Goal: Task Accomplishment & Management: Manage account settings

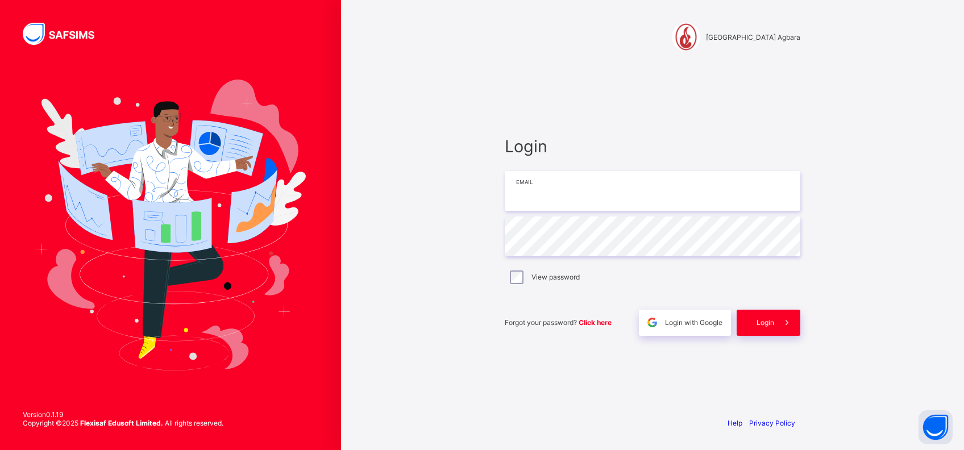
type input "**********"
click at [763, 320] on span "Login" at bounding box center [765, 322] width 18 height 9
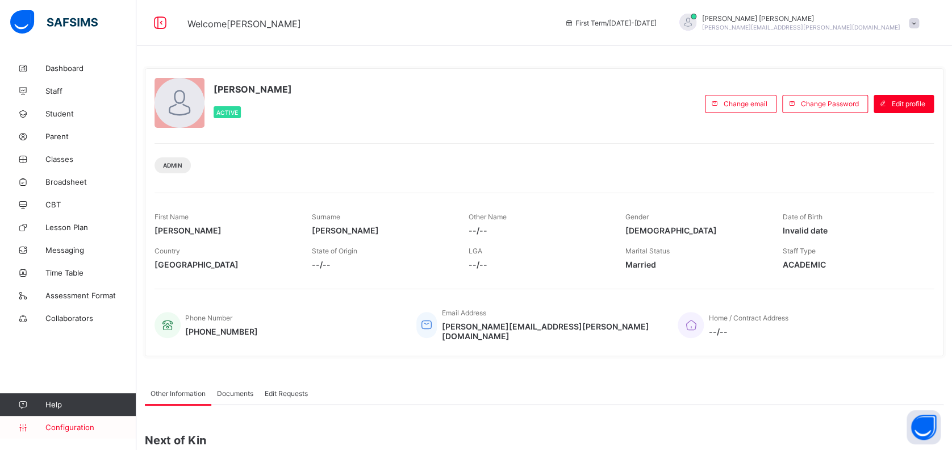
click at [71, 425] on span "Configuration" at bounding box center [90, 427] width 90 height 9
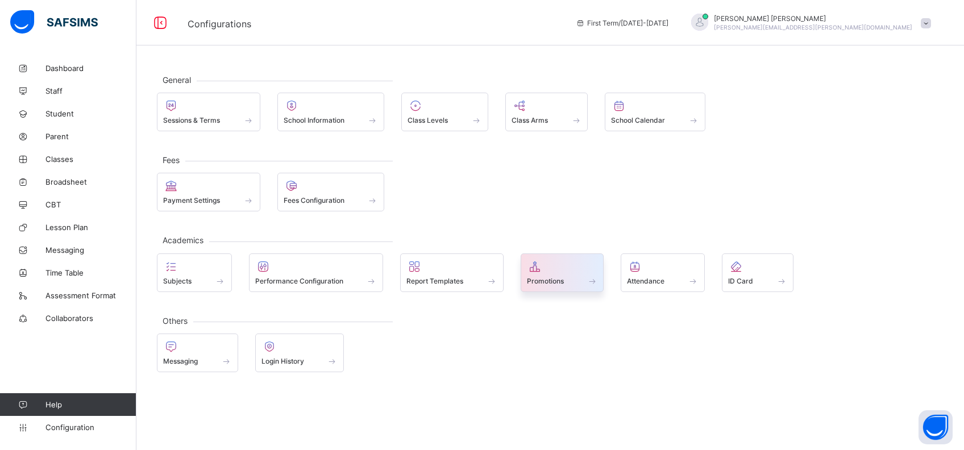
click at [583, 280] on div "Promotions" at bounding box center [562, 281] width 71 height 10
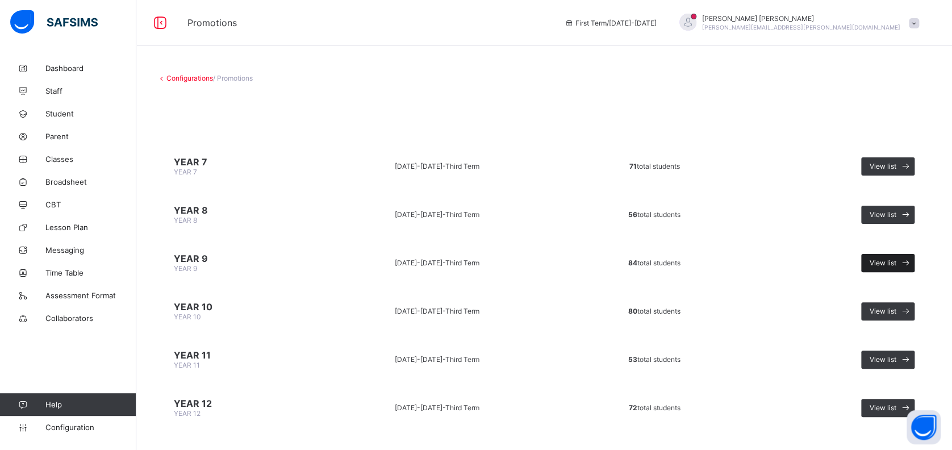
click at [897, 259] on span "View list" at bounding box center [883, 263] width 27 height 9
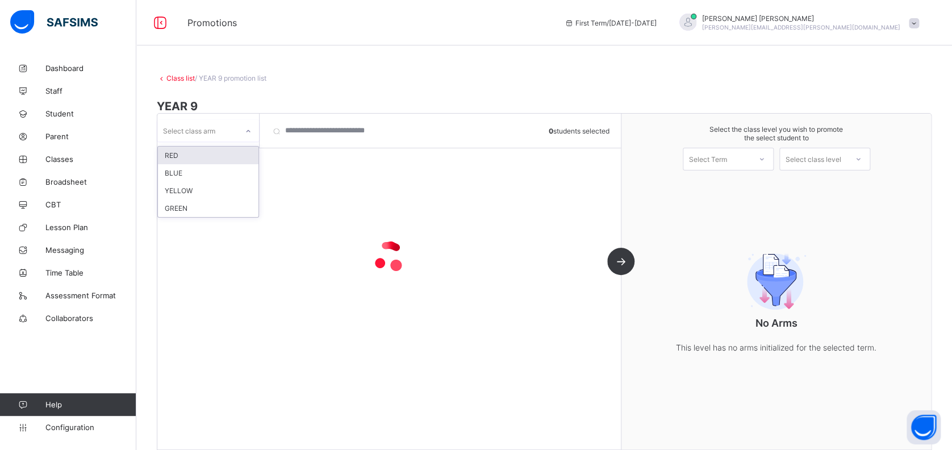
click at [241, 132] on div at bounding box center [248, 131] width 19 height 18
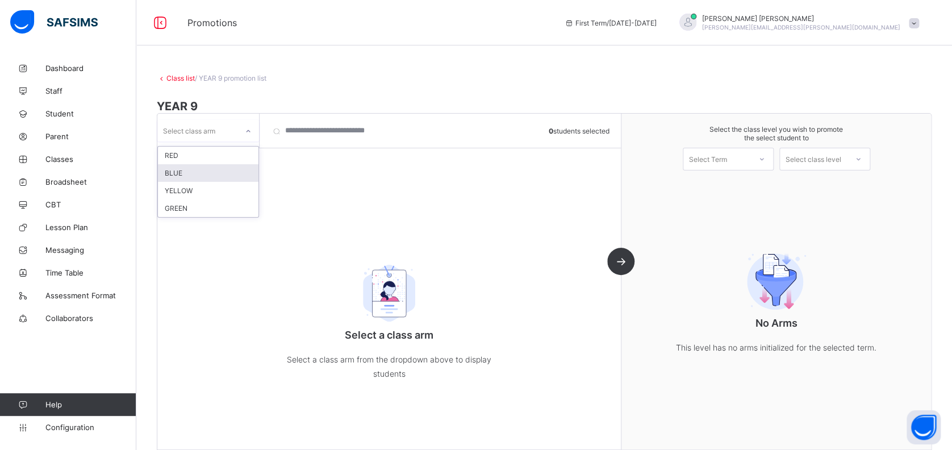
drag, startPoint x: 225, startPoint y: 154, endPoint x: 223, endPoint y: 167, distance: 13.3
click at [223, 167] on div "RED BLUE YELLOW GREEN" at bounding box center [208, 182] width 101 height 70
click at [220, 168] on div "BLUE" at bounding box center [208, 173] width 101 height 18
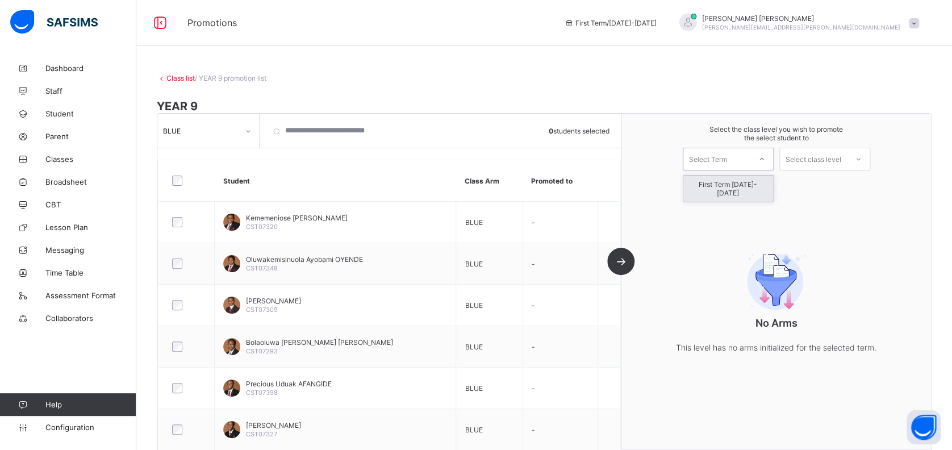
click at [751, 161] on div "Select Term" at bounding box center [717, 159] width 67 height 16
click at [752, 184] on div "First Term [DATE]-[DATE]" at bounding box center [729, 189] width 90 height 26
click at [842, 158] on div "Select class level" at bounding box center [814, 159] width 56 height 23
click at [865, 181] on div "YEAR 10" at bounding box center [825, 185] width 90 height 18
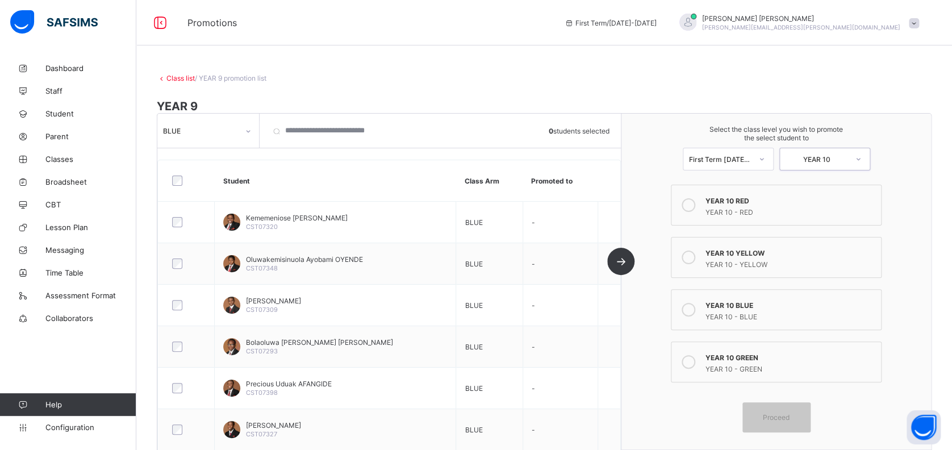
scroll to position [76, 0]
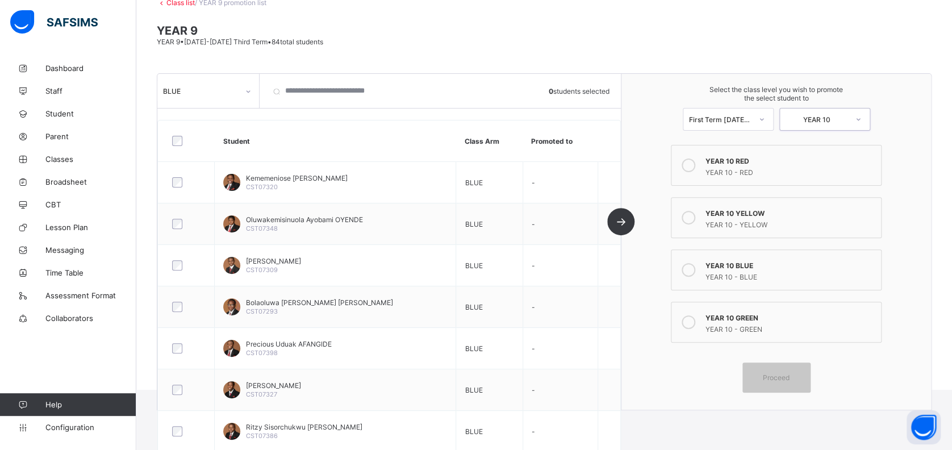
click at [742, 264] on div "YEAR 10 BLUE" at bounding box center [791, 264] width 170 height 11
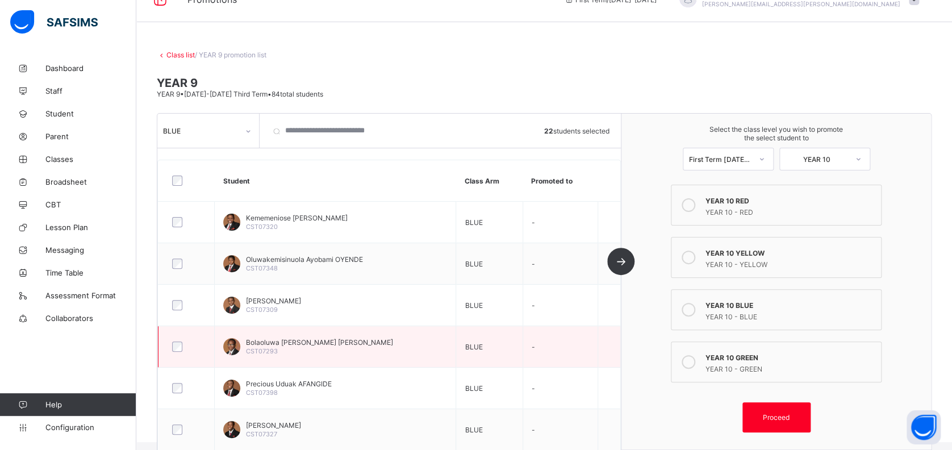
scroll to position [0, 0]
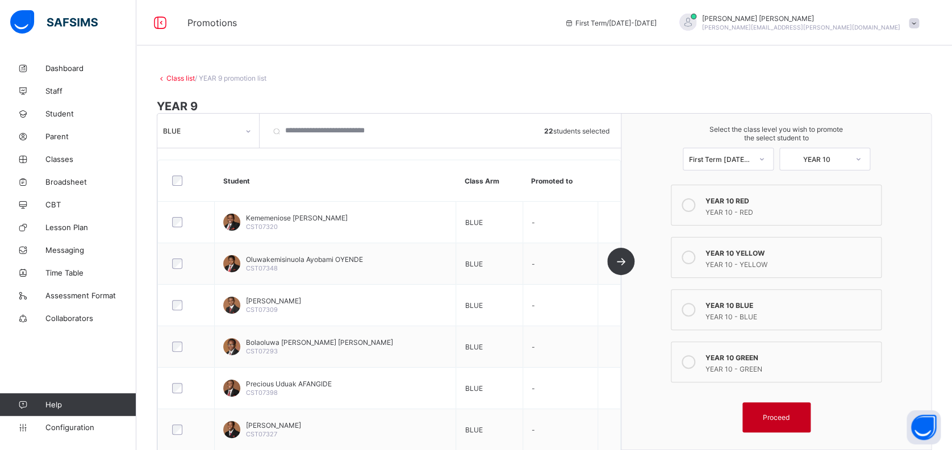
click at [782, 413] on span "Proceed" at bounding box center [776, 417] width 27 height 9
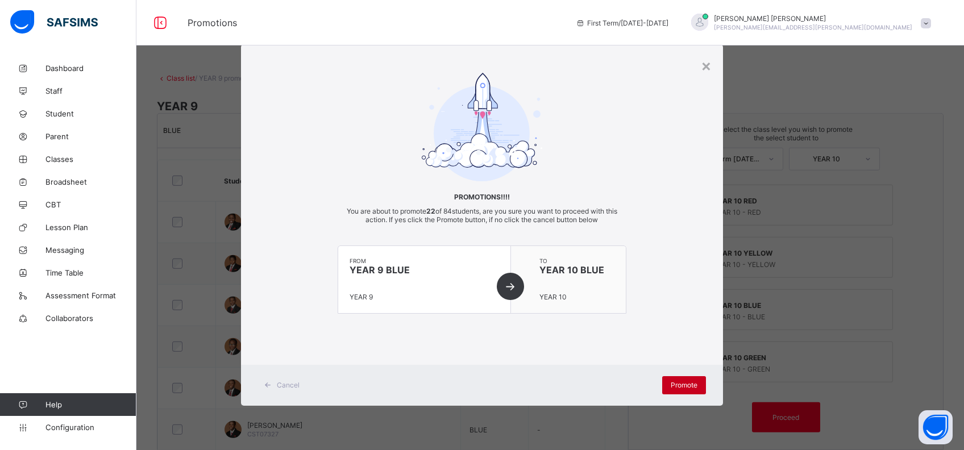
click at [680, 385] on span "Promote" at bounding box center [684, 385] width 27 height 9
click at [673, 379] on div "Promote" at bounding box center [684, 385] width 44 height 18
click at [673, 199] on div "Promotions!!!! You are about to promote 22 of 84 students, are you sure you wan…" at bounding box center [482, 205] width 482 height 264
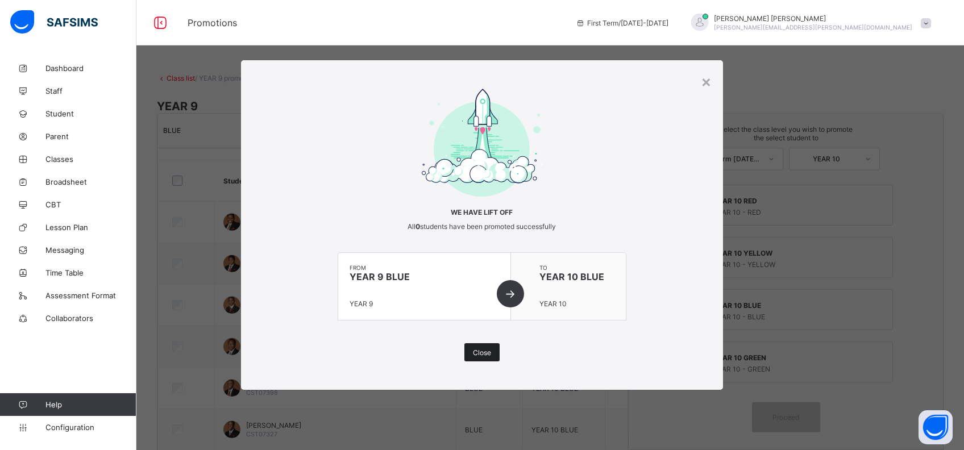
click at [485, 351] on span "Close" at bounding box center [482, 352] width 18 height 9
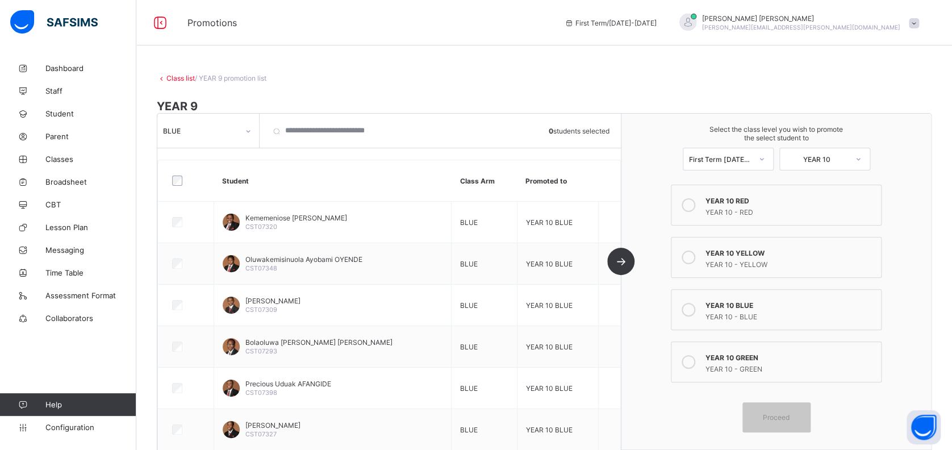
click at [243, 131] on div at bounding box center [248, 131] width 19 height 18
click at [202, 207] on div "GREEN" at bounding box center [208, 208] width 101 height 18
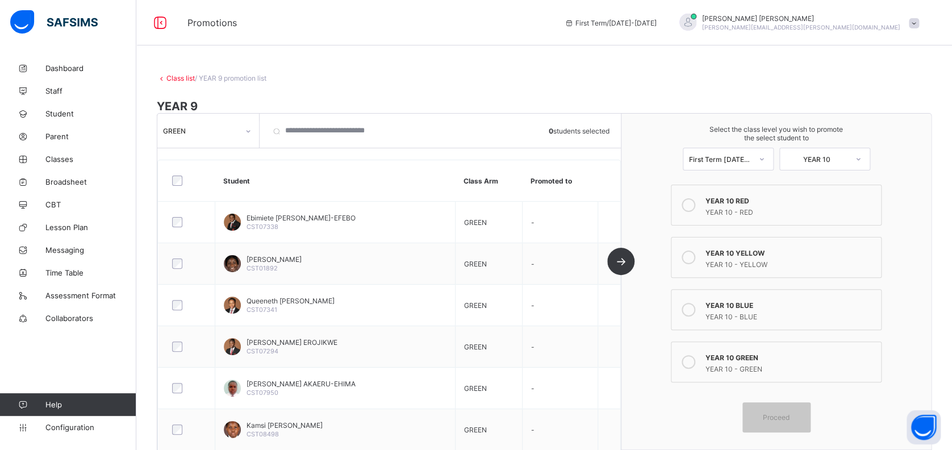
click at [742, 362] on div "YEAR 10 - GREEN" at bounding box center [791, 367] width 170 height 11
click at [794, 417] on div "Proceed" at bounding box center [777, 417] width 68 height 30
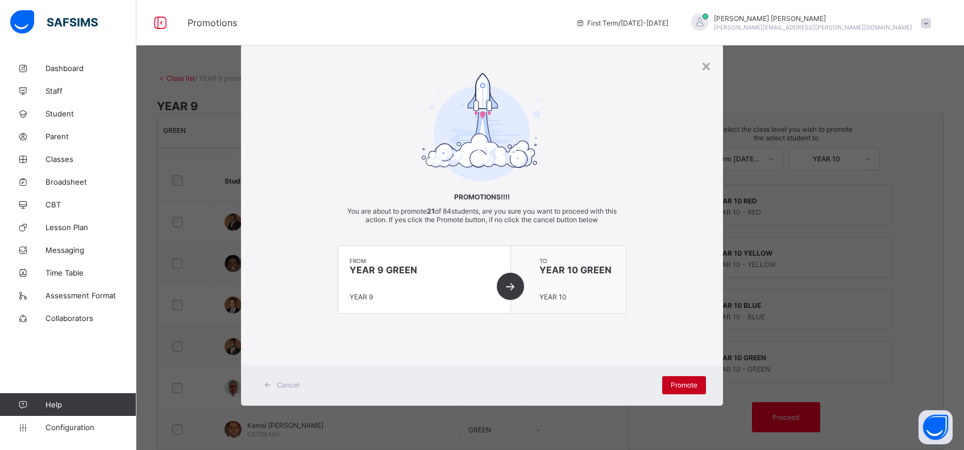
click at [684, 381] on span "Promote" at bounding box center [684, 385] width 27 height 9
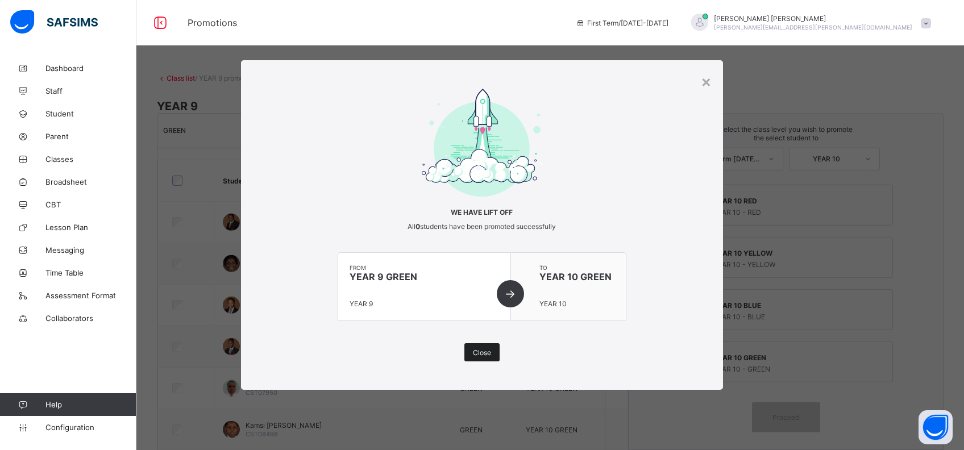
click at [488, 352] on span "Close" at bounding box center [482, 352] width 18 height 9
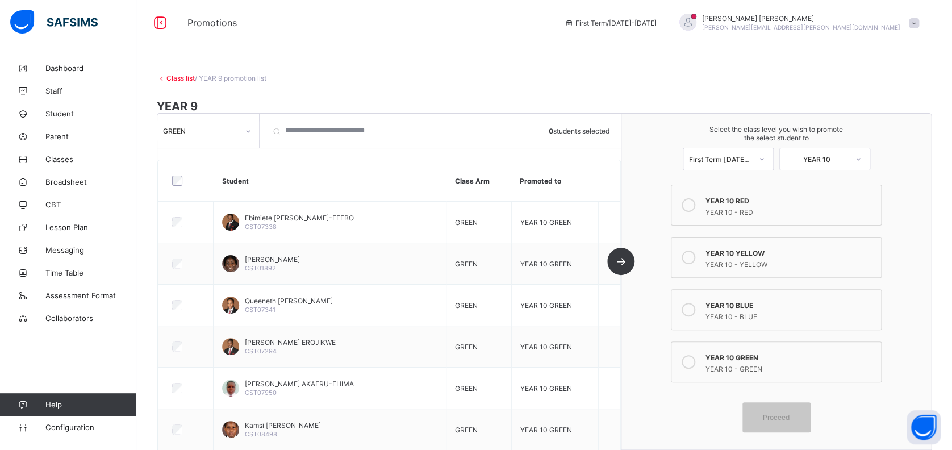
click at [236, 128] on div "GREEN" at bounding box center [201, 130] width 76 height 9
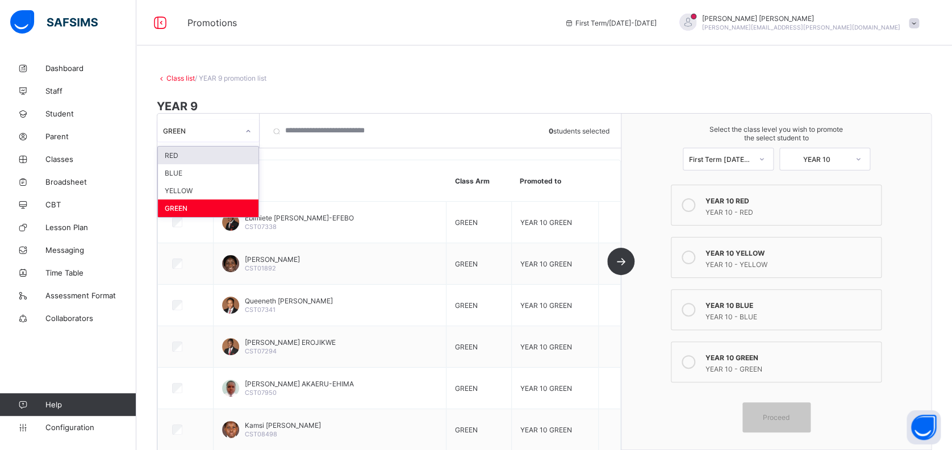
click at [223, 155] on div "RED" at bounding box center [208, 156] width 101 height 18
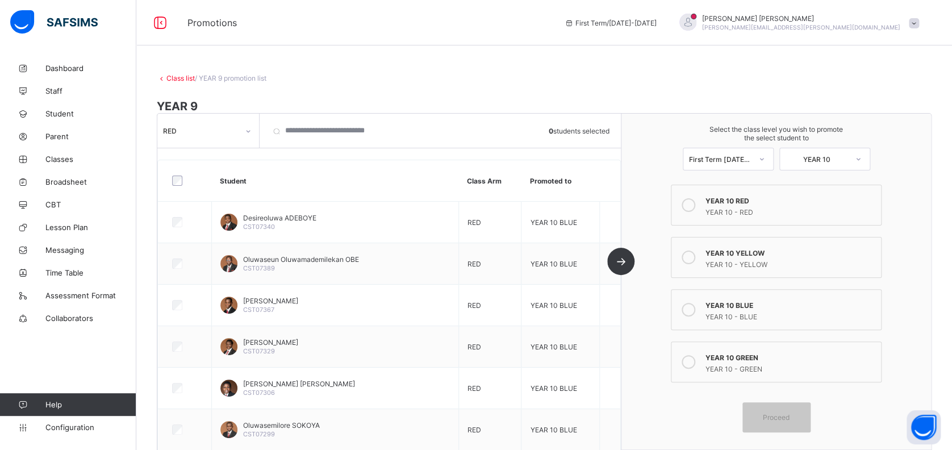
click at [696, 205] on icon at bounding box center [689, 205] width 14 height 14
click at [771, 404] on div "Proceed" at bounding box center [777, 417] width 68 height 30
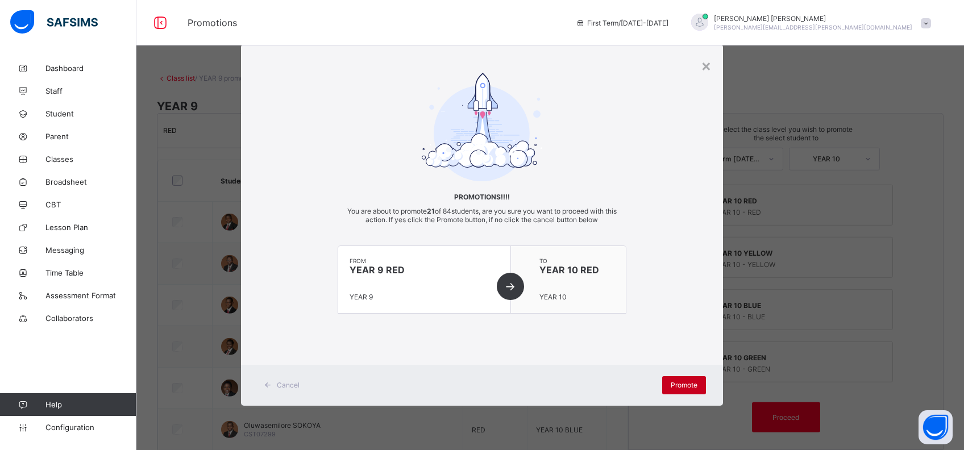
click at [675, 382] on span "Promote" at bounding box center [684, 385] width 27 height 9
click at [705, 385] on div "Promote" at bounding box center [684, 385] width 44 height 18
click at [683, 382] on span "Promote" at bounding box center [684, 385] width 27 height 9
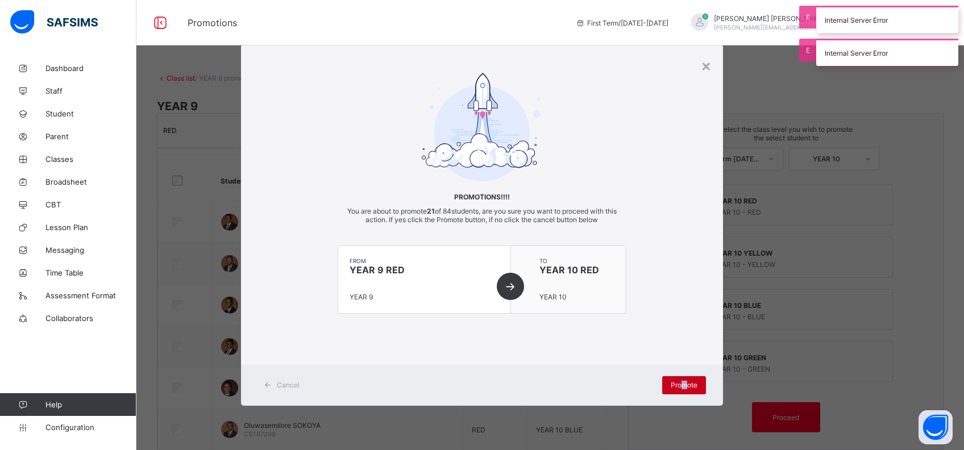
click at [683, 382] on span "Promote" at bounding box center [684, 385] width 27 height 9
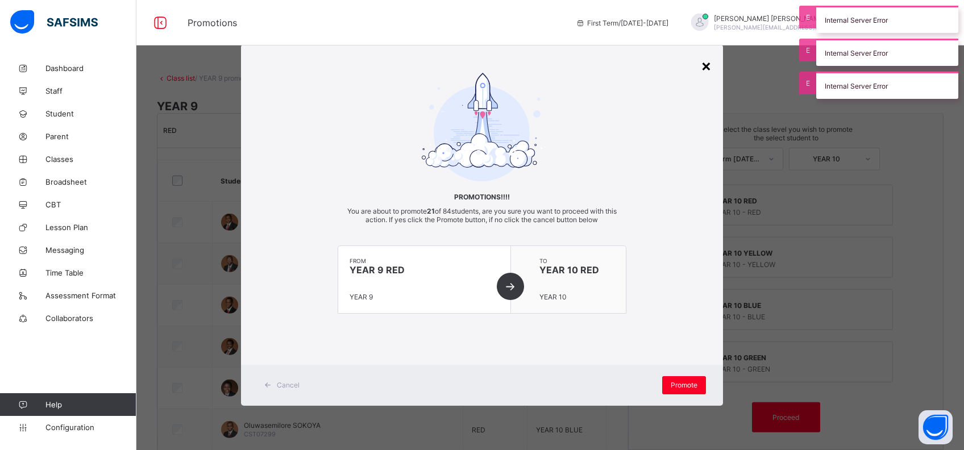
click at [704, 66] on div "×" at bounding box center [706, 65] width 11 height 19
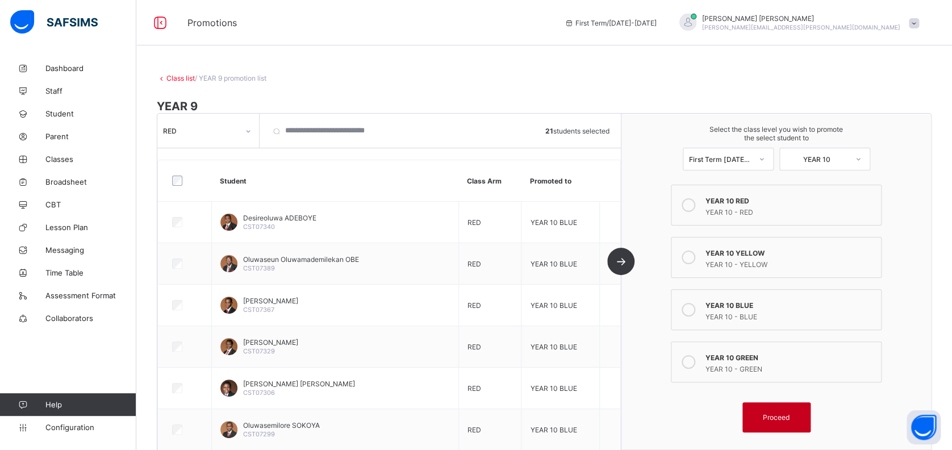
click at [786, 414] on span "Proceed" at bounding box center [776, 417] width 27 height 9
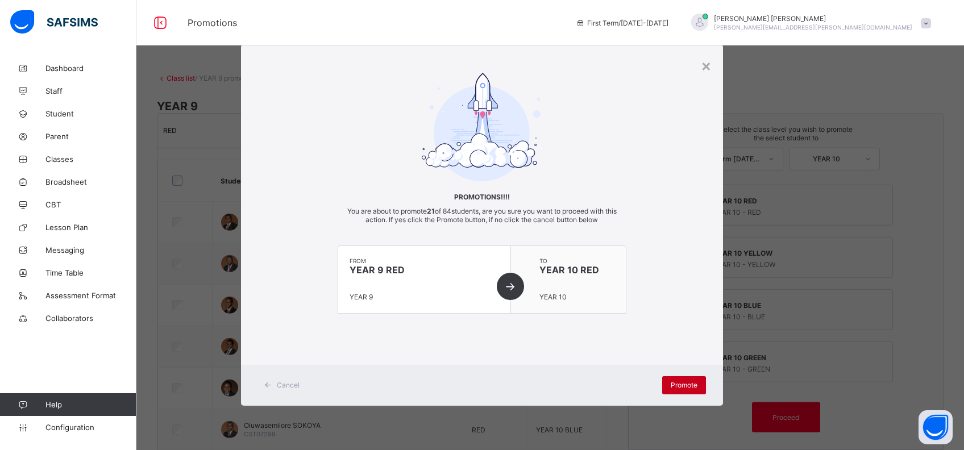
click at [686, 381] on span "Promote" at bounding box center [684, 385] width 27 height 9
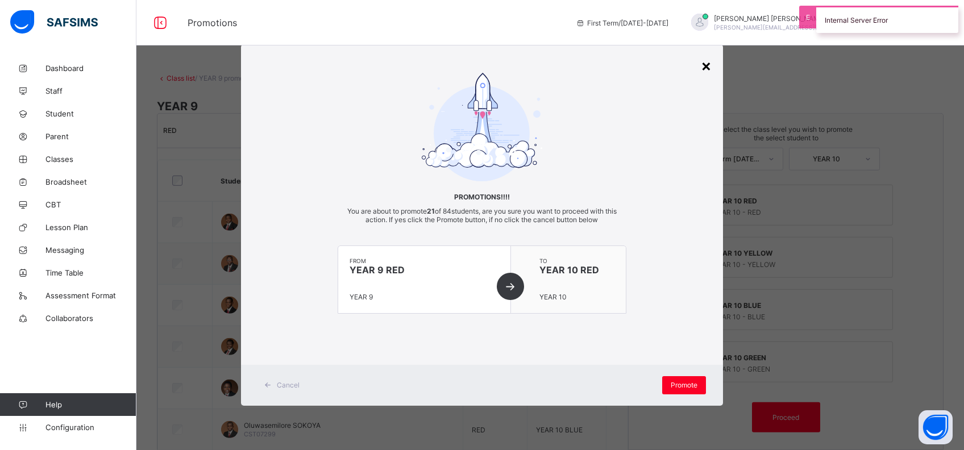
click at [704, 67] on div "×" at bounding box center [706, 65] width 11 height 19
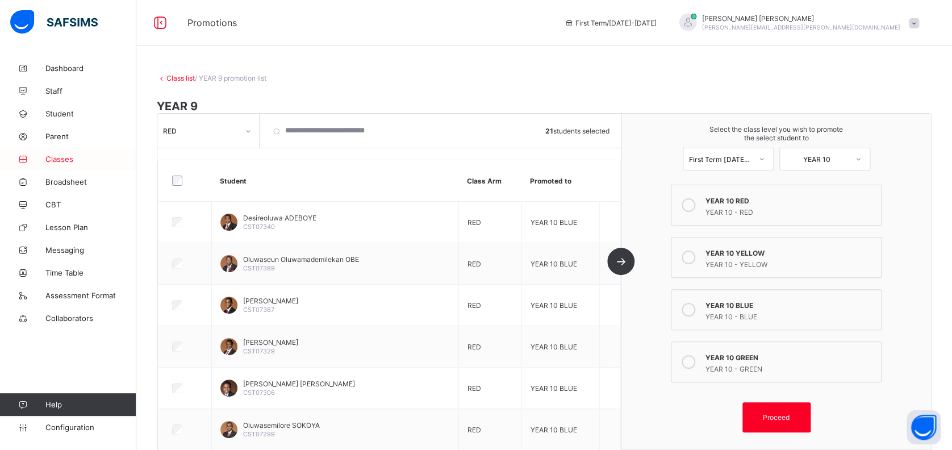
click at [67, 157] on span "Classes" at bounding box center [90, 159] width 91 height 9
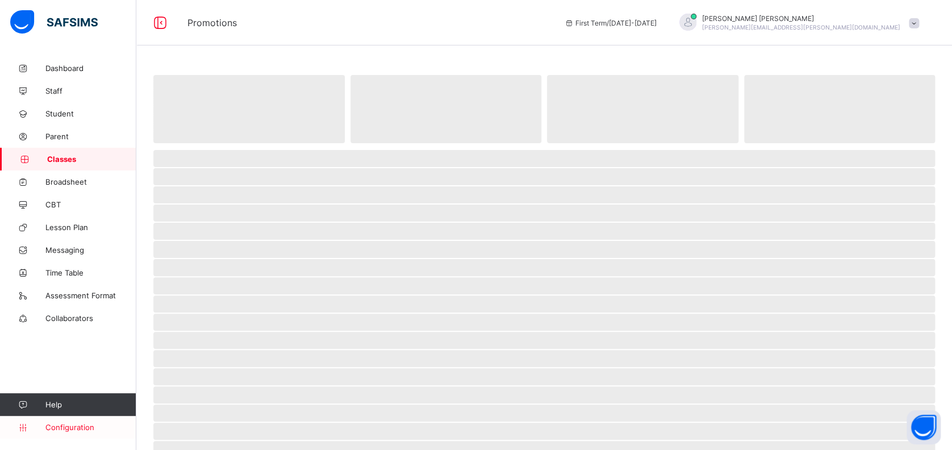
click at [76, 428] on span "Configuration" at bounding box center [90, 427] width 90 height 9
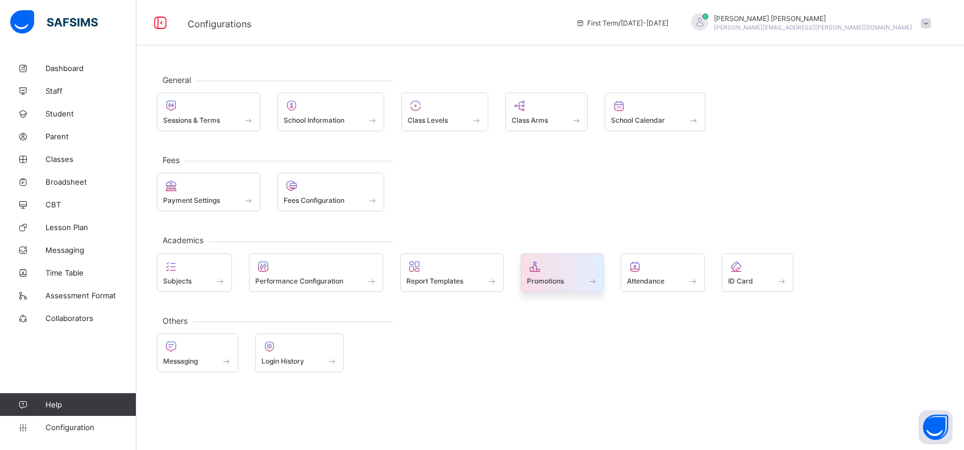
click at [573, 276] on div "Promotions" at bounding box center [562, 281] width 71 height 10
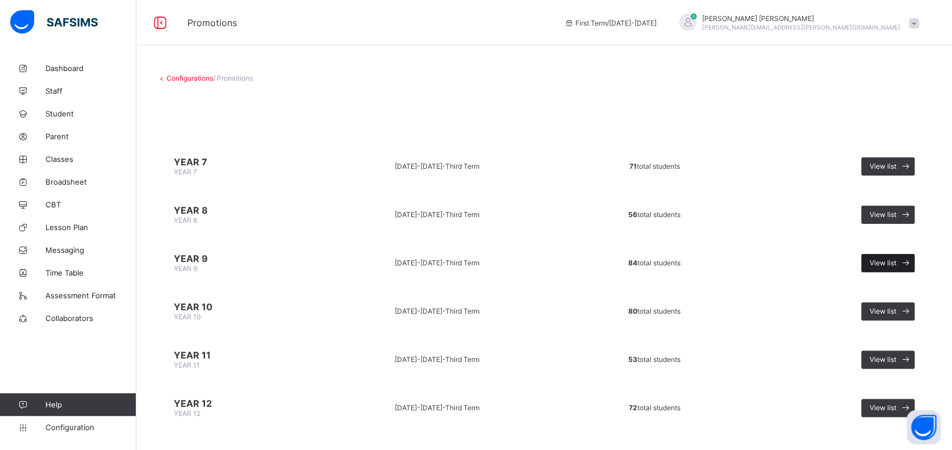
click at [897, 259] on span "View list" at bounding box center [883, 263] width 27 height 9
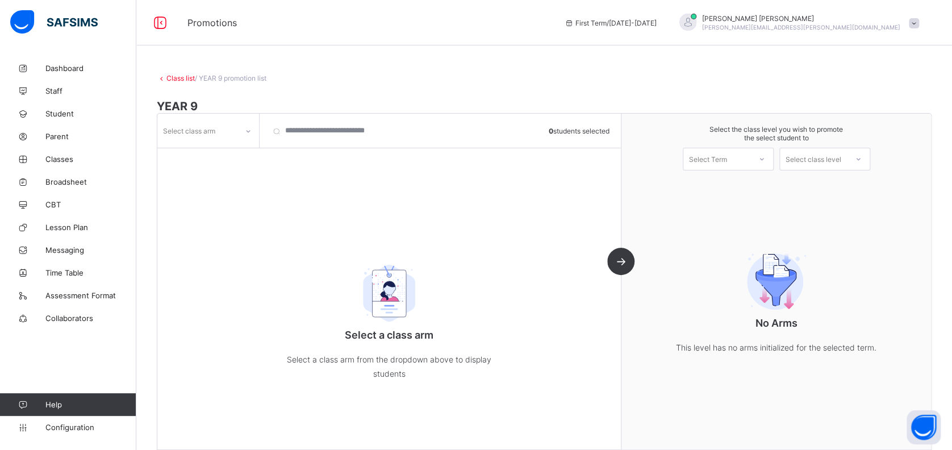
click at [233, 130] on div "Select class arm" at bounding box center [197, 131] width 80 height 16
click at [222, 153] on div "RED" at bounding box center [208, 156] width 101 height 18
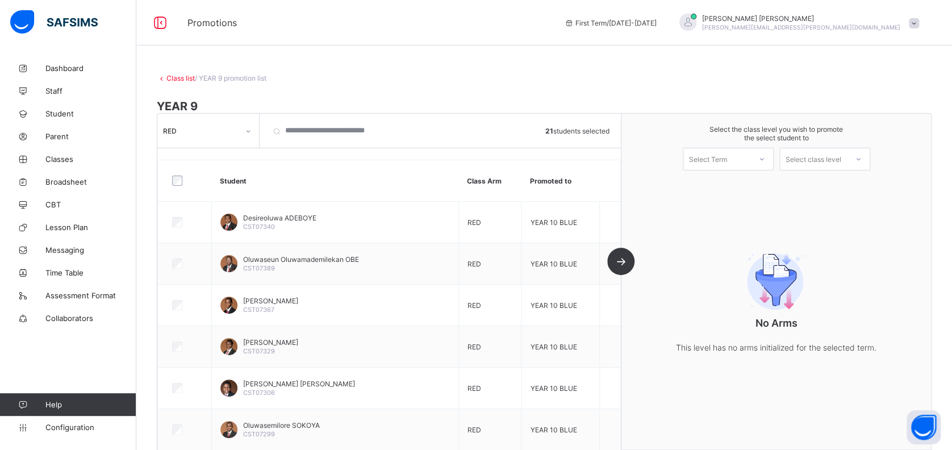
click at [743, 159] on div "Select Term" at bounding box center [717, 159] width 67 height 16
drag, startPoint x: 740, startPoint y: 185, endPoint x: 746, endPoint y: 182, distance: 6.9
click at [740, 185] on div "First Term [DATE]-[DATE]" at bounding box center [729, 189] width 90 height 26
click at [823, 161] on div "Select class level" at bounding box center [814, 159] width 56 height 23
click at [830, 184] on div "YEAR 10" at bounding box center [825, 185] width 90 height 18
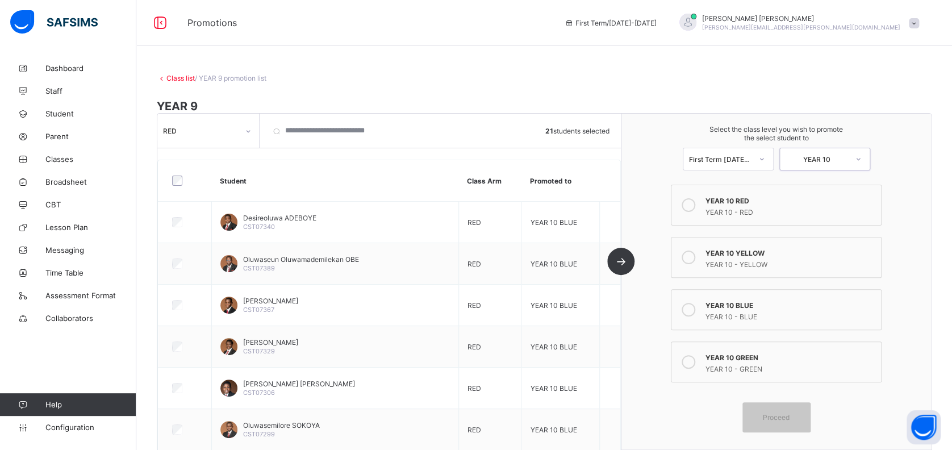
click at [696, 199] on icon at bounding box center [689, 205] width 14 height 14
click at [778, 406] on div "Proceed" at bounding box center [777, 417] width 68 height 30
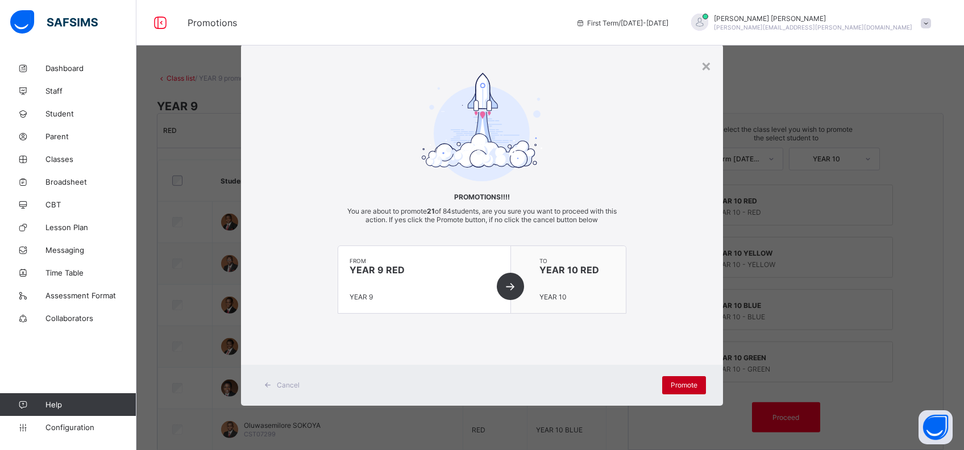
click at [681, 384] on span "Promote" at bounding box center [684, 385] width 27 height 9
click at [705, 63] on div "×" at bounding box center [706, 65] width 11 height 19
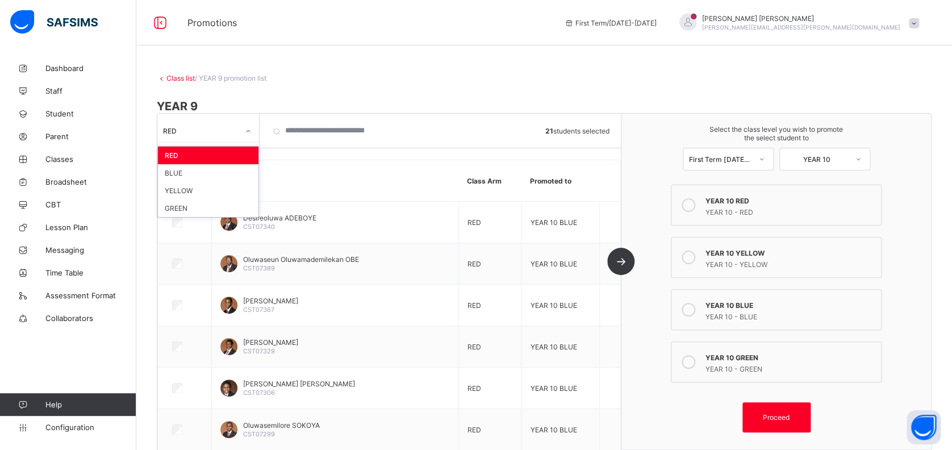
click at [215, 130] on div "RED" at bounding box center [201, 130] width 76 height 9
click at [220, 188] on div "YELLOW" at bounding box center [208, 191] width 101 height 18
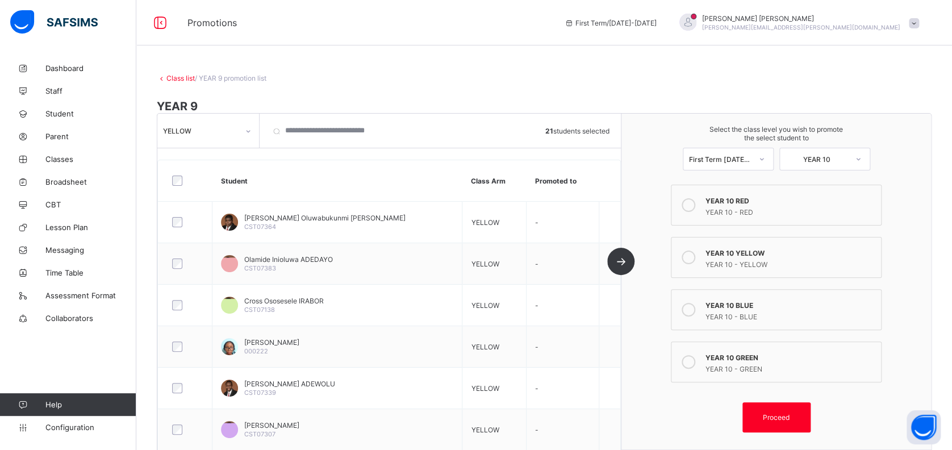
click at [709, 256] on label "YEAR 10 YELLOW YEAR 10 - YELLOW" at bounding box center [776, 257] width 211 height 41
click at [781, 414] on span "Proceed" at bounding box center [776, 417] width 27 height 9
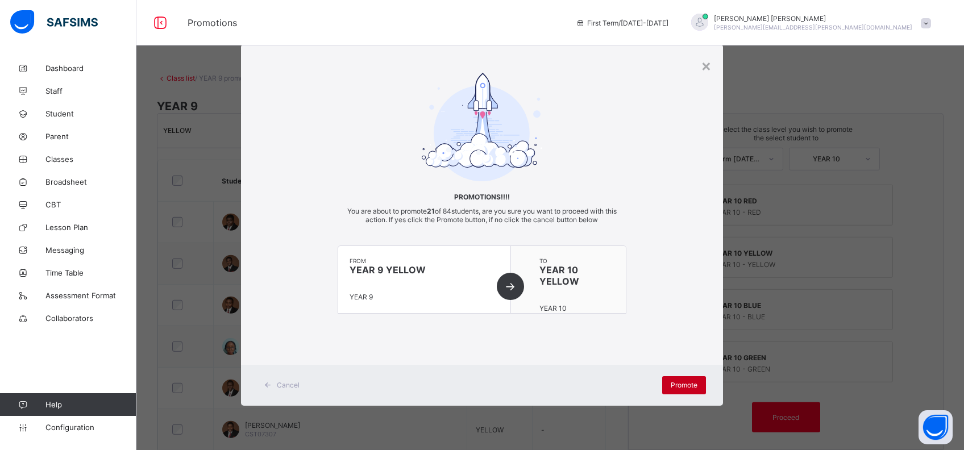
click at [678, 383] on span "Promote" at bounding box center [684, 385] width 27 height 9
click at [706, 65] on div "×" at bounding box center [706, 65] width 11 height 19
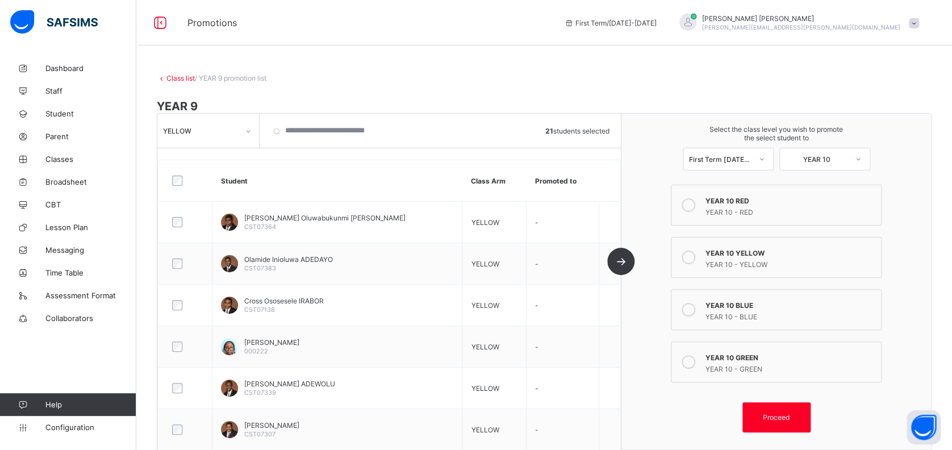
click at [243, 128] on div at bounding box center [248, 131] width 19 height 18
click at [78, 431] on span "Configuration" at bounding box center [90, 427] width 90 height 9
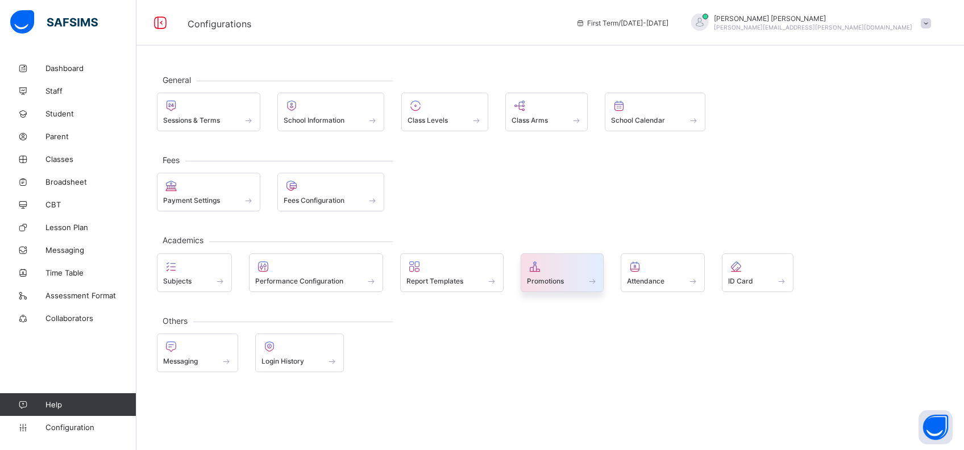
click at [557, 276] on div "Promotions" at bounding box center [562, 281] width 71 height 10
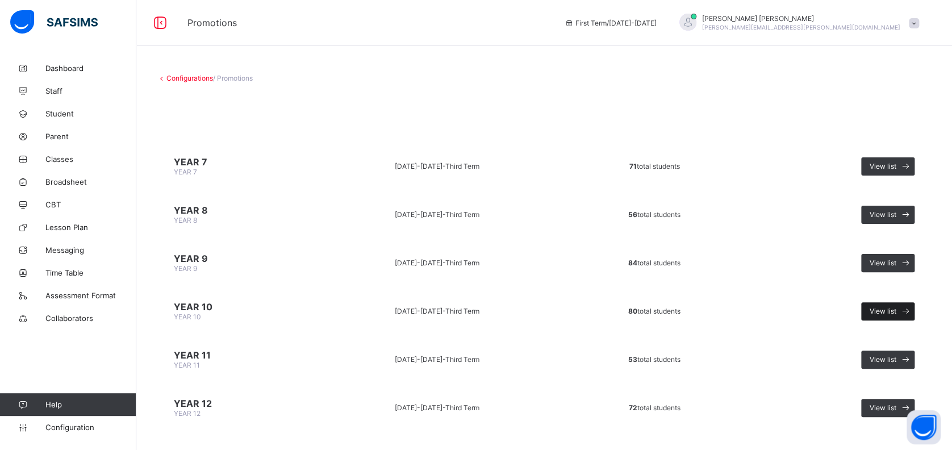
click at [892, 307] on span "View list" at bounding box center [883, 311] width 27 height 9
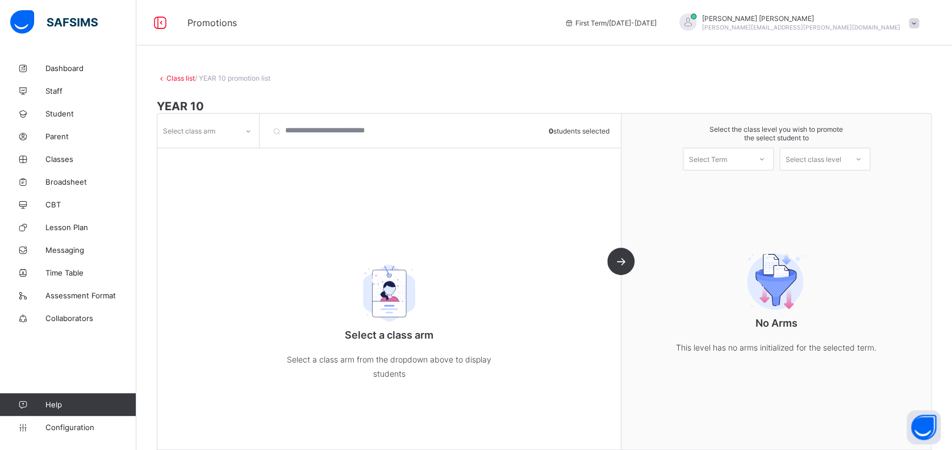
click at [244, 130] on div at bounding box center [248, 131] width 19 height 18
click at [212, 190] on div "BLUE" at bounding box center [208, 191] width 101 height 18
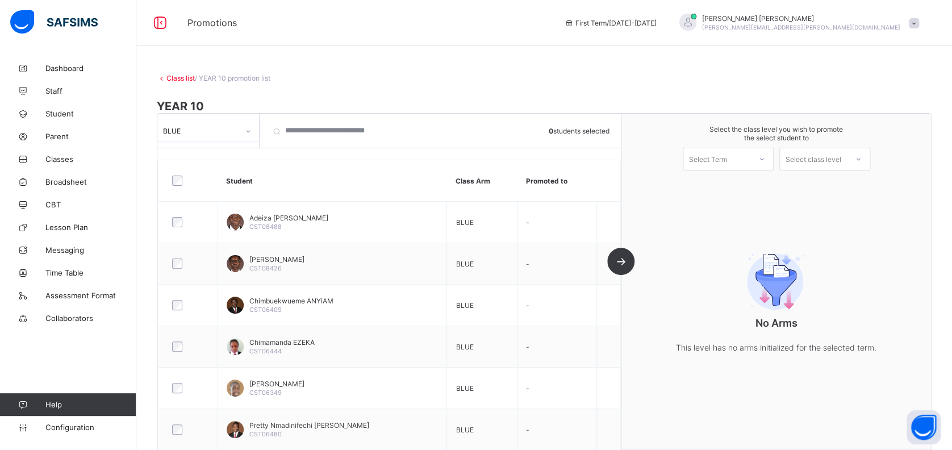
click at [747, 161] on div "Select Term" at bounding box center [717, 159] width 67 height 16
click at [735, 186] on div "First Term [DATE]-[DATE]" at bounding box center [729, 189] width 90 height 26
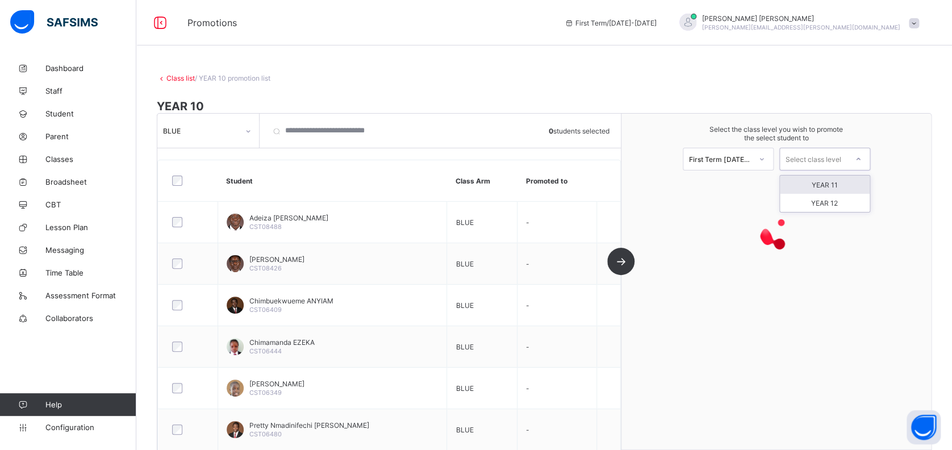
click at [819, 154] on div "Select class level" at bounding box center [814, 159] width 56 height 23
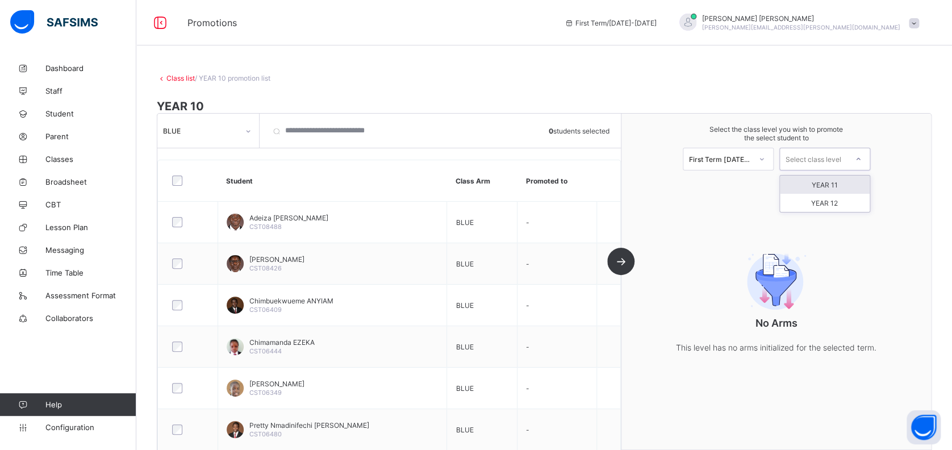
click at [832, 182] on div "YEAR 11" at bounding box center [825, 185] width 90 height 18
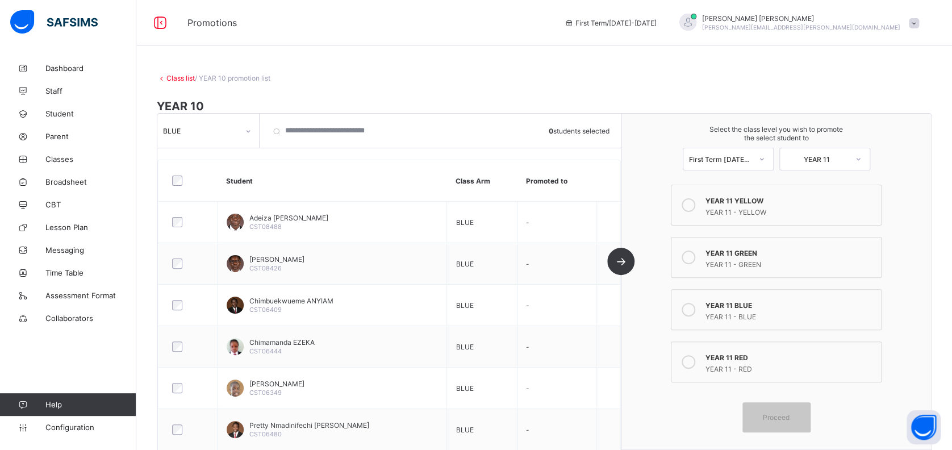
click at [710, 309] on label "YEAR 11 BLUE YEAR 11 - BLUE" at bounding box center [776, 309] width 211 height 41
click at [789, 414] on span "Proceed" at bounding box center [776, 417] width 27 height 9
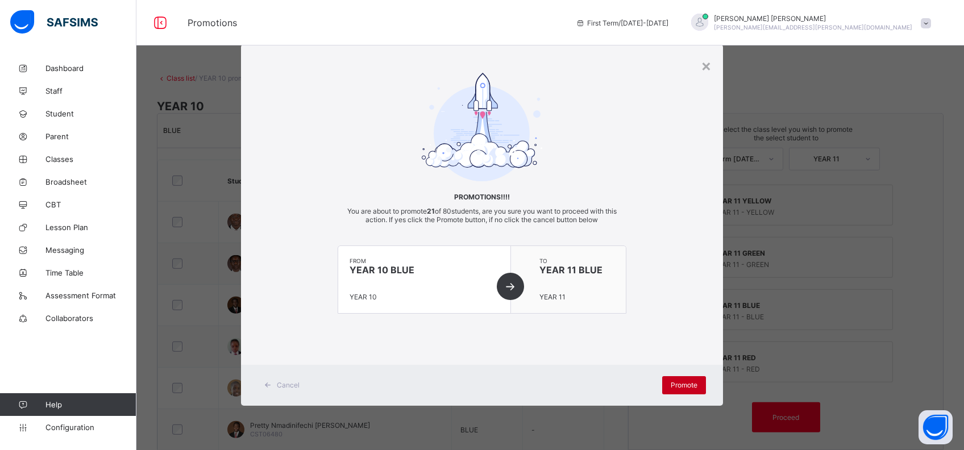
click at [673, 386] on span "Promote" at bounding box center [684, 385] width 27 height 9
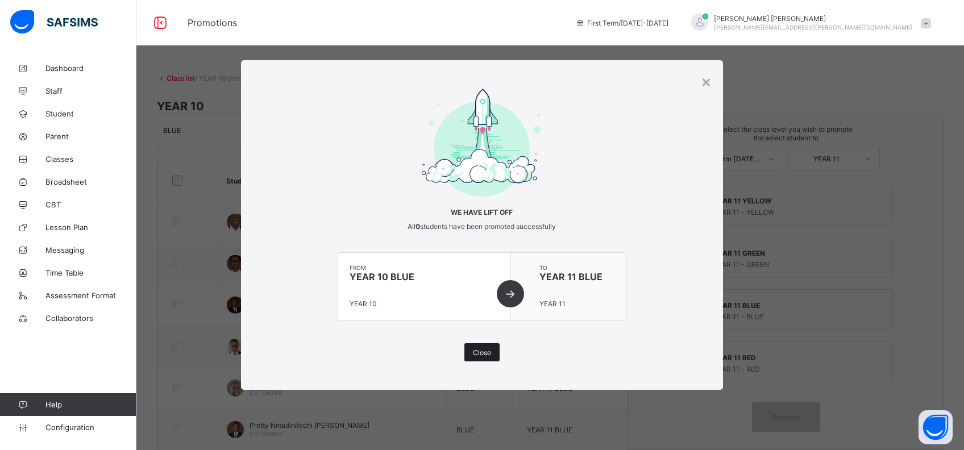
click at [486, 355] on span "Close" at bounding box center [482, 352] width 18 height 9
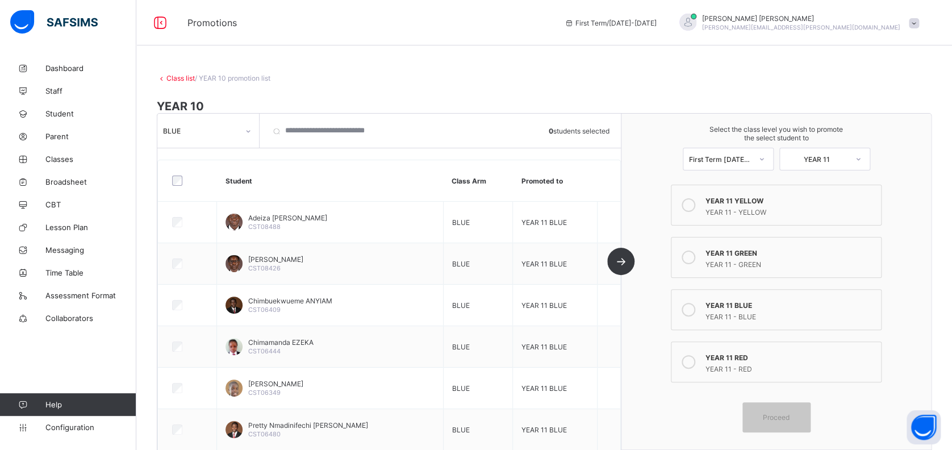
click at [224, 128] on div "BLUE" at bounding box center [201, 130] width 76 height 9
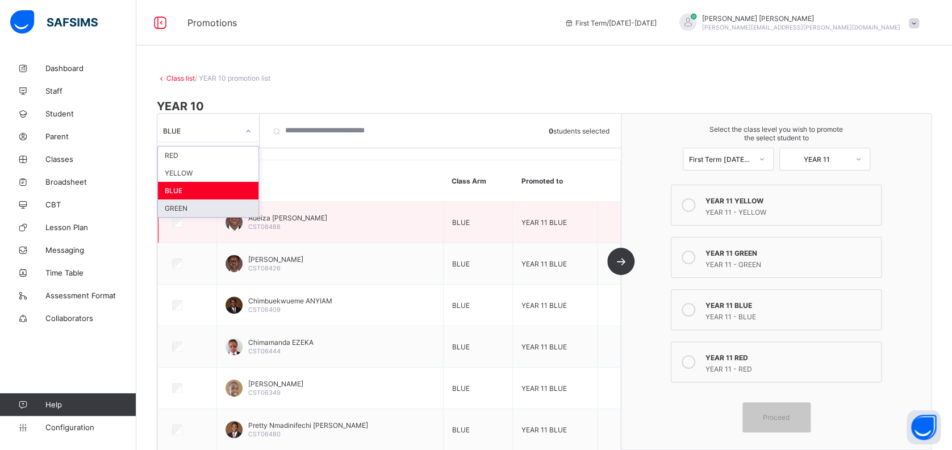
click at [204, 209] on div "GREEN" at bounding box center [208, 208] width 101 height 18
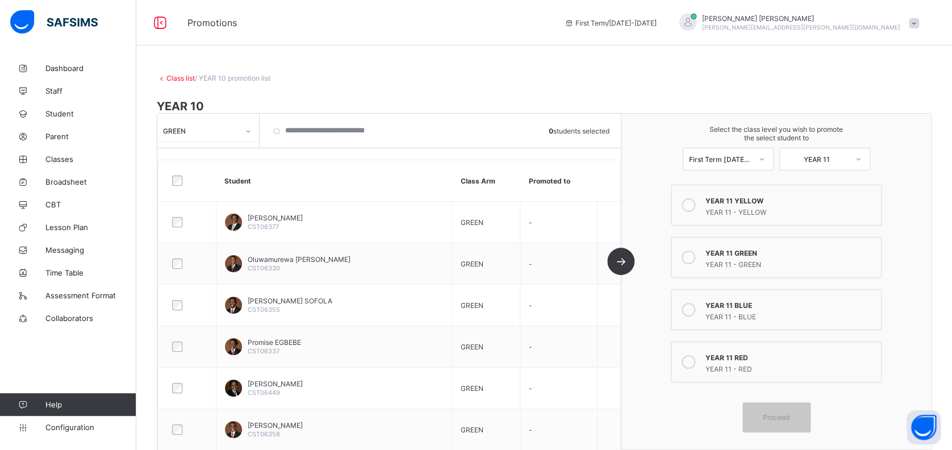
click at [696, 251] on icon at bounding box center [689, 258] width 14 height 14
click at [790, 414] on span "Proceed" at bounding box center [776, 417] width 27 height 9
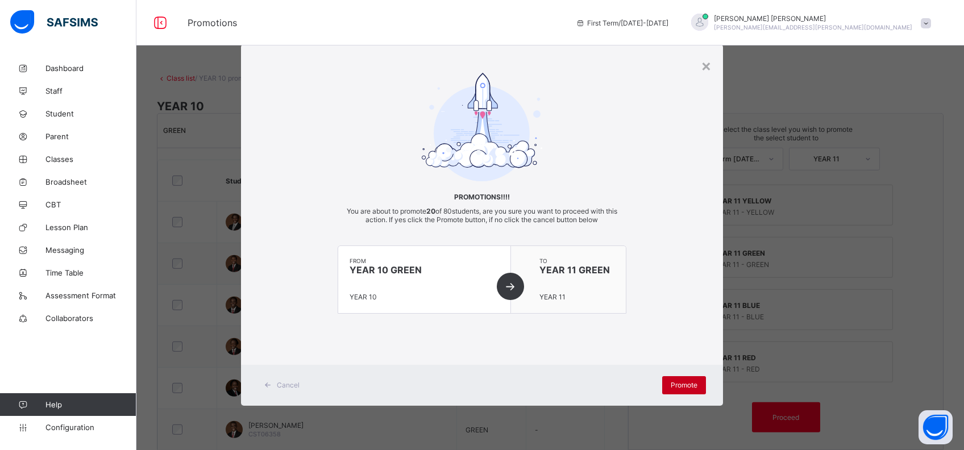
click at [676, 381] on span "Promote" at bounding box center [684, 385] width 27 height 9
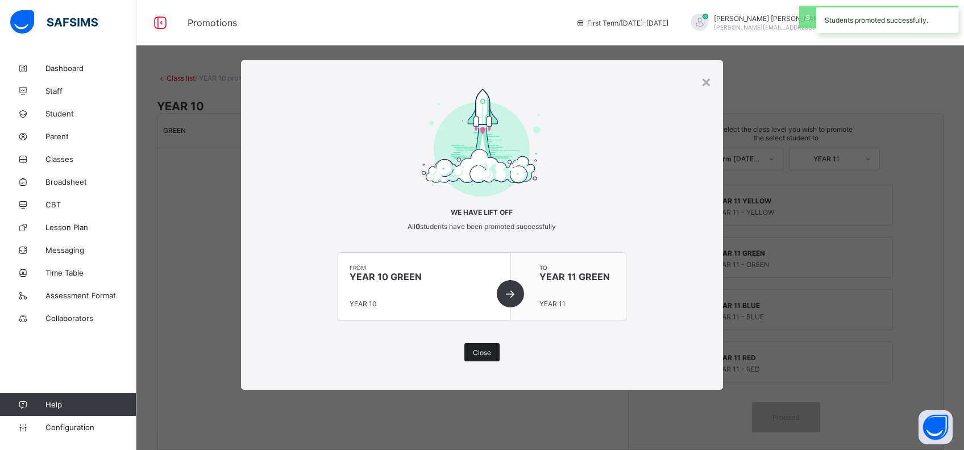
click at [482, 355] on span "Close" at bounding box center [482, 352] width 18 height 9
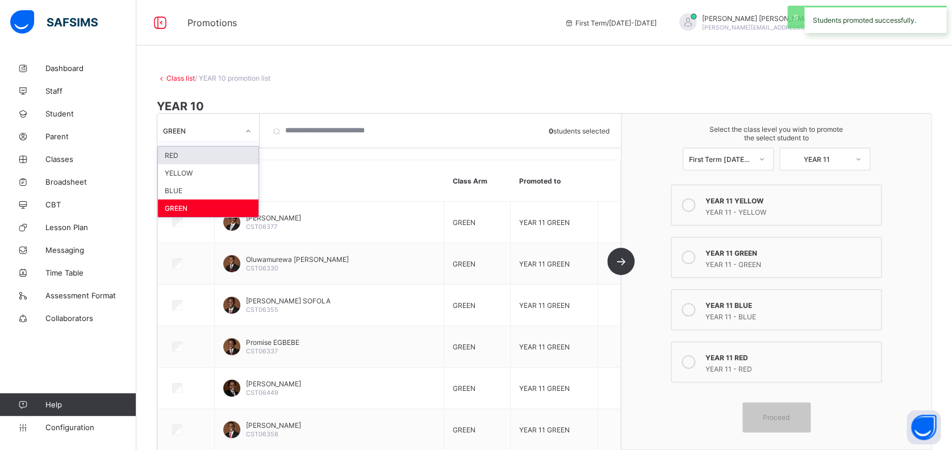
click at [237, 130] on div "GREEN" at bounding box center [201, 130] width 76 height 9
click at [226, 156] on div "RED" at bounding box center [208, 156] width 101 height 18
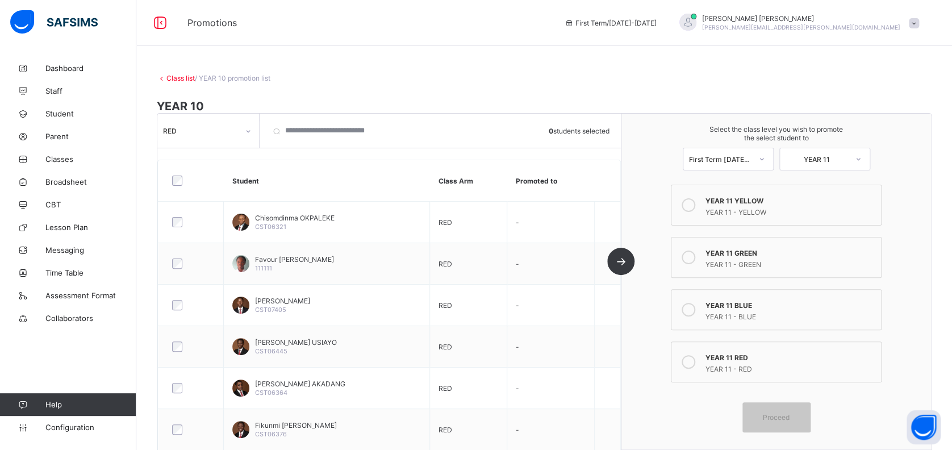
click at [696, 359] on icon at bounding box center [689, 362] width 14 height 14
click at [777, 420] on div "Proceed" at bounding box center [777, 417] width 68 height 30
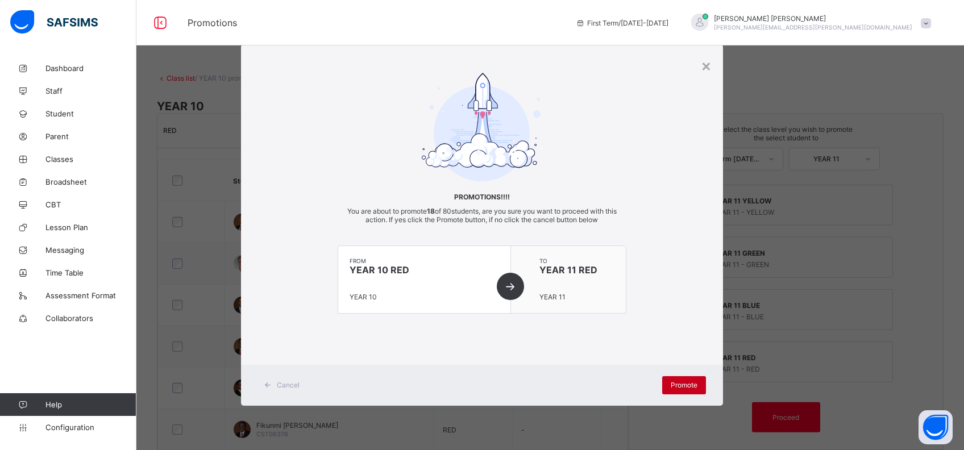
click at [677, 381] on span "Promote" at bounding box center [684, 385] width 27 height 9
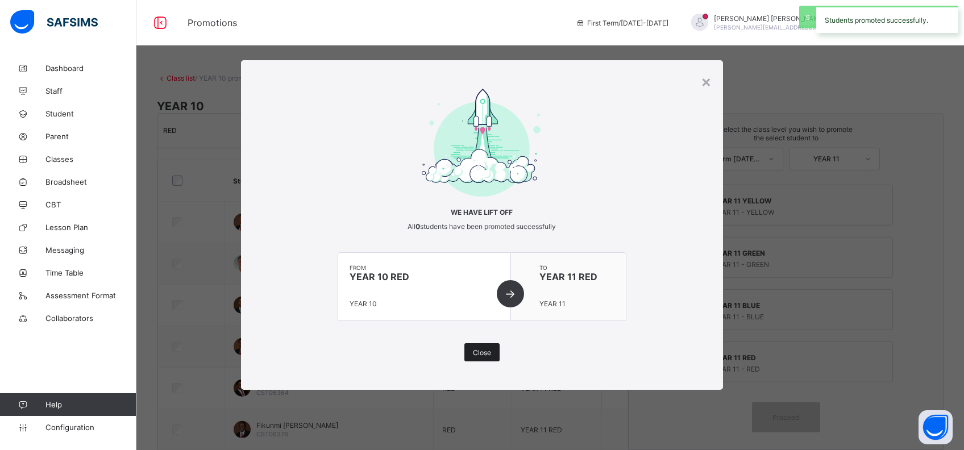
click at [485, 352] on span "Close" at bounding box center [482, 352] width 18 height 9
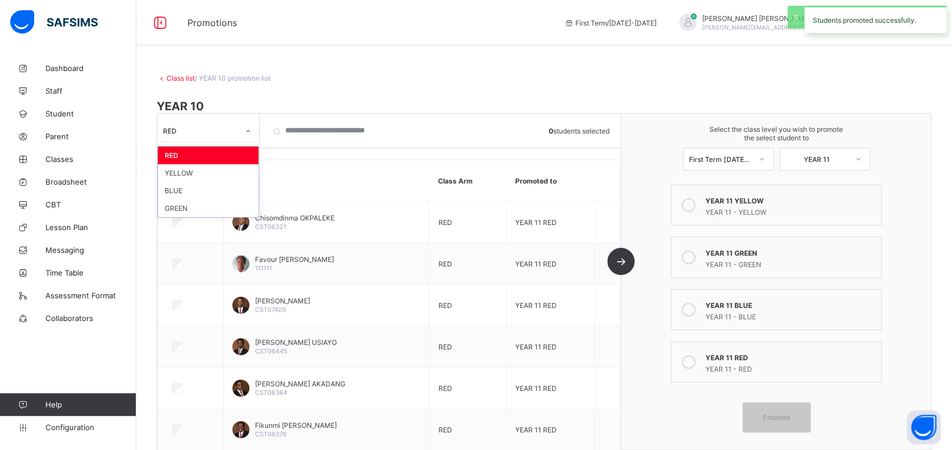
click at [222, 127] on div "RED" at bounding box center [201, 130] width 76 height 9
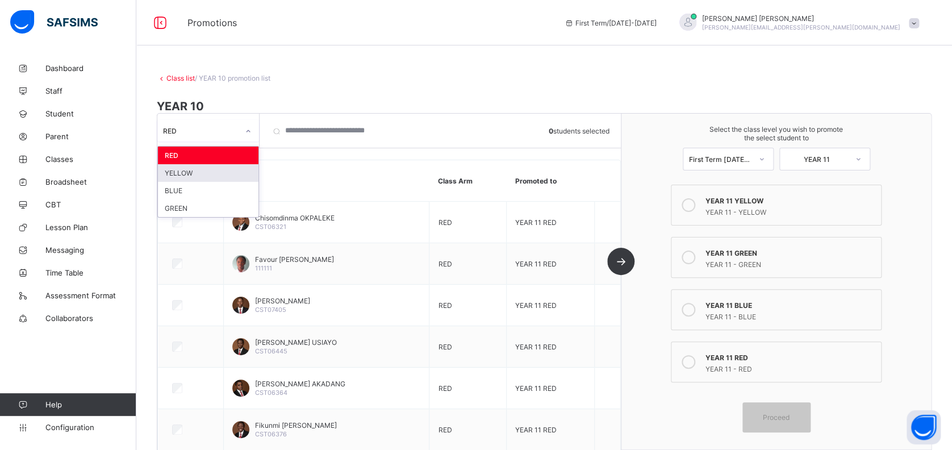
click at [230, 170] on div "YELLOW" at bounding box center [208, 173] width 101 height 18
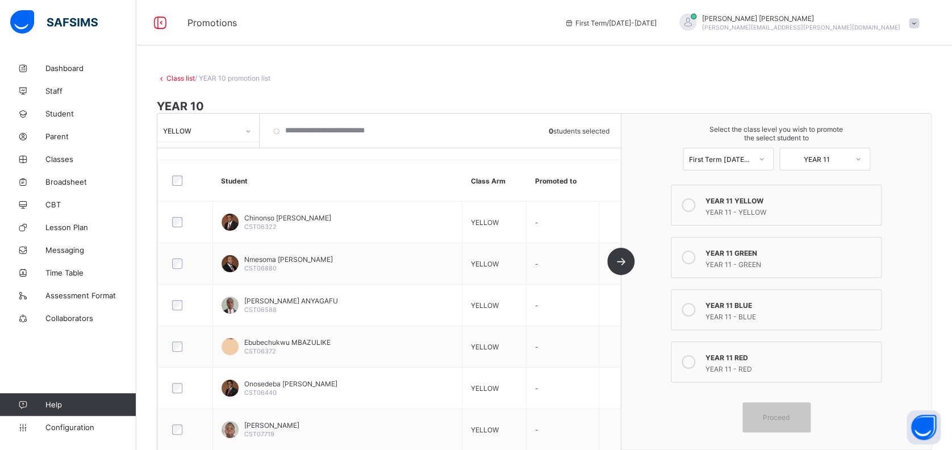
click at [700, 214] on div at bounding box center [688, 205] width 23 height 23
click at [786, 404] on div "Proceed" at bounding box center [777, 417] width 68 height 30
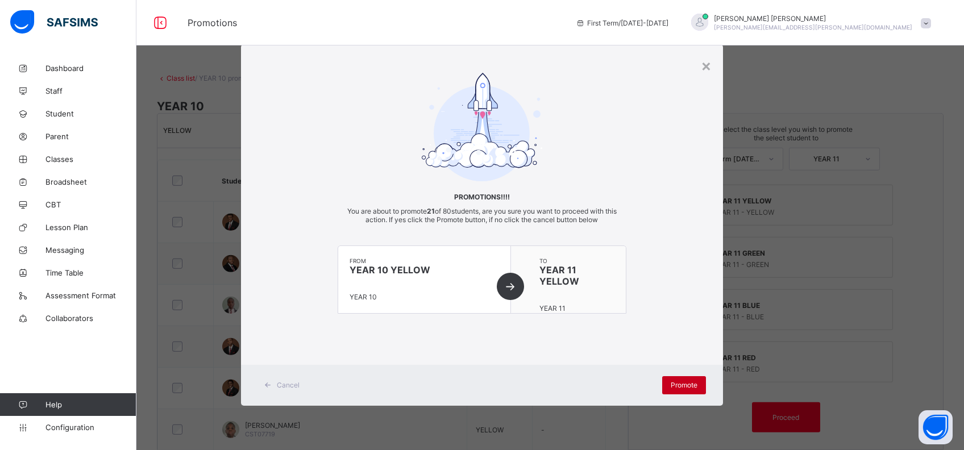
click at [682, 381] on span "Promote" at bounding box center [684, 385] width 27 height 9
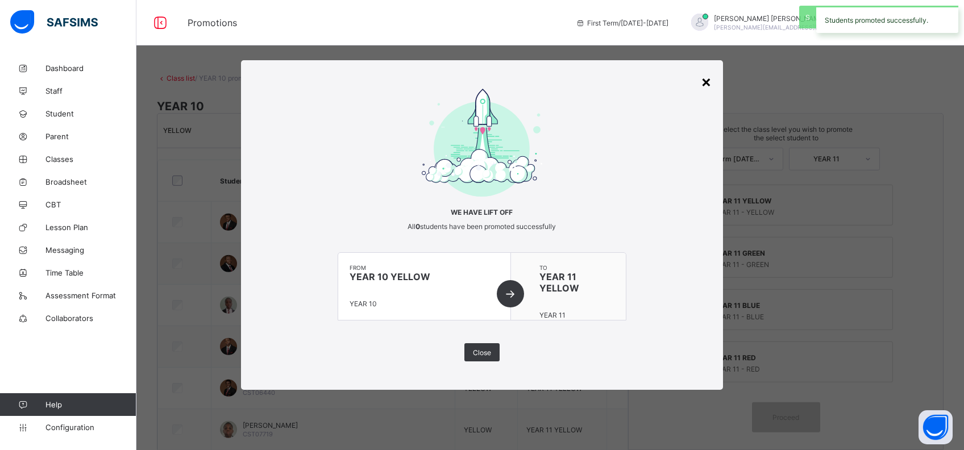
click at [710, 83] on div "×" at bounding box center [706, 81] width 11 height 19
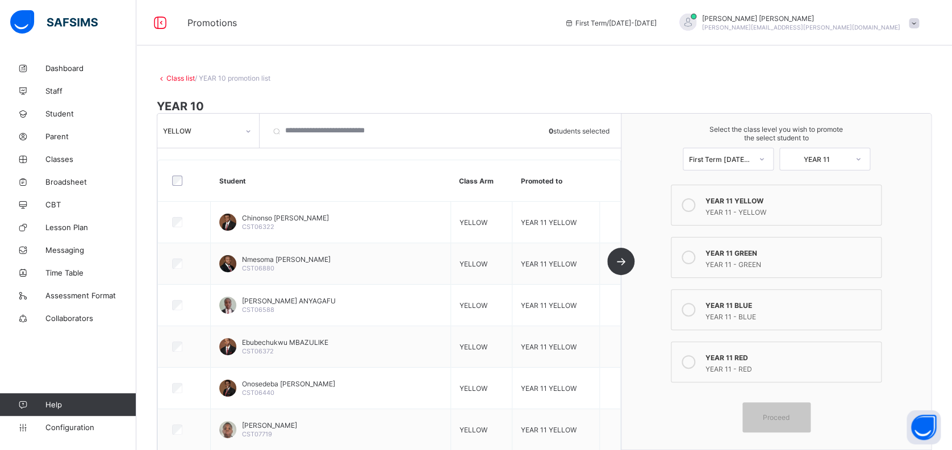
click at [231, 124] on div "YELLOW" at bounding box center [197, 131] width 80 height 16
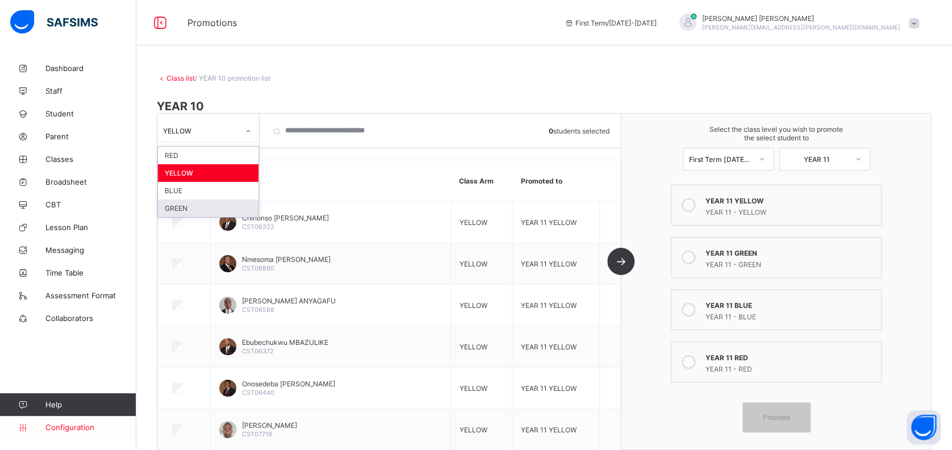
click at [85, 427] on span "Configuration" at bounding box center [90, 427] width 90 height 9
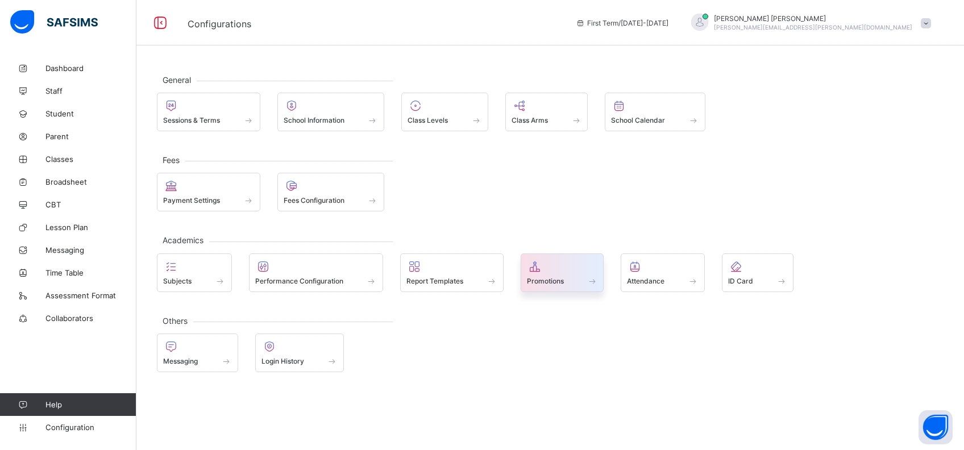
click at [539, 269] on icon at bounding box center [535, 267] width 16 height 14
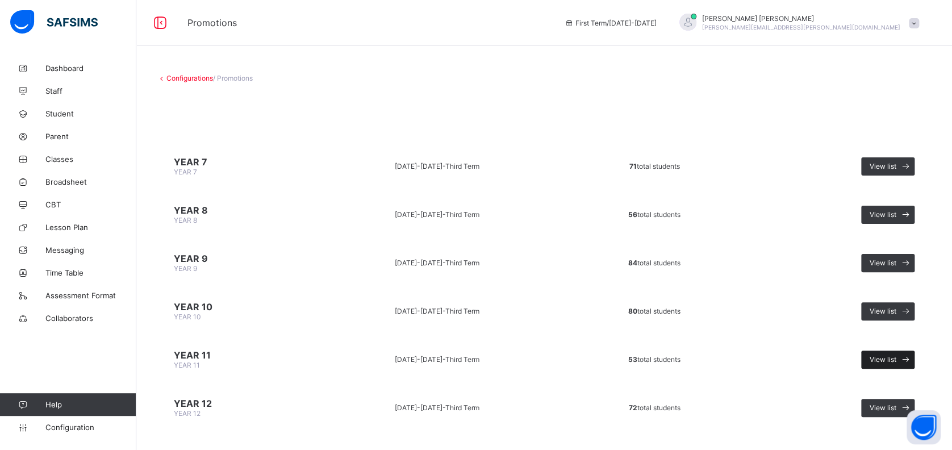
click at [912, 354] on icon at bounding box center [906, 359] width 12 height 11
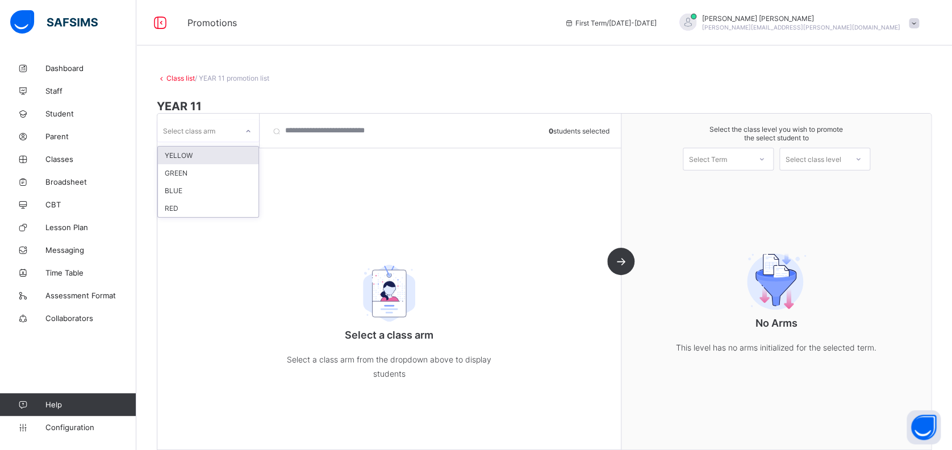
click at [243, 131] on div at bounding box center [248, 131] width 19 height 18
click at [219, 195] on div "BLUE" at bounding box center [208, 191] width 101 height 18
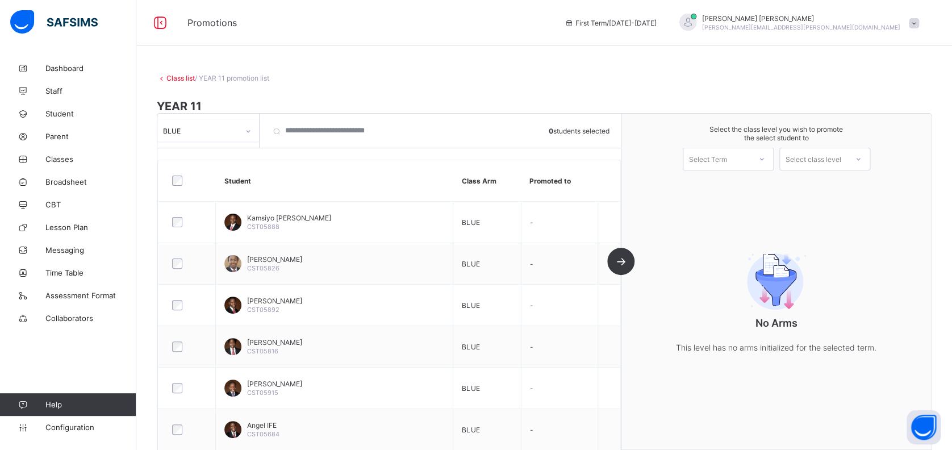
click at [751, 162] on div "Select Term" at bounding box center [717, 159] width 67 height 16
click at [746, 186] on div "First Term [DATE]-[DATE]" at bounding box center [729, 189] width 90 height 26
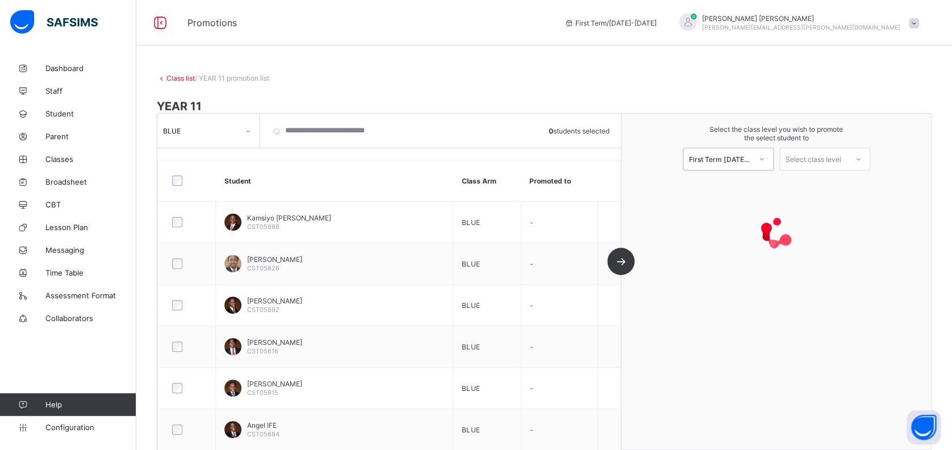
click at [821, 157] on div "Select class level" at bounding box center [814, 159] width 56 height 23
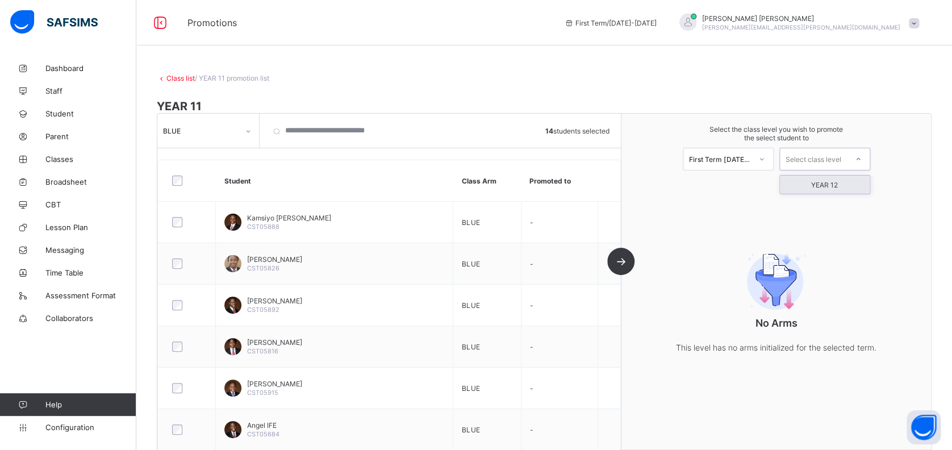
click at [830, 159] on div "Select class level" at bounding box center [814, 159] width 56 height 23
click at [834, 181] on div "YEAR 12" at bounding box center [825, 185] width 90 height 18
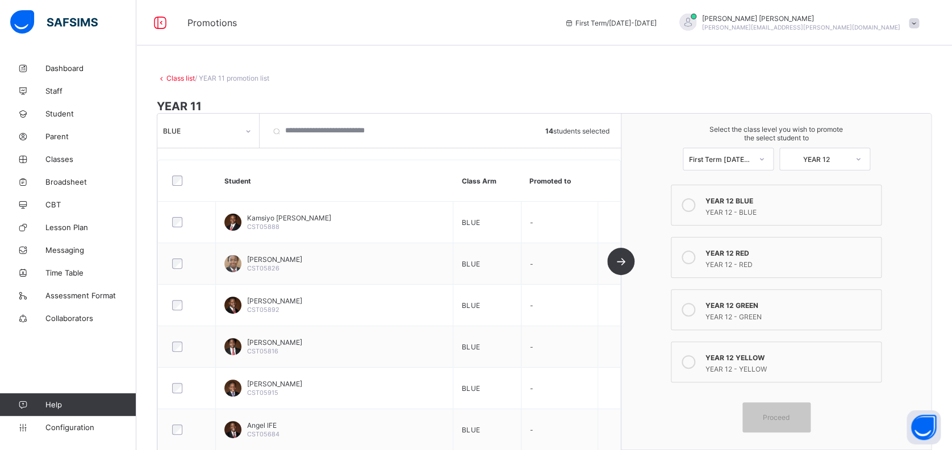
click at [696, 205] on icon at bounding box center [689, 205] width 14 height 14
click at [790, 413] on span "Proceed" at bounding box center [776, 417] width 27 height 9
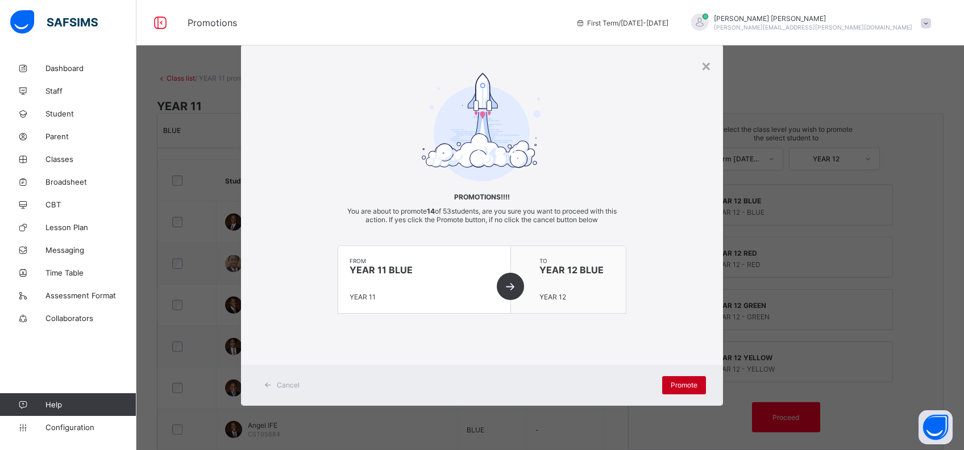
click at [691, 382] on span "Promote" at bounding box center [684, 385] width 27 height 9
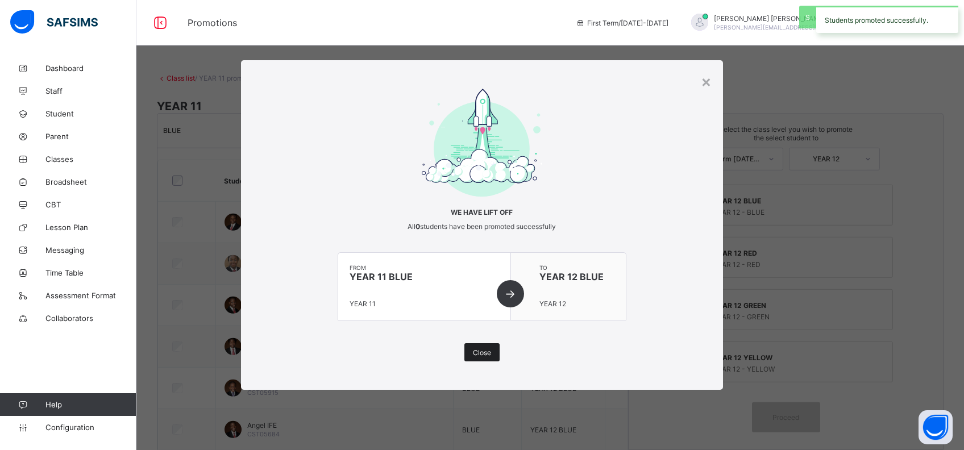
click at [482, 349] on span "Close" at bounding box center [482, 352] width 18 height 9
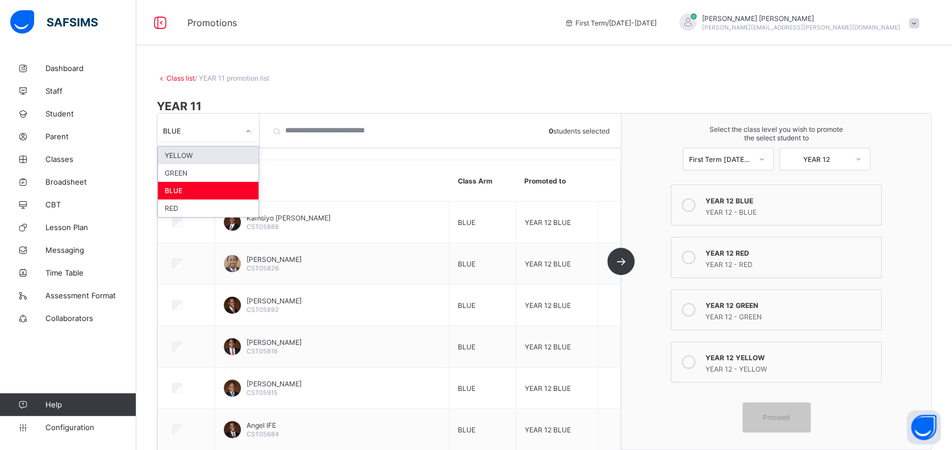
click at [248, 127] on icon at bounding box center [248, 131] width 7 height 11
click at [223, 170] on div "GREEN" at bounding box center [208, 173] width 101 height 18
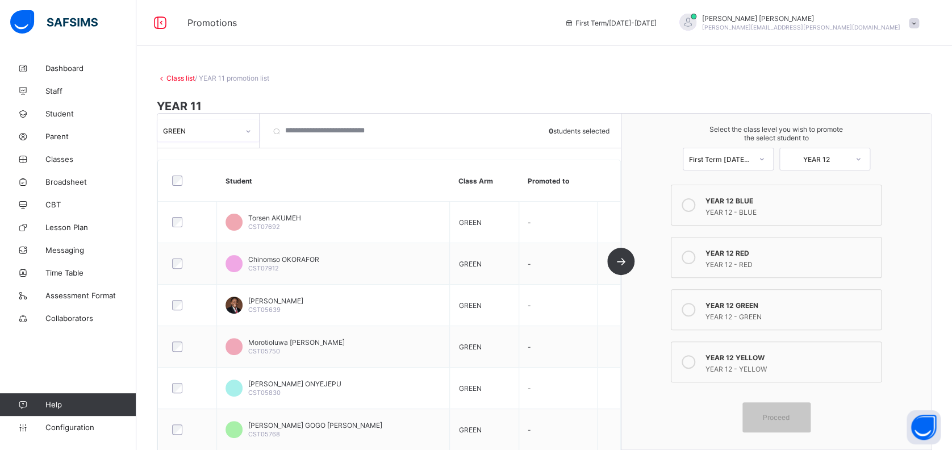
click at [695, 307] on icon at bounding box center [689, 310] width 14 height 14
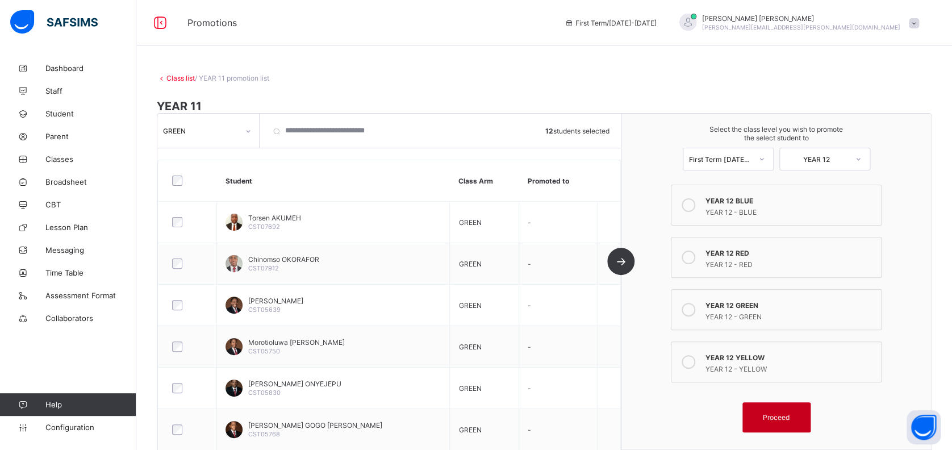
click at [777, 413] on span "Proceed" at bounding box center [776, 417] width 27 height 9
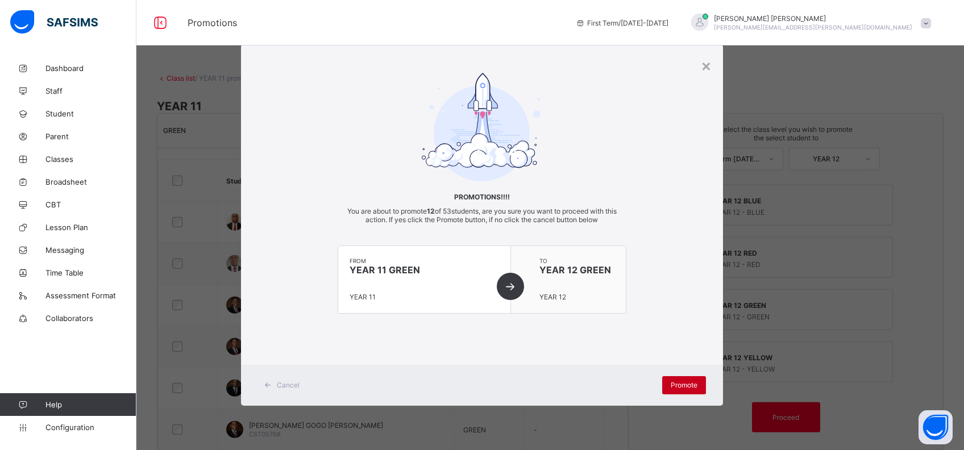
click at [686, 384] on span "Promote" at bounding box center [684, 385] width 27 height 9
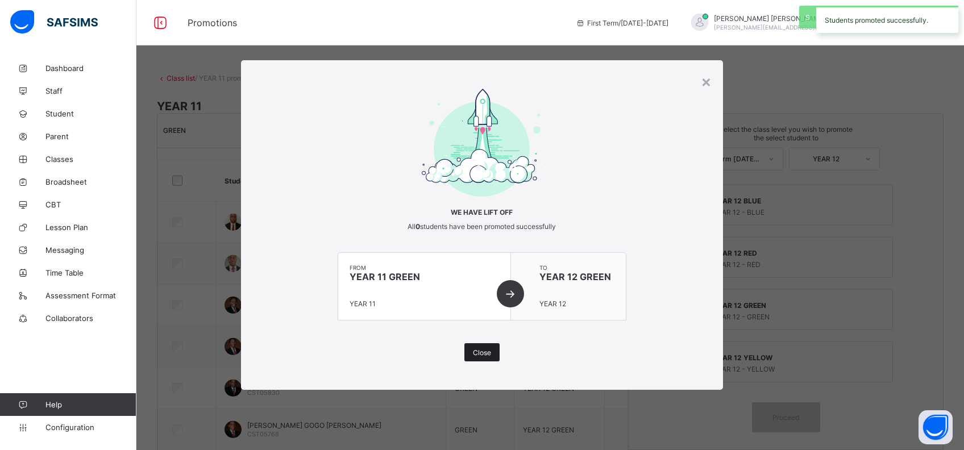
click at [482, 352] on span "Close" at bounding box center [482, 352] width 18 height 9
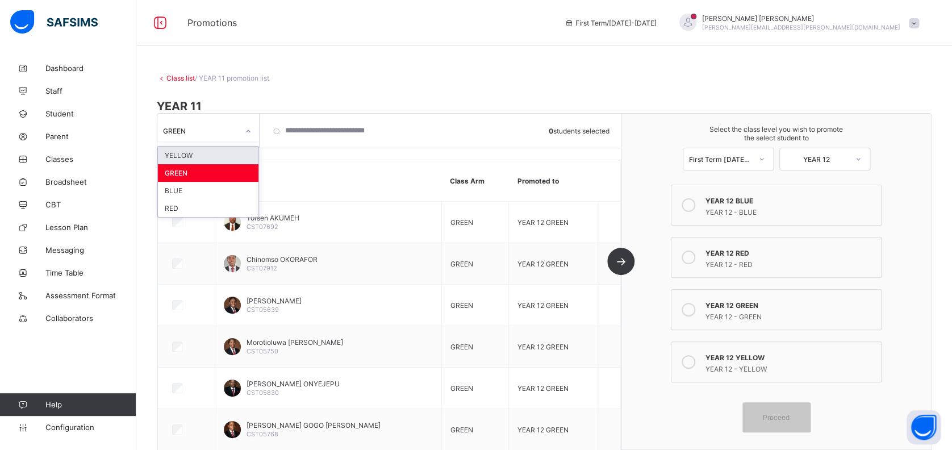
click at [248, 128] on icon at bounding box center [248, 131] width 7 height 11
click at [209, 206] on div "RED" at bounding box center [208, 208] width 101 height 18
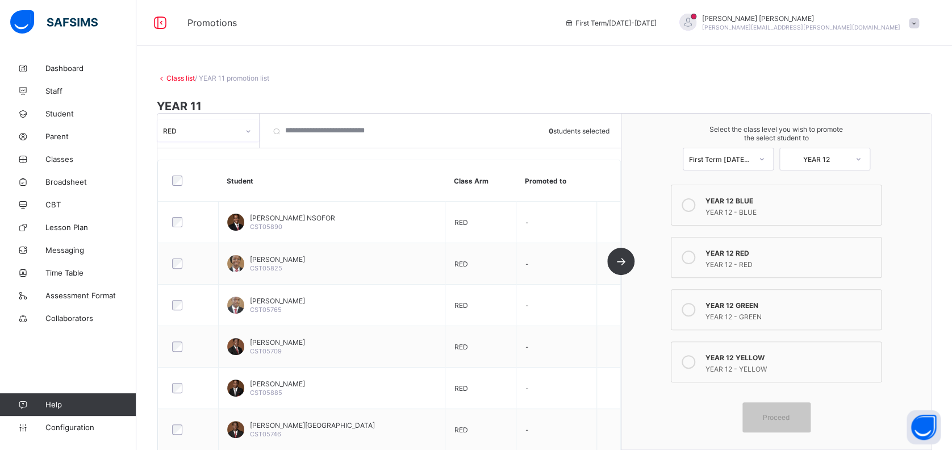
click at [696, 256] on icon at bounding box center [689, 258] width 14 height 14
click at [183, 178] on div at bounding box center [189, 181] width 38 height 10
click at [779, 413] on span "Proceed" at bounding box center [776, 417] width 27 height 9
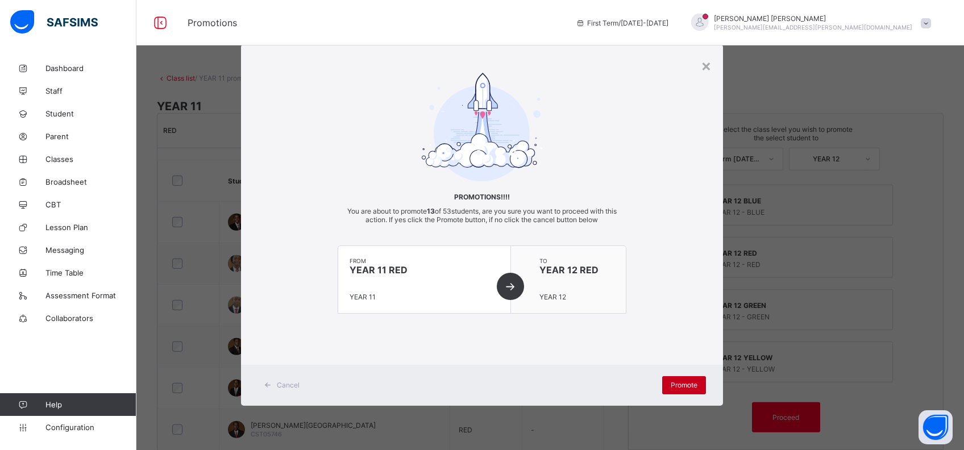
click at [682, 386] on span "Promote" at bounding box center [684, 385] width 27 height 9
click at [682, 382] on div "Promote" at bounding box center [684, 385] width 44 height 18
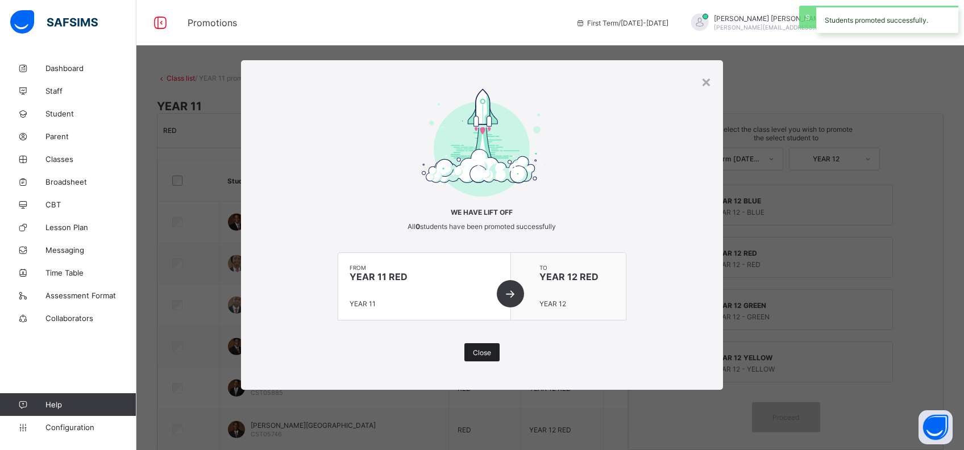
click at [488, 352] on span "Close" at bounding box center [482, 352] width 18 height 9
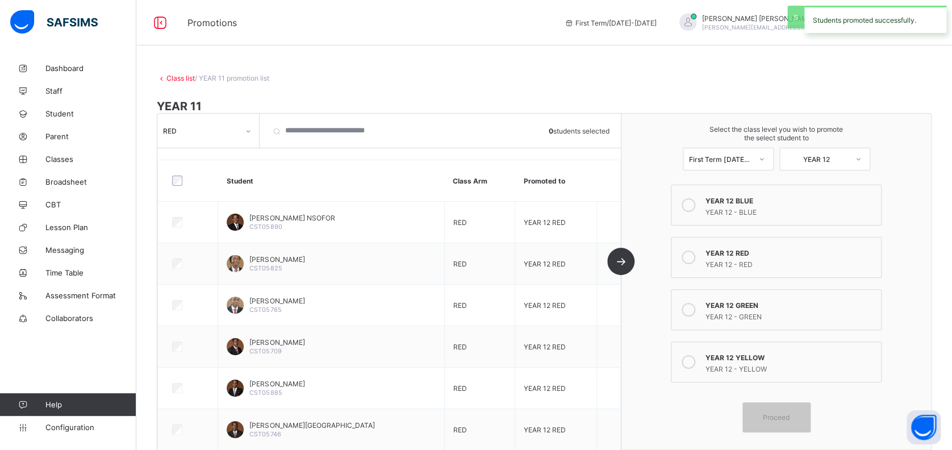
click at [215, 129] on div "RED" at bounding box center [201, 130] width 76 height 9
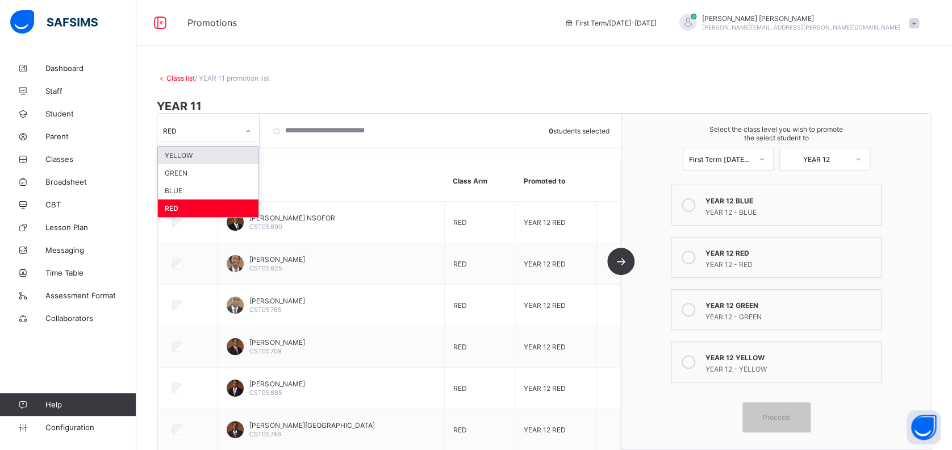
click at [216, 153] on div "YELLOW" at bounding box center [208, 156] width 101 height 18
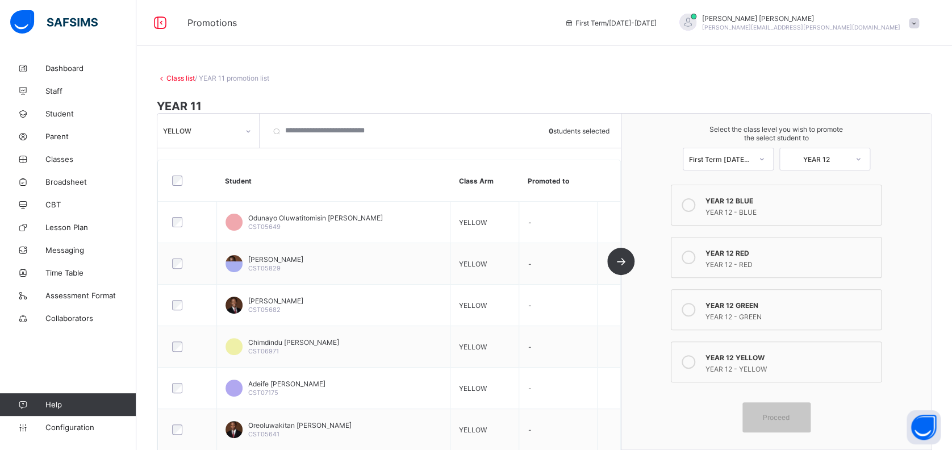
click at [696, 359] on icon at bounding box center [689, 362] width 14 height 14
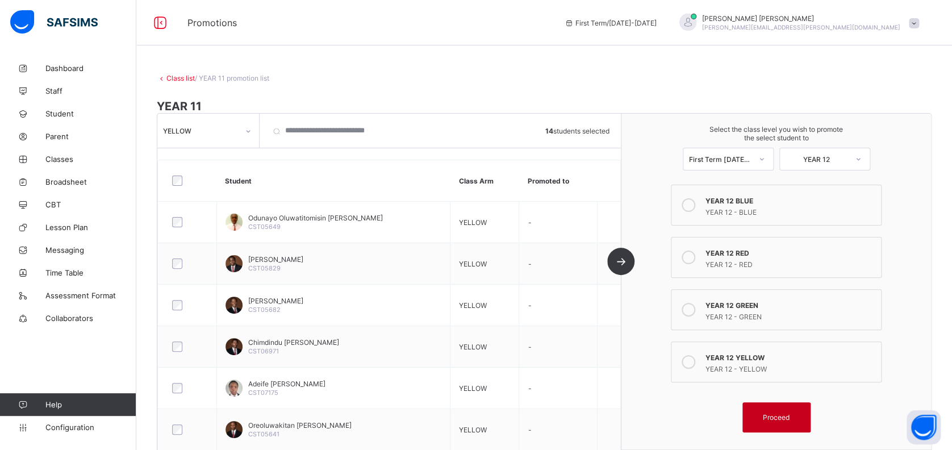
click at [785, 413] on span "Proceed" at bounding box center [776, 417] width 27 height 9
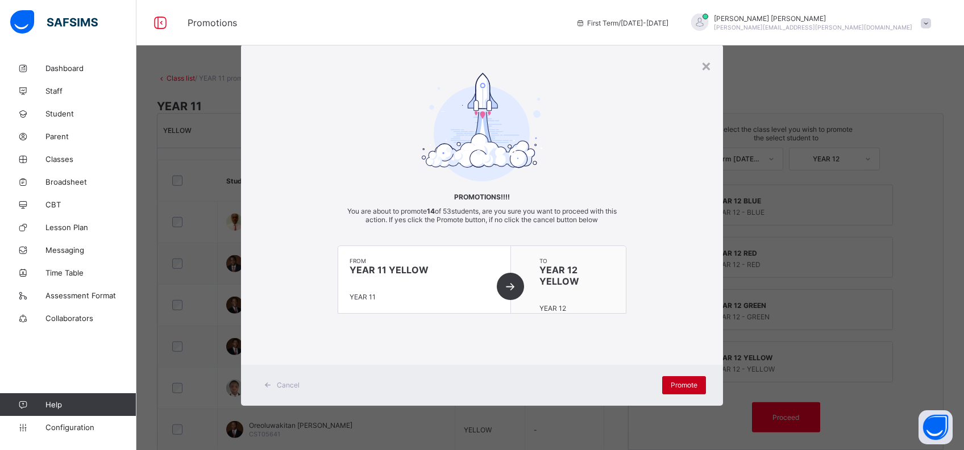
click at [686, 385] on span "Promote" at bounding box center [684, 385] width 27 height 9
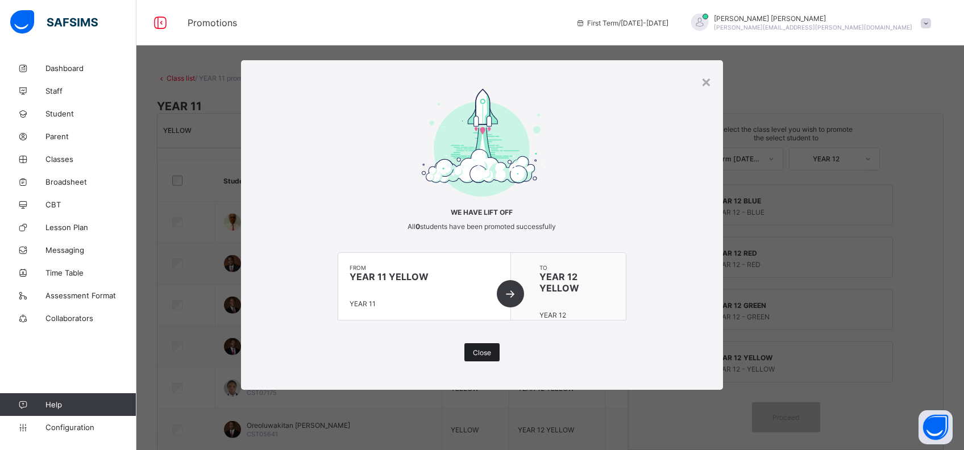
click at [482, 351] on span "Close" at bounding box center [482, 352] width 18 height 9
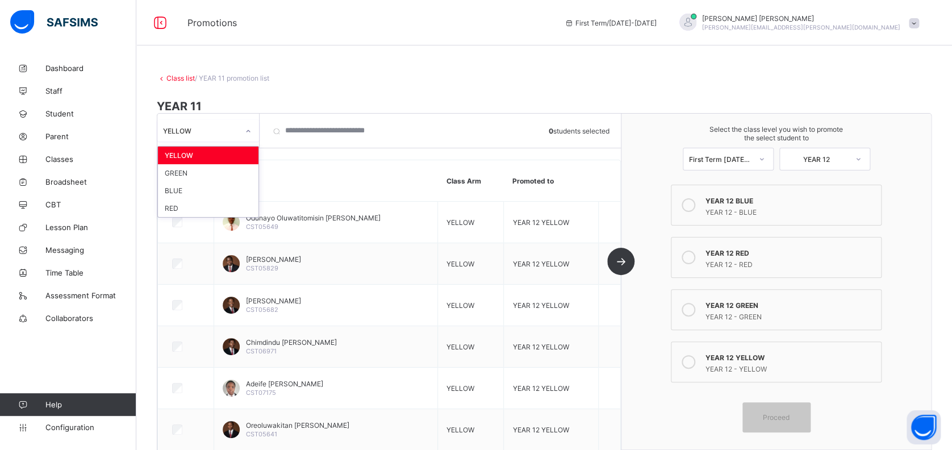
click at [243, 128] on div at bounding box center [248, 131] width 19 height 18
drag, startPoint x: 85, startPoint y: 429, endPoint x: 105, endPoint y: 427, distance: 19.5
click at [86, 429] on span "Configuration" at bounding box center [90, 427] width 90 height 9
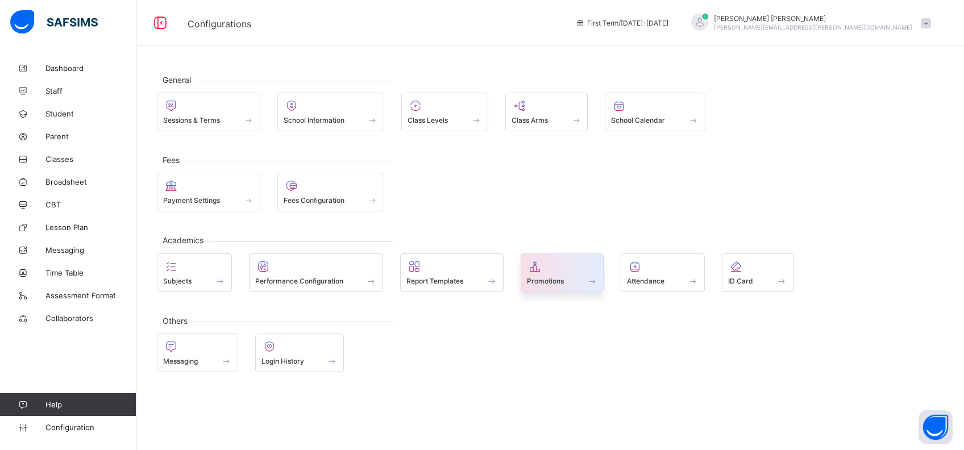
click at [571, 276] on div "Promotions" at bounding box center [562, 281] width 71 height 10
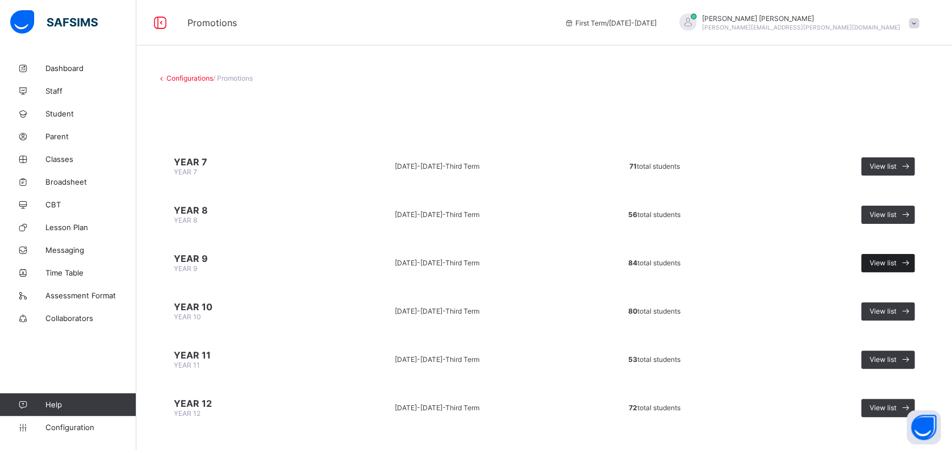
click at [894, 261] on span "View list" at bounding box center [883, 263] width 27 height 9
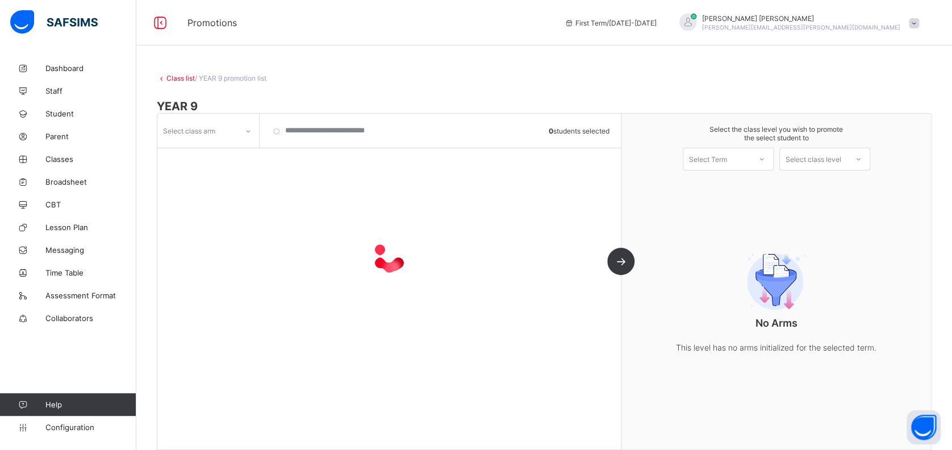
click at [240, 132] on div at bounding box center [248, 131] width 19 height 18
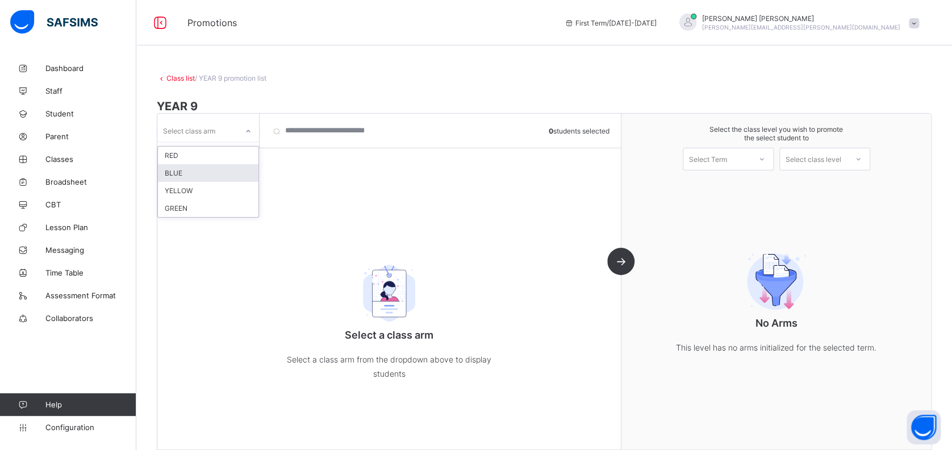
click at [226, 172] on div "BLUE" at bounding box center [208, 173] width 101 height 18
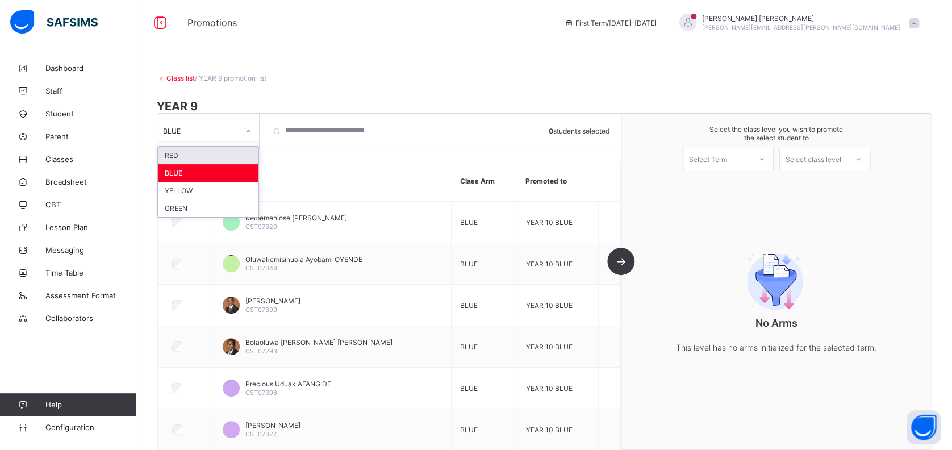
click at [235, 132] on div "BLUE" at bounding box center [201, 130] width 76 height 9
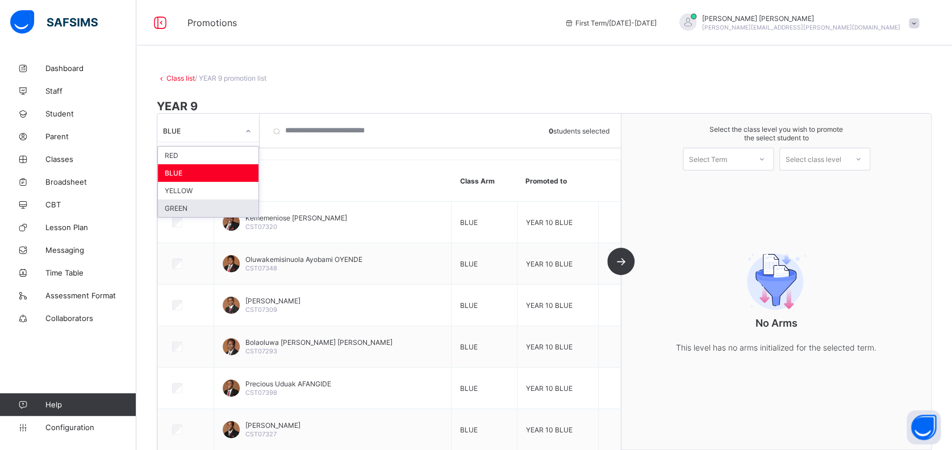
click at [227, 209] on div "GREEN" at bounding box center [208, 208] width 101 height 18
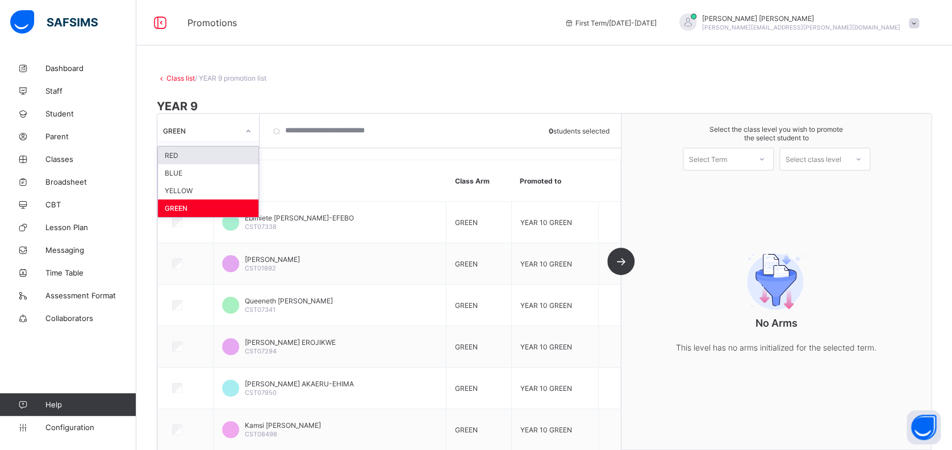
click at [220, 128] on div "GREEN" at bounding box center [201, 130] width 76 height 9
click at [216, 156] on div "RED" at bounding box center [208, 156] width 101 height 18
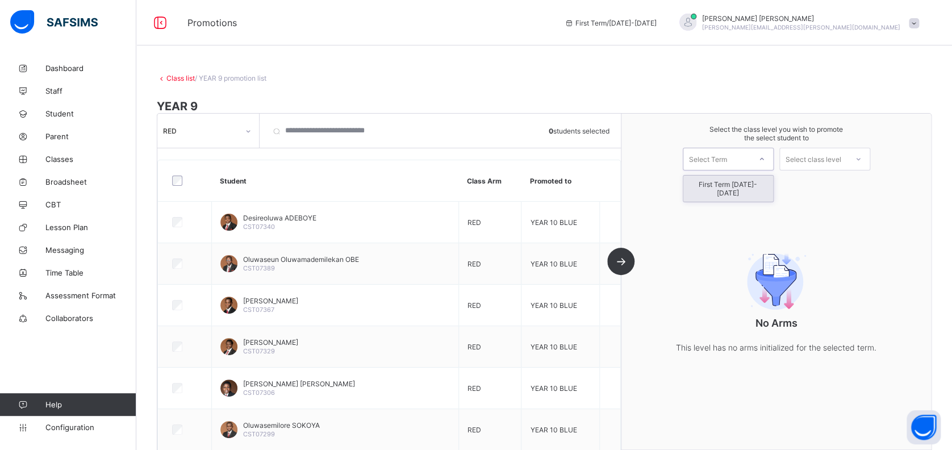
click at [765, 160] on icon at bounding box center [762, 158] width 7 height 11
click at [747, 177] on div "First Term [DATE]-[DATE]" at bounding box center [729, 189] width 90 height 26
click at [830, 155] on div "Select class level" at bounding box center [814, 159] width 56 height 23
click at [849, 182] on div "YEAR 10" at bounding box center [825, 185] width 90 height 18
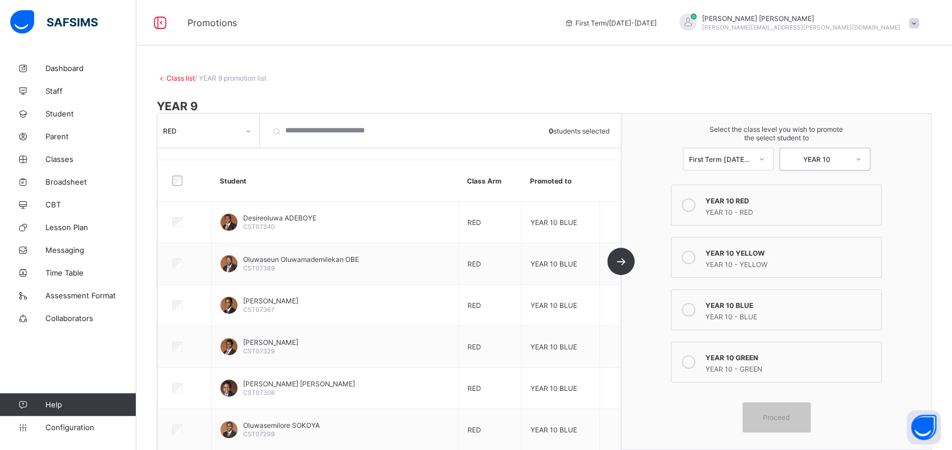
click at [696, 202] on icon at bounding box center [689, 205] width 14 height 14
click at [790, 415] on span "Proceed" at bounding box center [776, 417] width 27 height 9
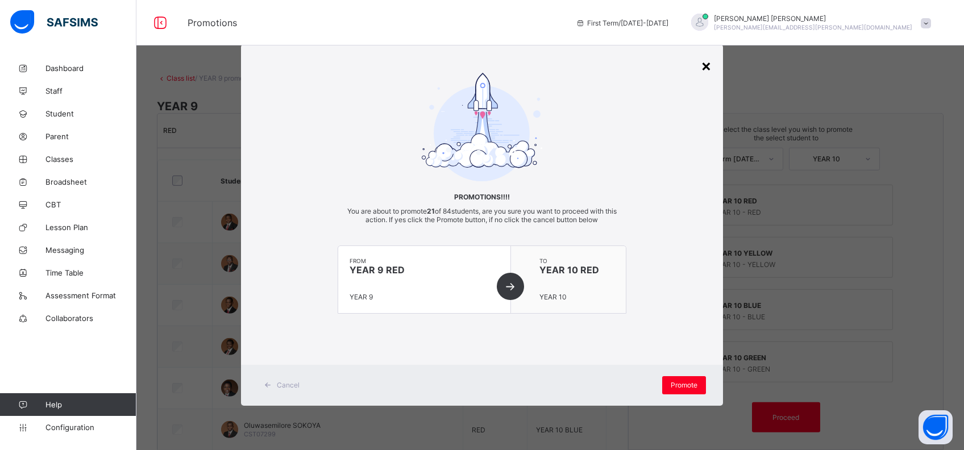
click at [707, 66] on div "×" at bounding box center [706, 65] width 11 height 19
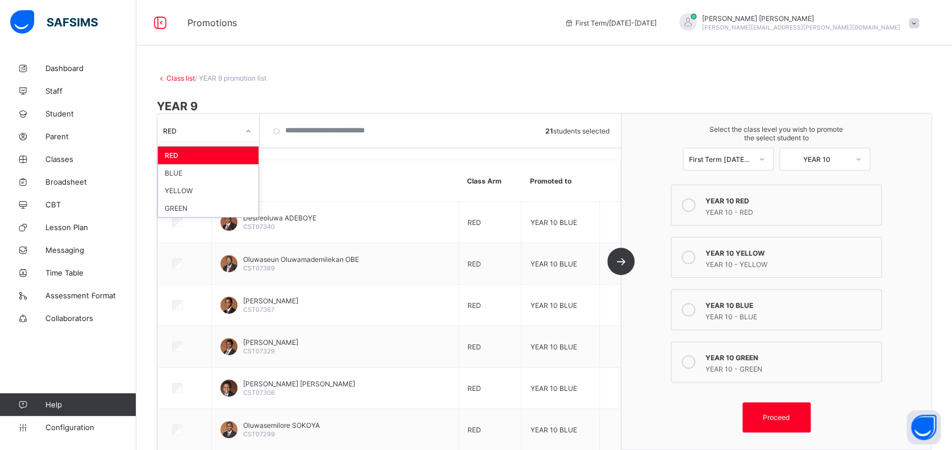
click at [217, 131] on div "RED" at bounding box center [201, 130] width 76 height 9
click at [204, 174] on div "BLUE" at bounding box center [208, 173] width 101 height 18
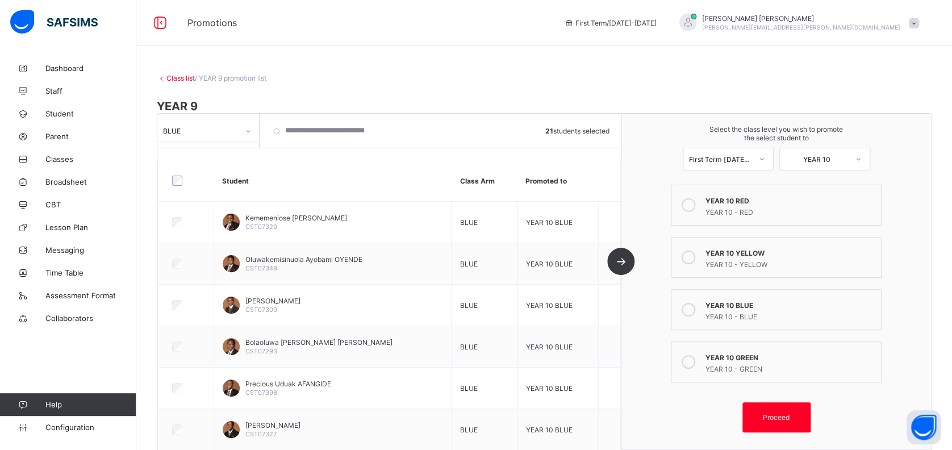
click at [243, 130] on div at bounding box center [248, 131] width 19 height 18
click at [207, 206] on div "GREEN" at bounding box center [208, 208] width 101 height 18
click at [244, 130] on div at bounding box center [248, 131] width 19 height 18
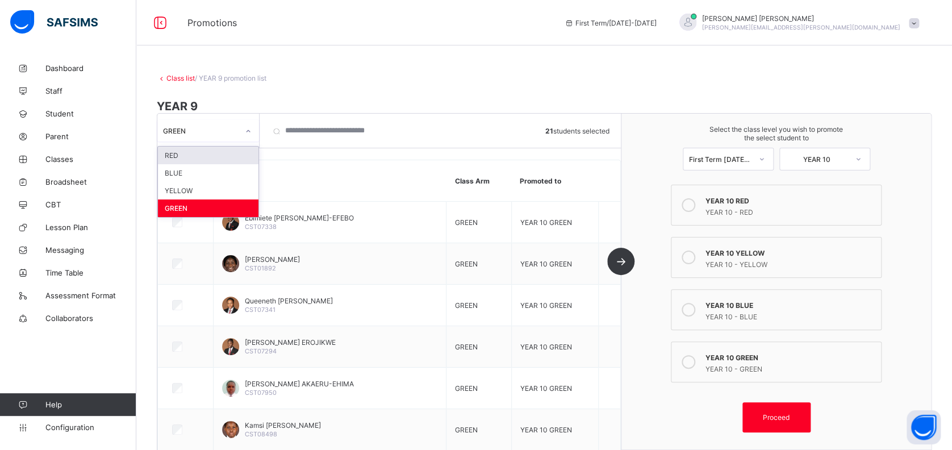
click at [224, 156] on div "RED" at bounding box center [208, 156] width 101 height 18
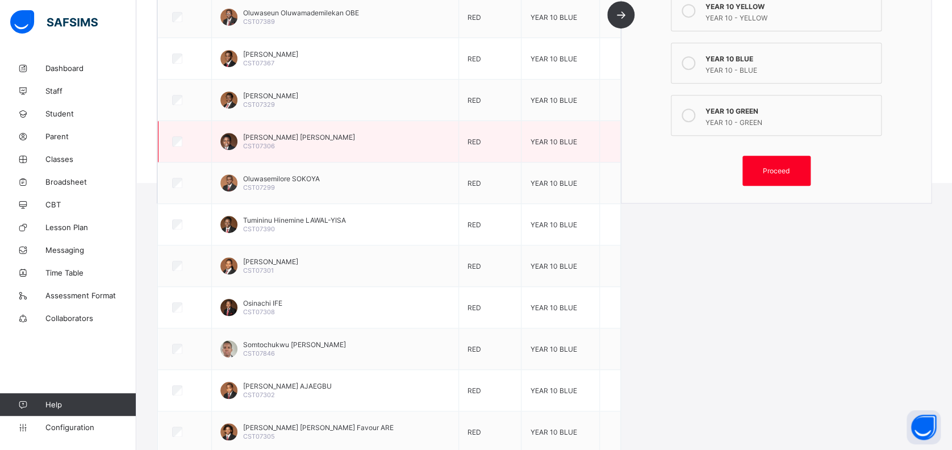
scroll to position [303, 0]
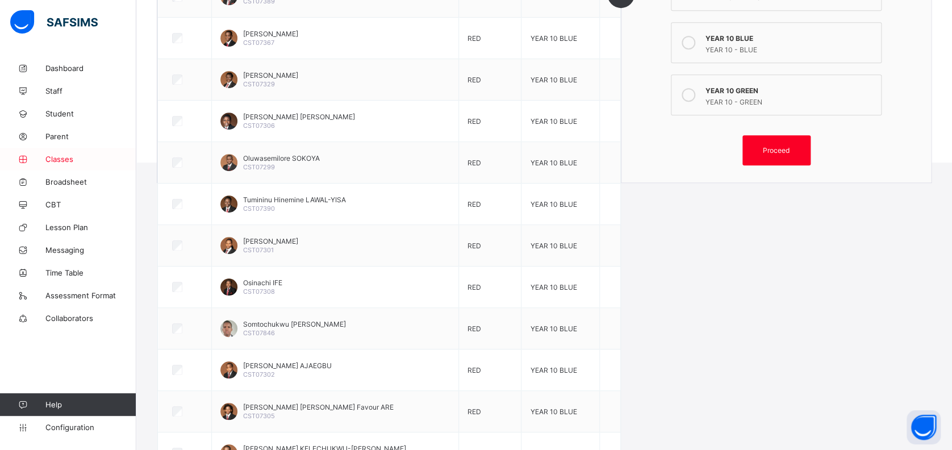
click at [63, 158] on span "Classes" at bounding box center [90, 159] width 91 height 9
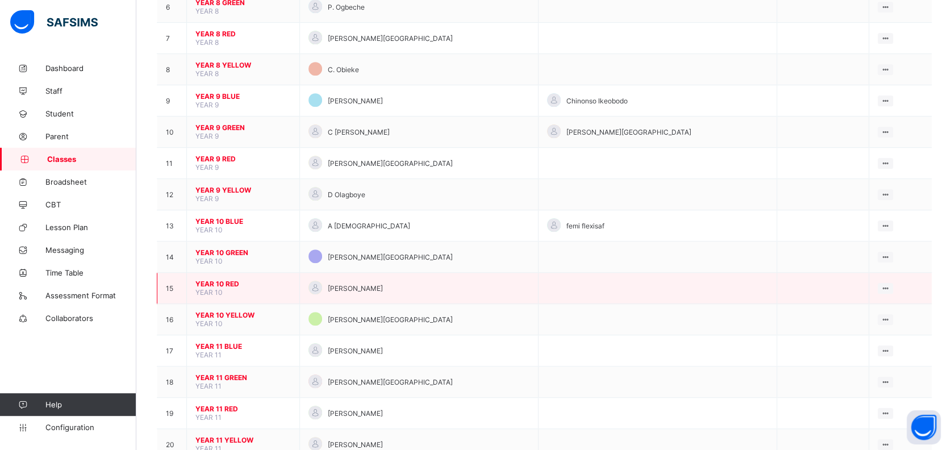
scroll to position [303, 0]
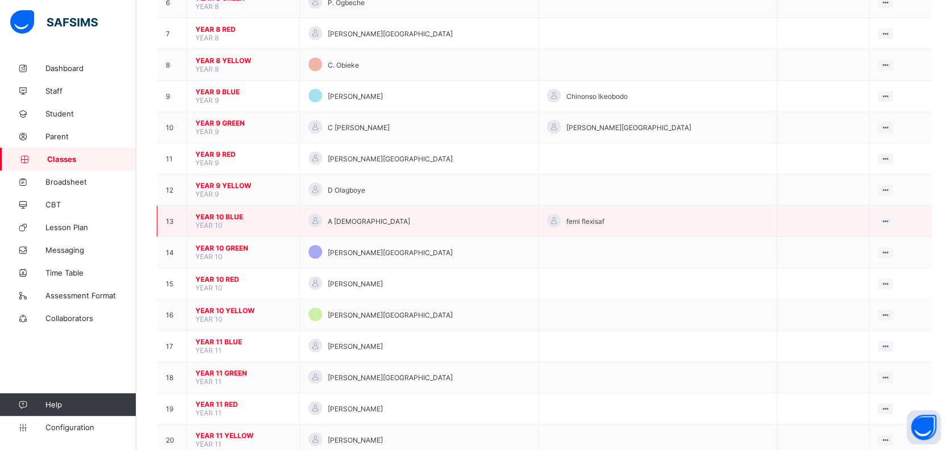
click at [227, 213] on span "YEAR 10 BLUE" at bounding box center [242, 217] width 95 height 9
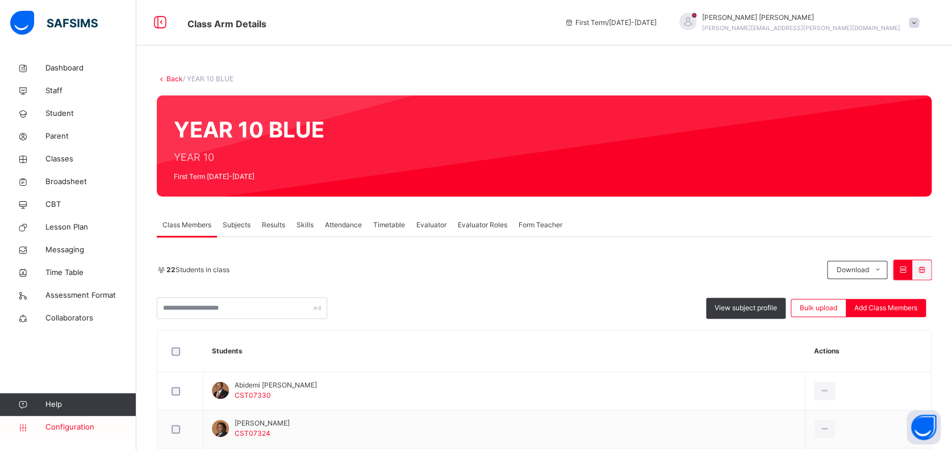
click at [63, 427] on span "Configuration" at bounding box center [90, 427] width 90 height 11
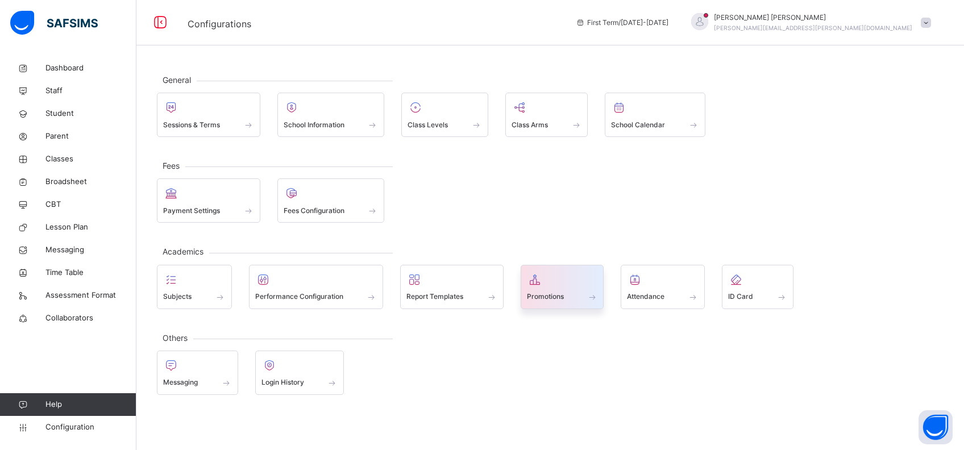
click at [568, 301] on div "Promotions" at bounding box center [562, 297] width 71 height 12
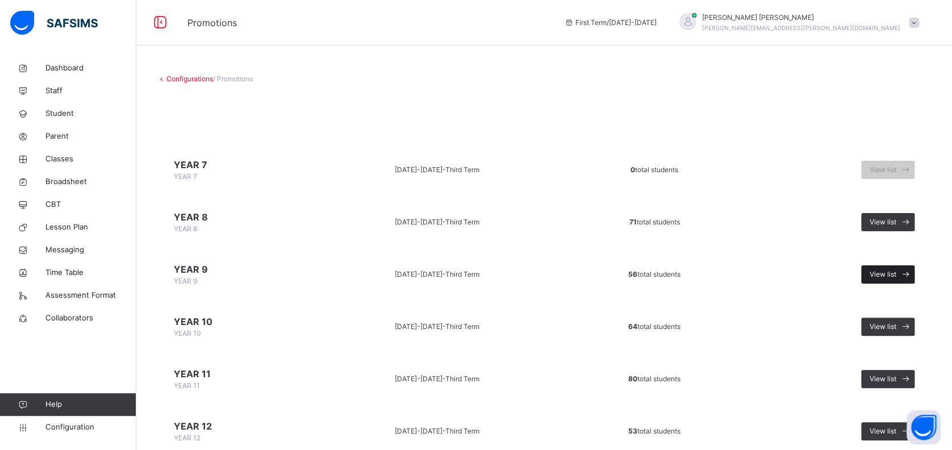
click at [897, 276] on span "View list" at bounding box center [883, 274] width 27 height 10
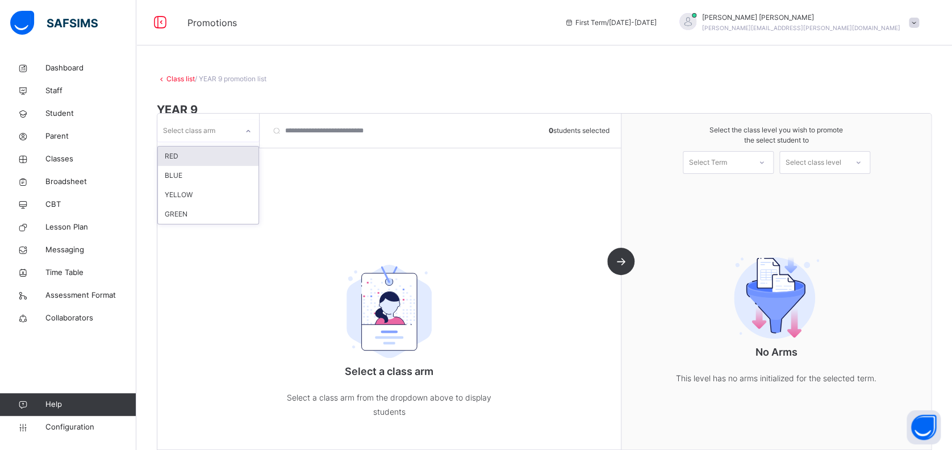
click at [232, 132] on div "Select class arm" at bounding box center [197, 131] width 80 height 18
click at [215, 179] on div "BLUE" at bounding box center [208, 175] width 101 height 19
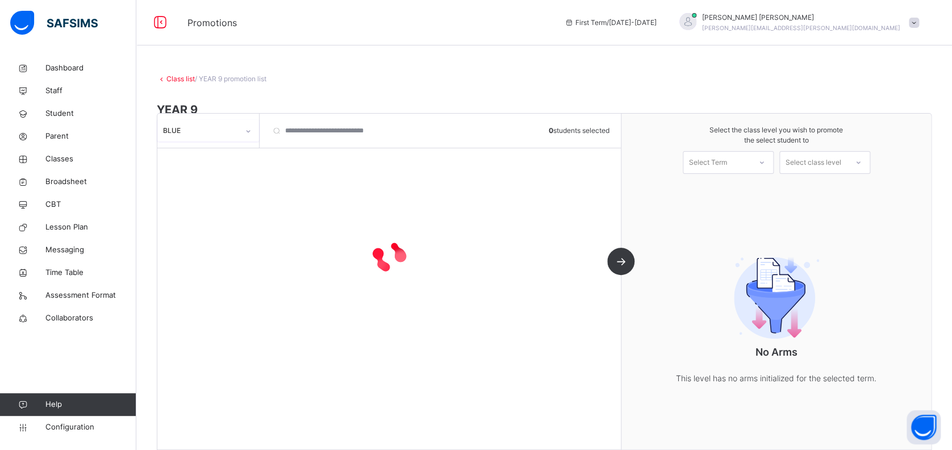
click at [721, 164] on div "Select Term" at bounding box center [708, 162] width 38 height 23
click at [724, 188] on div "First Term [DATE]-[DATE]" at bounding box center [729, 194] width 90 height 30
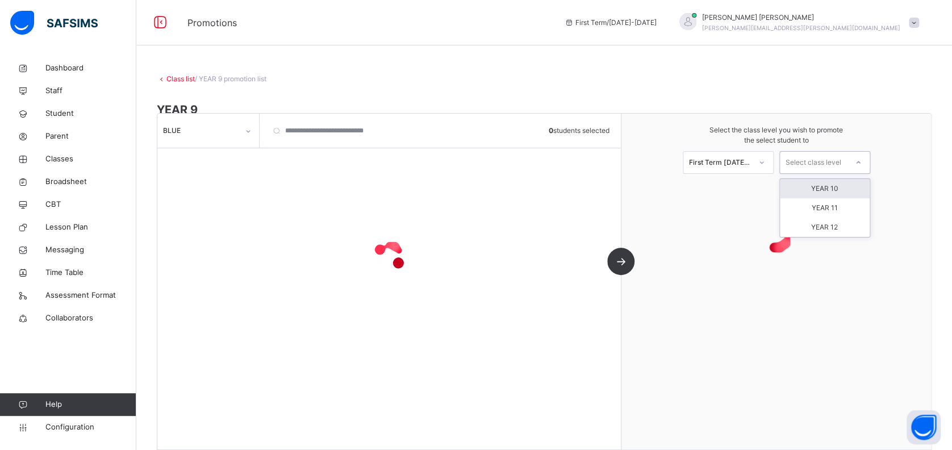
click at [827, 163] on div "Select class level" at bounding box center [814, 162] width 56 height 23
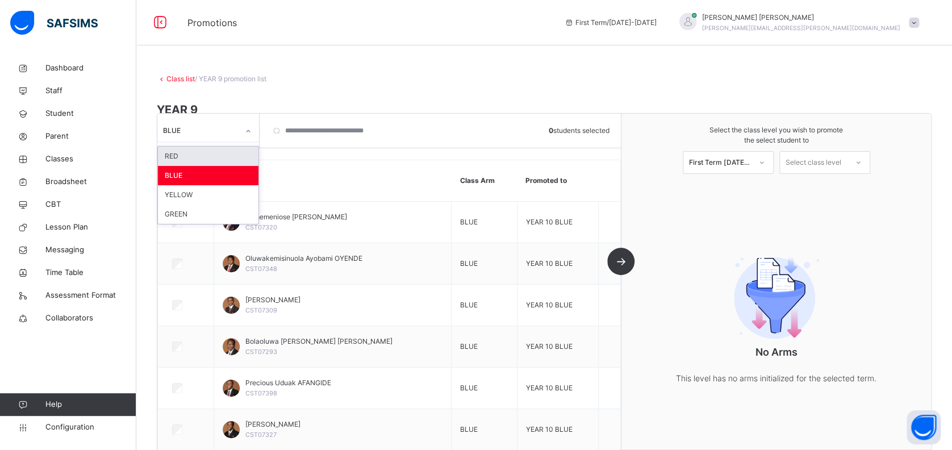
click at [245, 132] on icon at bounding box center [248, 131] width 7 height 11
click at [205, 210] on div "GREEN" at bounding box center [208, 214] width 101 height 19
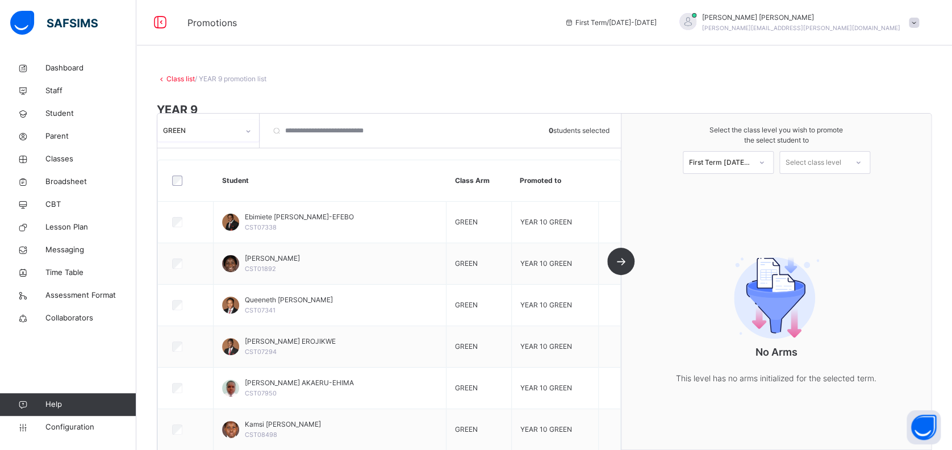
click at [226, 129] on div "GREEN" at bounding box center [201, 131] width 76 height 10
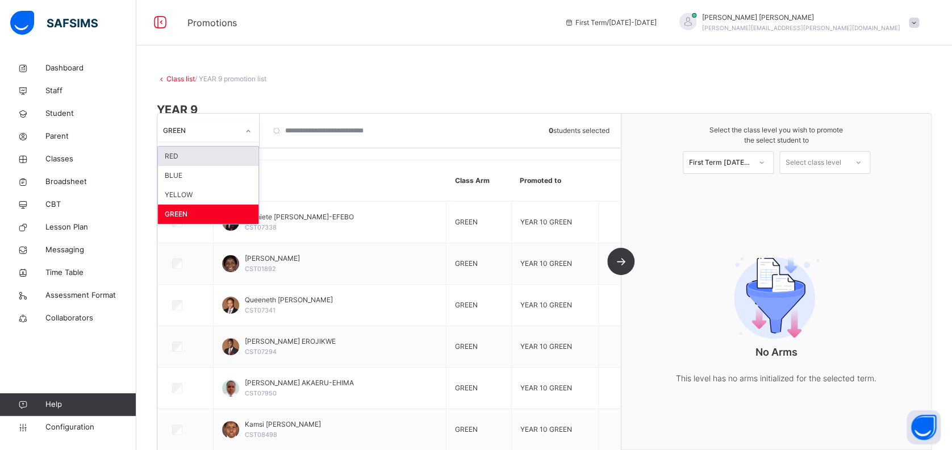
click at [219, 159] on div "RED" at bounding box center [208, 156] width 101 height 19
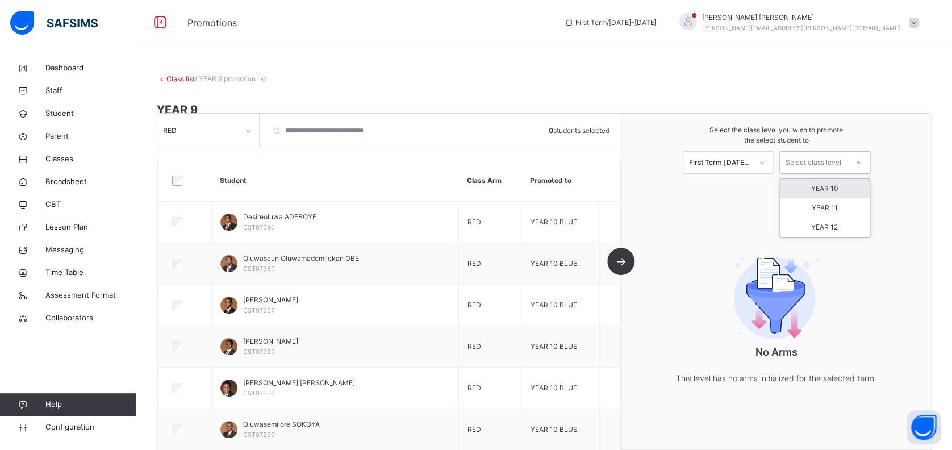
click at [838, 164] on div "Select class level" at bounding box center [814, 162] width 56 height 23
click at [835, 186] on div "YEAR 10" at bounding box center [825, 188] width 90 height 19
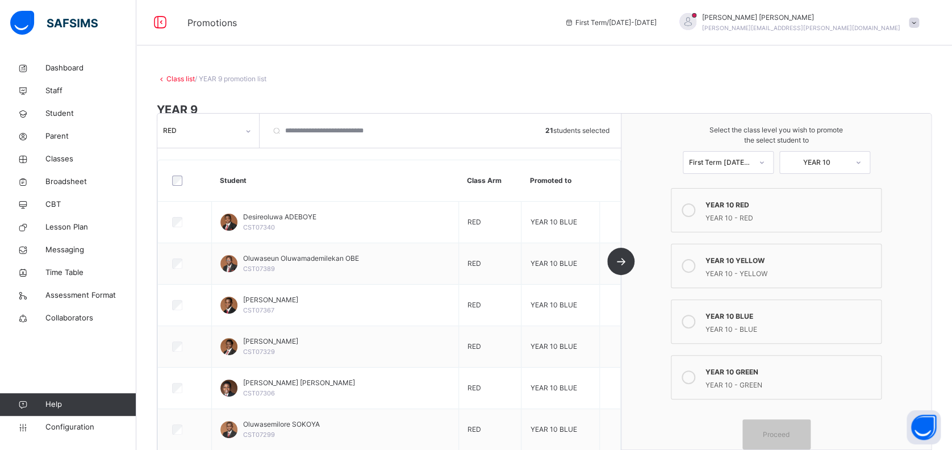
click at [696, 209] on icon at bounding box center [689, 210] width 14 height 14
click at [790, 435] on span "Proceed" at bounding box center [776, 434] width 27 height 10
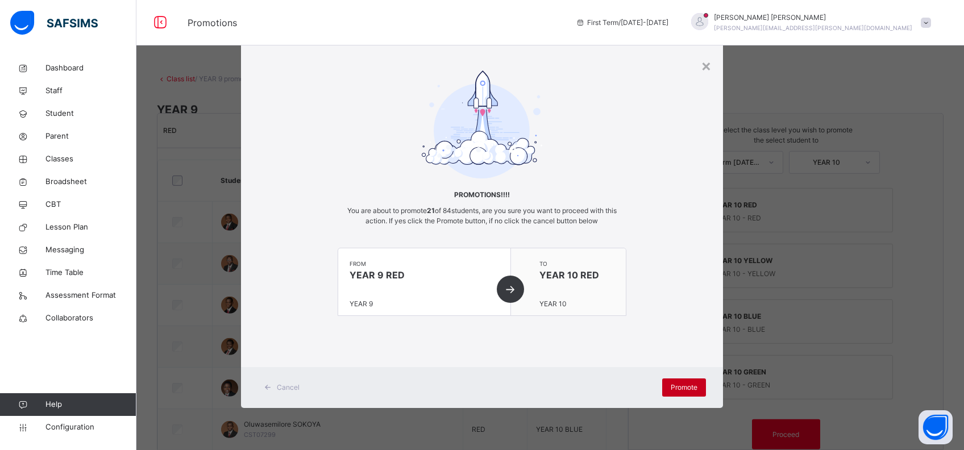
click at [686, 388] on span "Promote" at bounding box center [684, 387] width 27 height 10
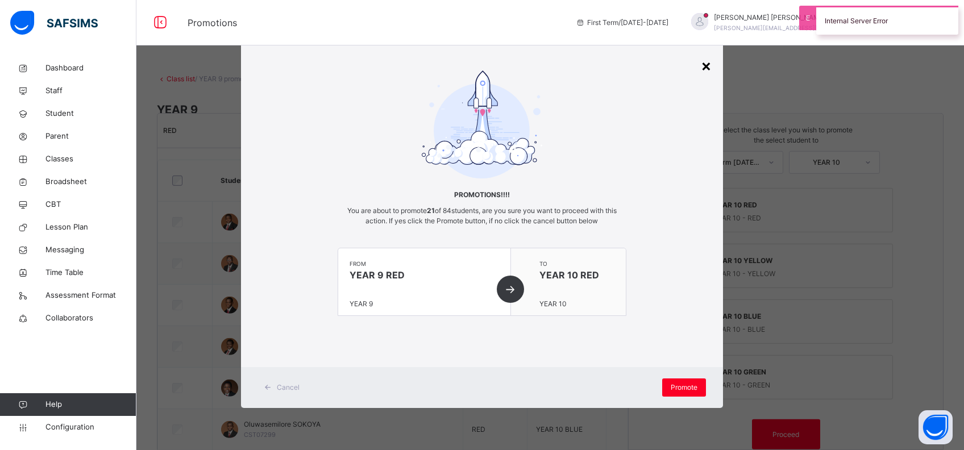
click at [705, 65] on div "×" at bounding box center [706, 65] width 11 height 24
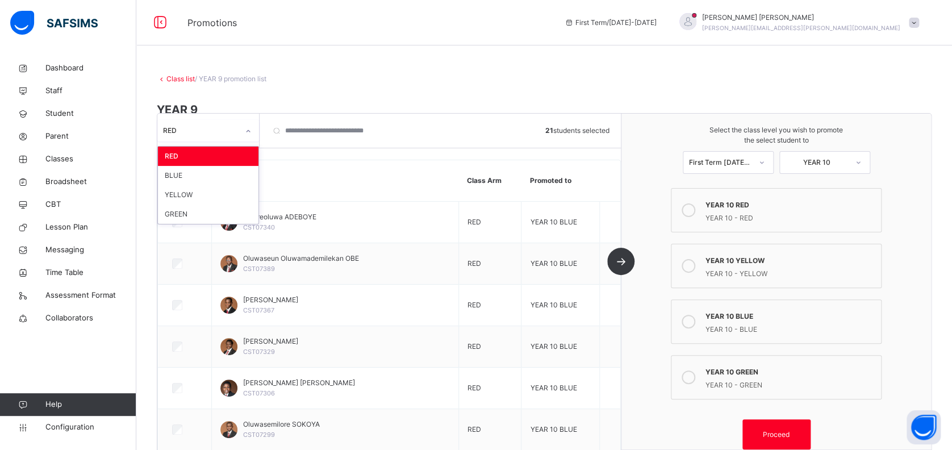
click at [236, 124] on div "RED" at bounding box center [197, 131] width 80 height 18
click at [218, 195] on div "YELLOW" at bounding box center [208, 194] width 101 height 19
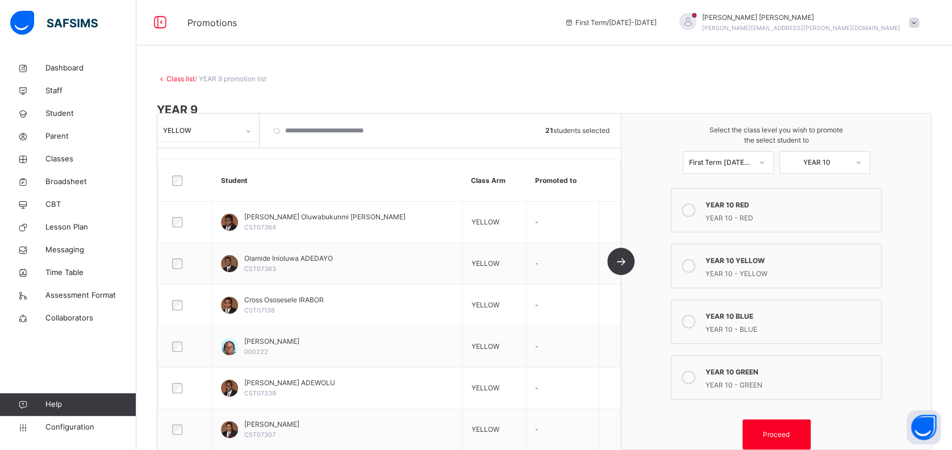
click at [695, 264] on icon at bounding box center [689, 266] width 14 height 14
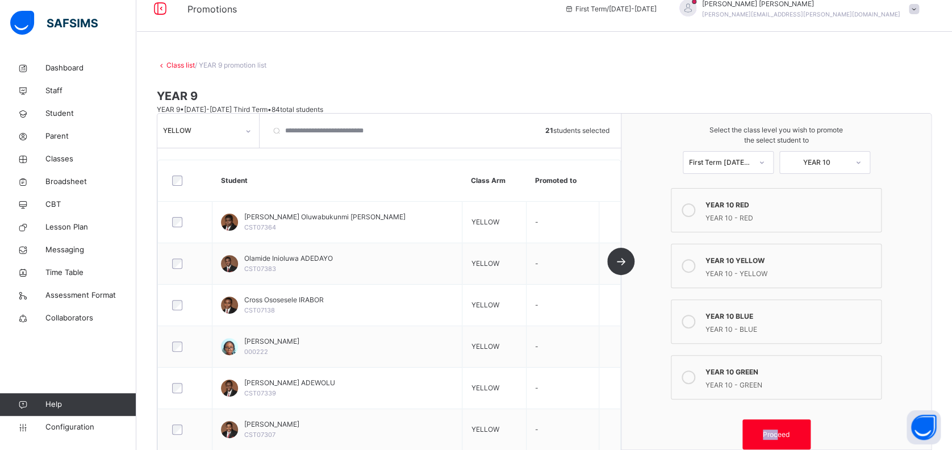
scroll to position [26, 0]
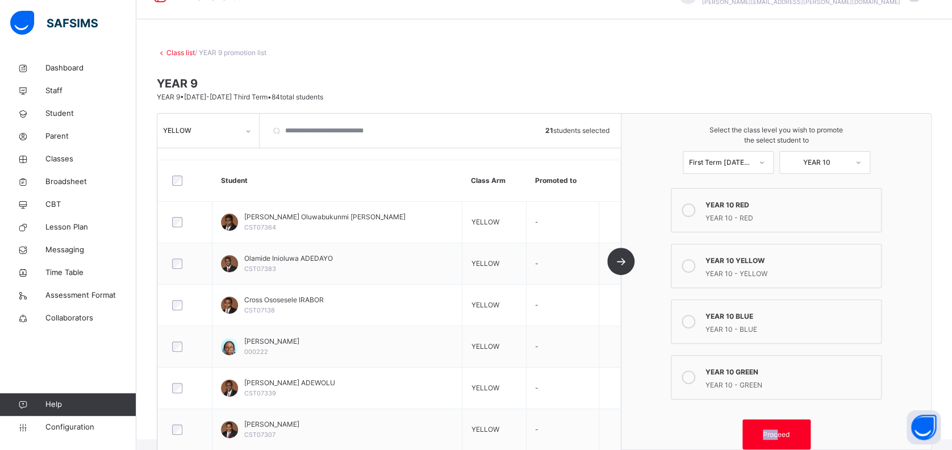
drag, startPoint x: 788, startPoint y: 434, endPoint x: 676, endPoint y: 436, distance: 112.5
click at [676, 436] on div "YEAR 10 RED YEAR 10 - RED YEAR 10 YELLOW YEAR 10 - YELLOW YEAR 10 BLUE YEAR 10 …" at bounding box center [776, 318] width 216 height 261
click at [789, 439] on div "Proceed" at bounding box center [777, 434] width 68 height 30
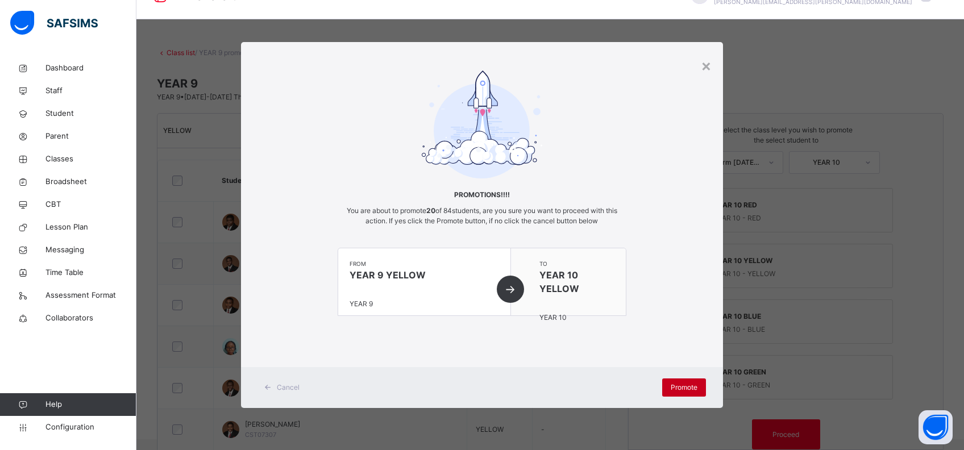
click at [676, 385] on span "Promote" at bounding box center [684, 387] width 27 height 10
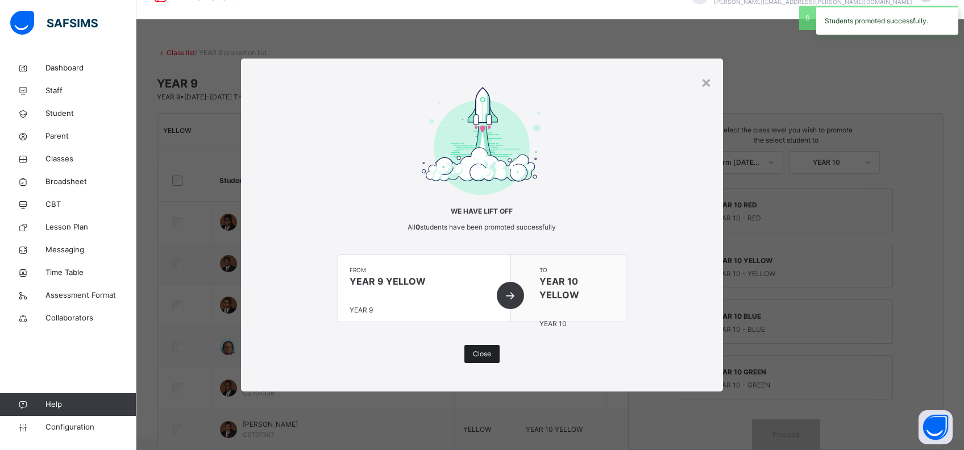
click at [488, 353] on span "Close" at bounding box center [482, 354] width 18 height 10
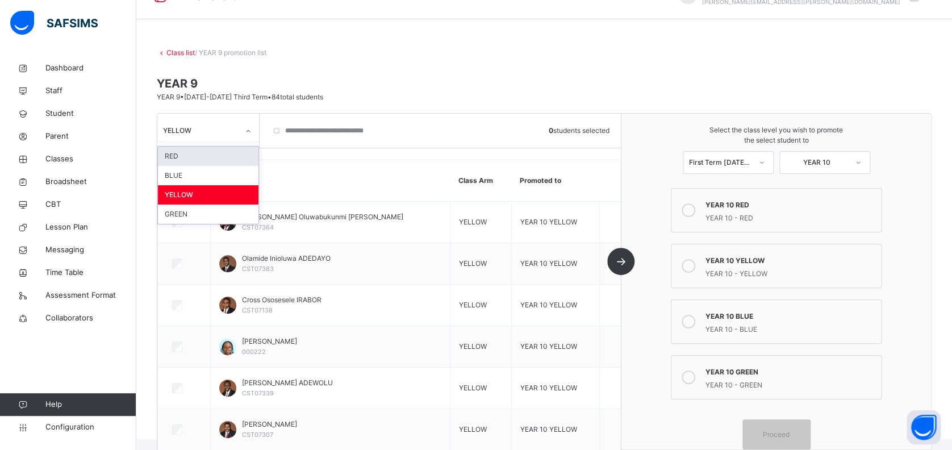
click at [235, 131] on div "YELLOW" at bounding box center [201, 131] width 76 height 10
click at [233, 155] on div "RED" at bounding box center [208, 156] width 101 height 19
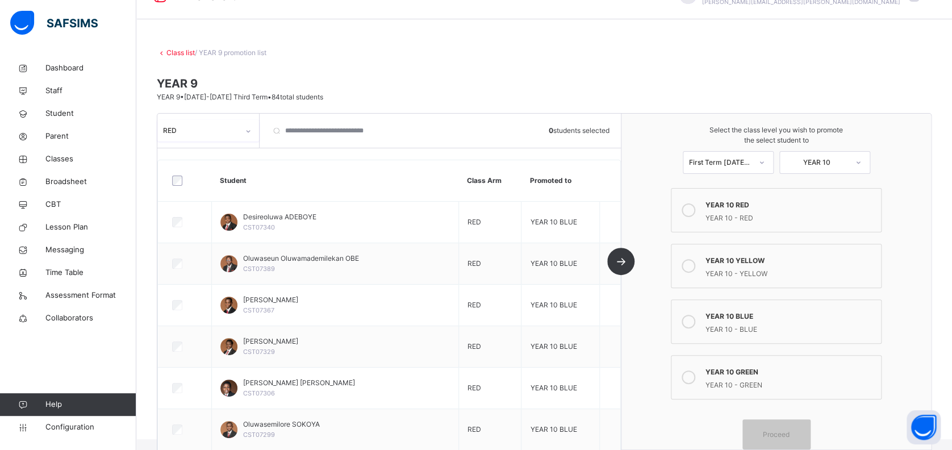
click at [174, 174] on div at bounding box center [185, 181] width 36 height 24
click at [789, 435] on span "Proceed" at bounding box center [776, 434] width 27 height 10
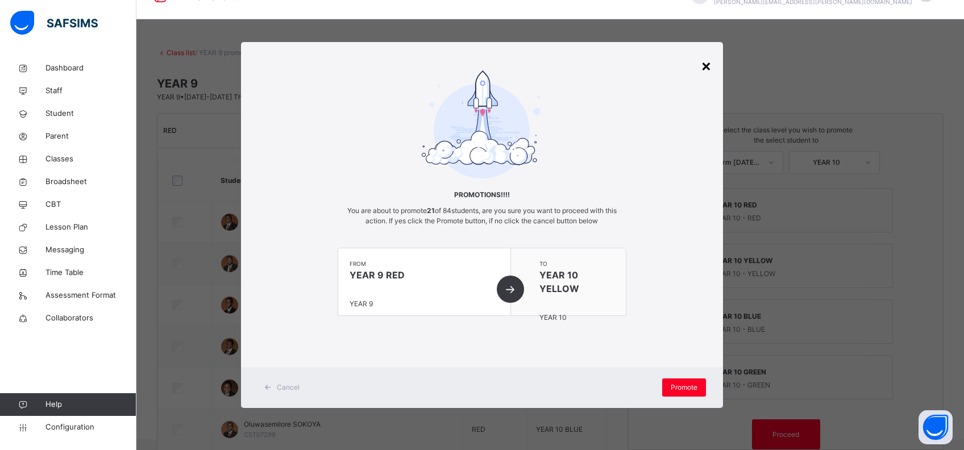
click at [703, 64] on div "×" at bounding box center [706, 65] width 11 height 24
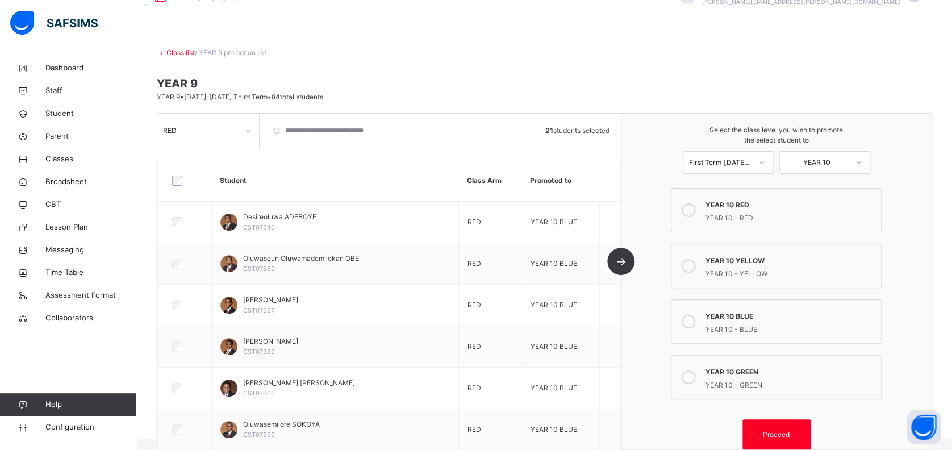
click at [696, 209] on icon at bounding box center [689, 210] width 14 height 14
click at [800, 434] on span "Proceed" at bounding box center [776, 434] width 51 height 10
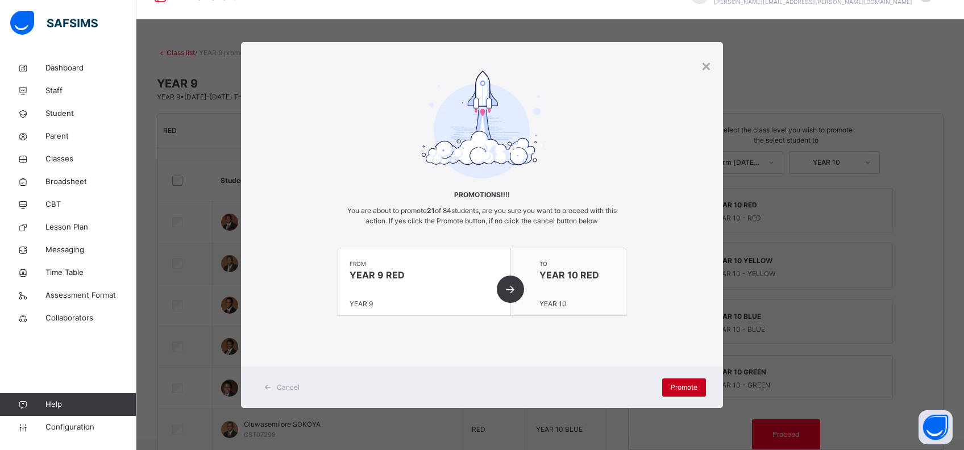
click at [676, 384] on span "Promote" at bounding box center [684, 387] width 27 height 10
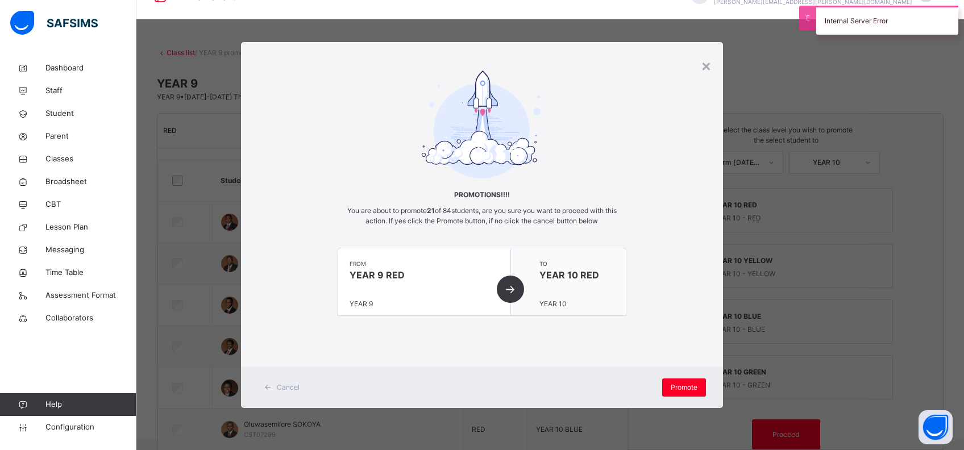
click at [837, 284] on div "× Promotions!!!! You are about to promote 21 of 84 students, are you sure you w…" at bounding box center [482, 225] width 964 height 450
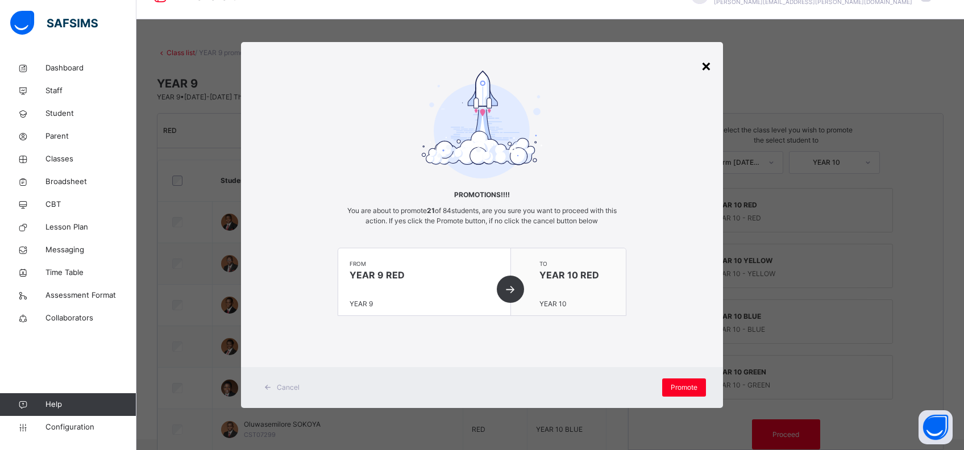
click at [704, 66] on div "×" at bounding box center [706, 65] width 11 height 24
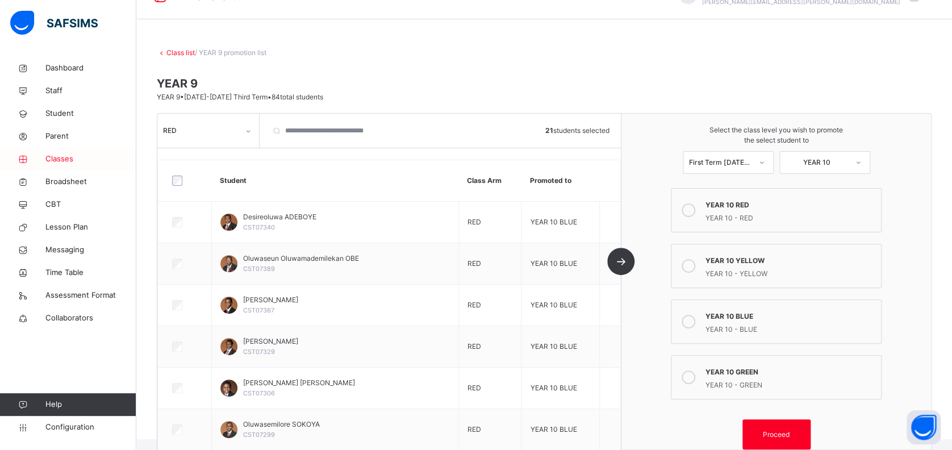
click at [68, 156] on span "Classes" at bounding box center [90, 158] width 91 height 11
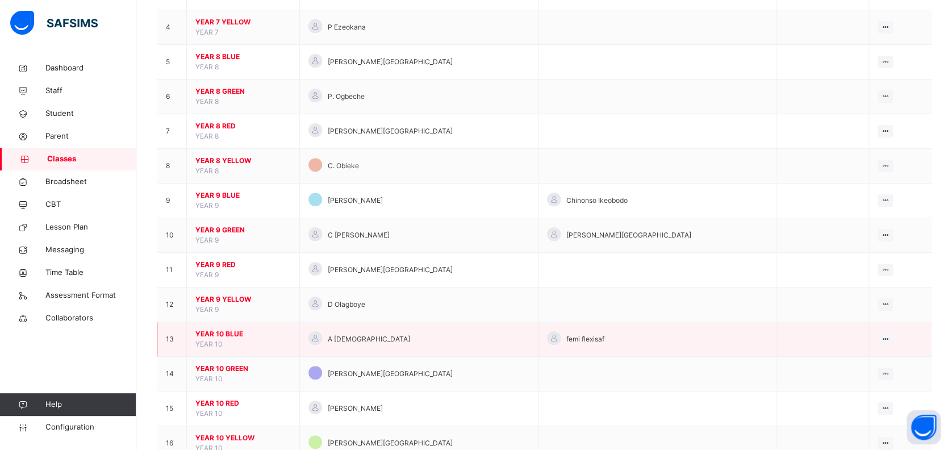
scroll to position [378, 0]
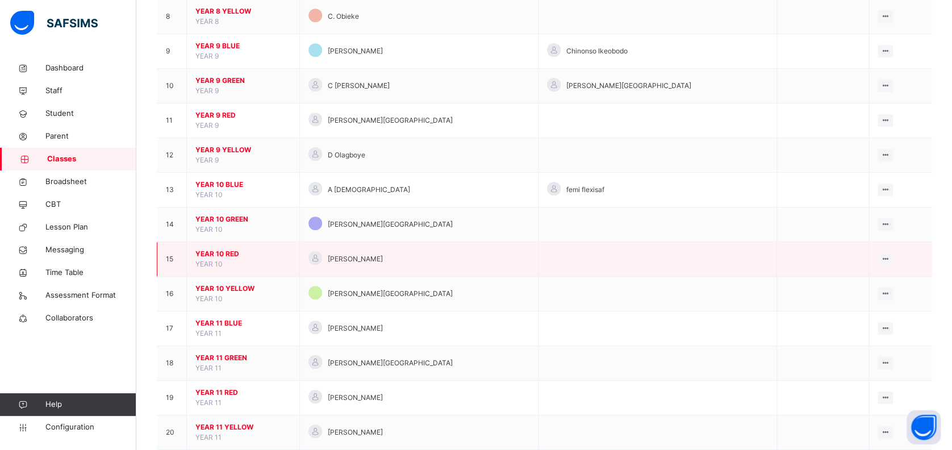
click at [227, 253] on span "YEAR 10 RED" at bounding box center [242, 254] width 95 height 10
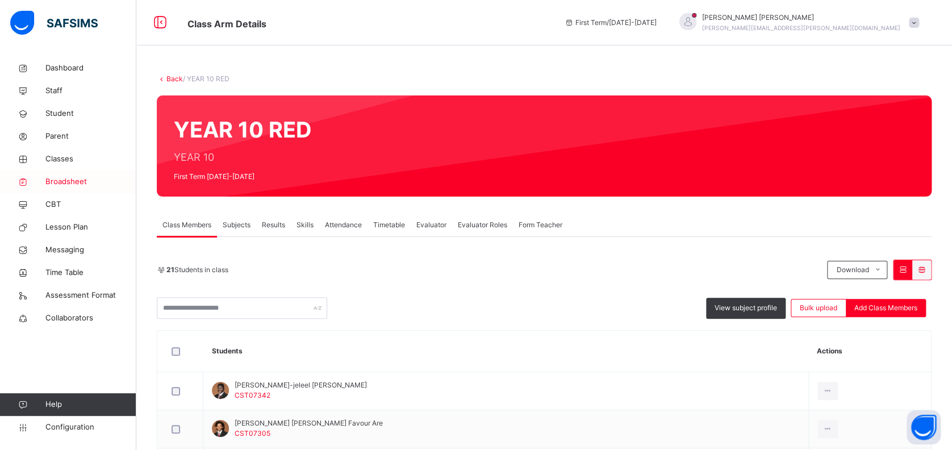
drag, startPoint x: 59, startPoint y: 155, endPoint x: 118, endPoint y: 172, distance: 61.0
click at [59, 155] on span "Classes" at bounding box center [90, 158] width 91 height 11
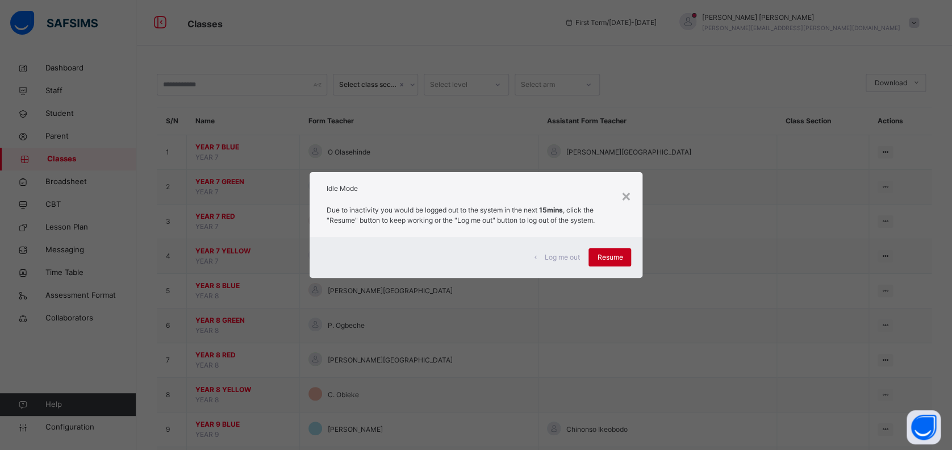
click at [610, 251] on div "Resume" at bounding box center [610, 257] width 43 height 18
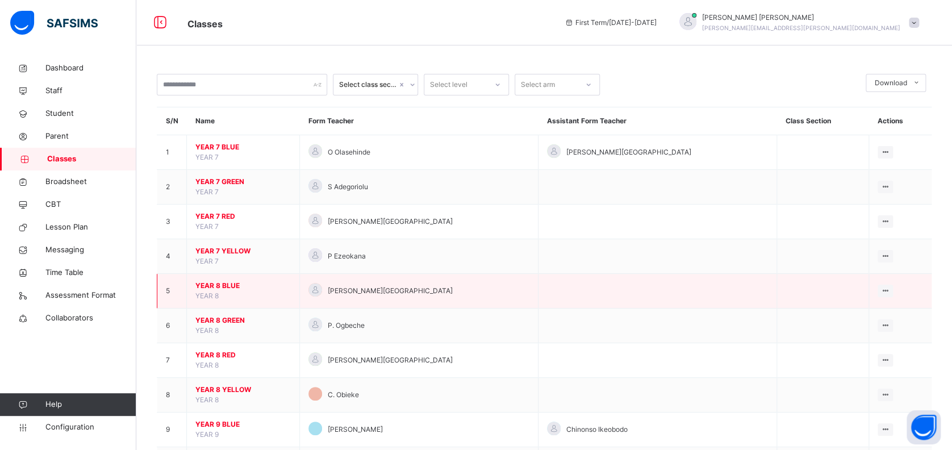
click at [233, 281] on span "YEAR 8 BLUE" at bounding box center [242, 286] width 95 height 10
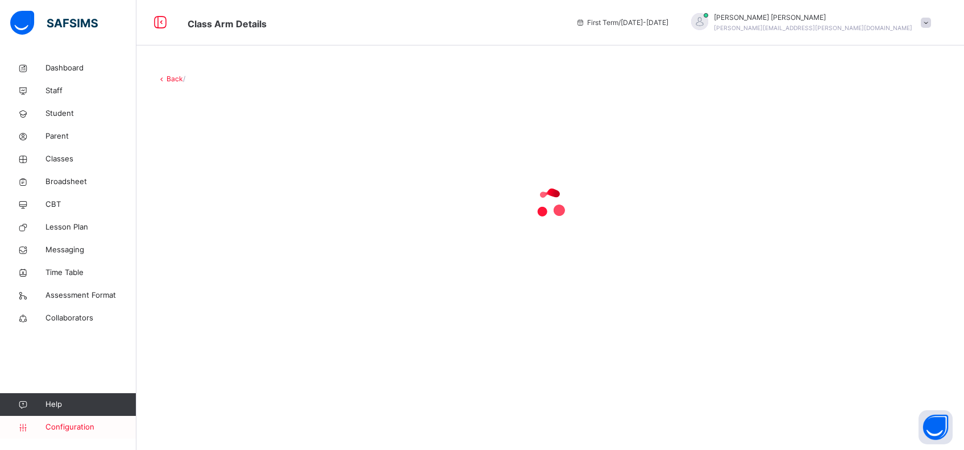
click at [70, 428] on span "Configuration" at bounding box center [90, 427] width 90 height 11
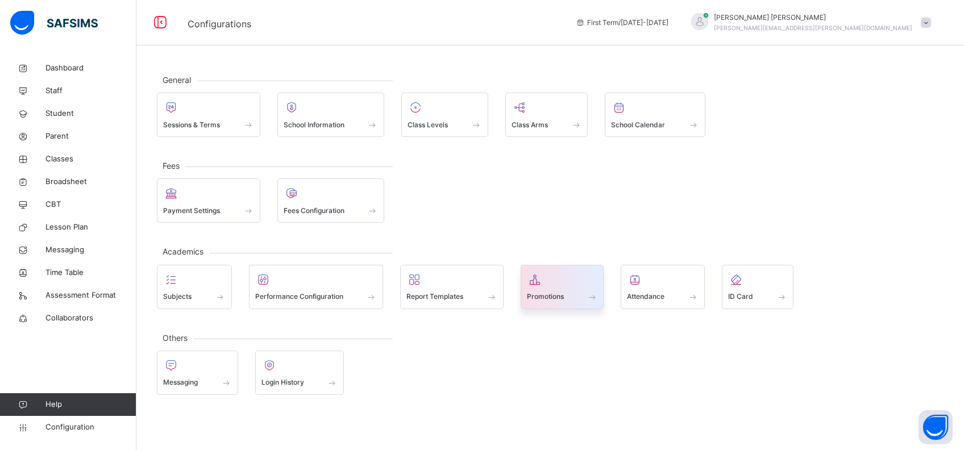
click at [562, 292] on span "Promotions" at bounding box center [545, 297] width 37 height 10
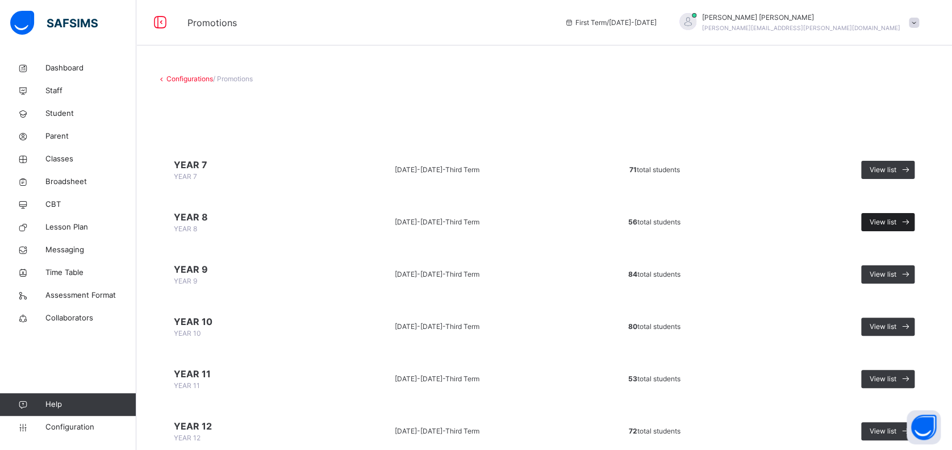
click at [891, 222] on span "View list" at bounding box center [883, 222] width 27 height 10
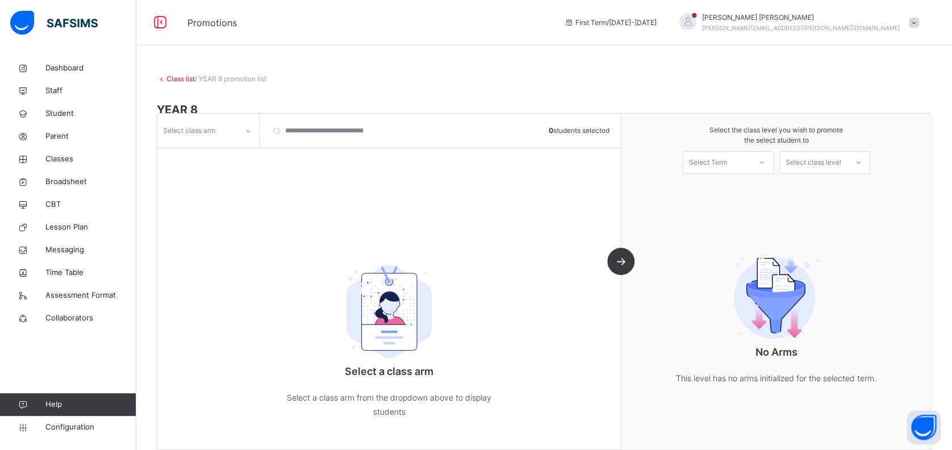
click at [245, 131] on icon at bounding box center [248, 131] width 7 height 11
click at [232, 158] on div "BLUE" at bounding box center [208, 156] width 101 height 19
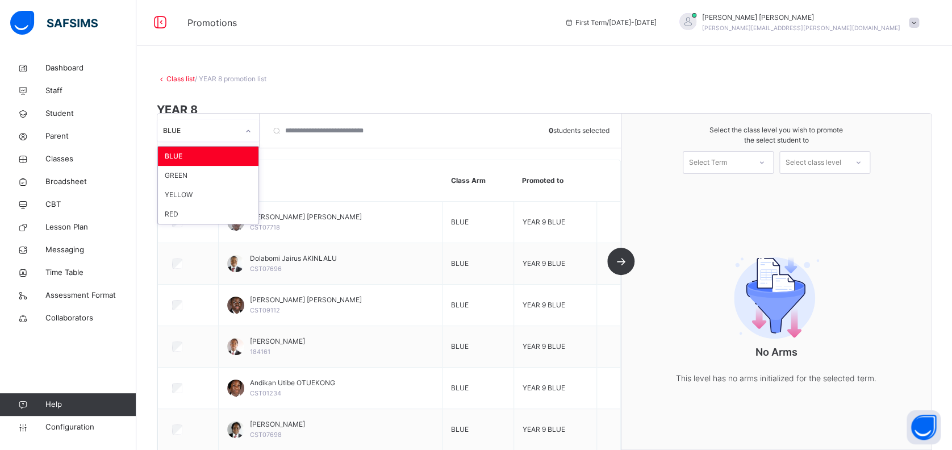
click at [245, 132] on icon at bounding box center [248, 131] width 7 height 11
click at [226, 176] on div "GREEN" at bounding box center [208, 175] width 101 height 19
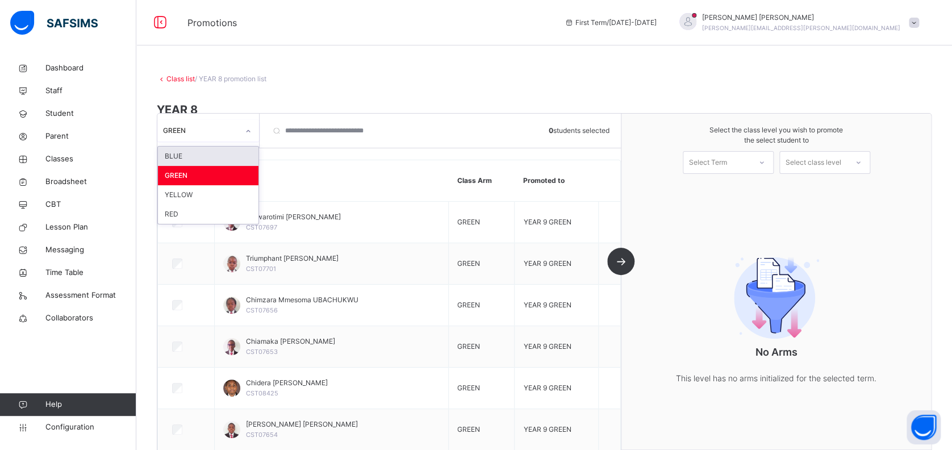
click at [251, 130] on icon at bounding box center [248, 131] width 7 height 11
click at [223, 197] on div "YELLOW" at bounding box center [208, 194] width 101 height 19
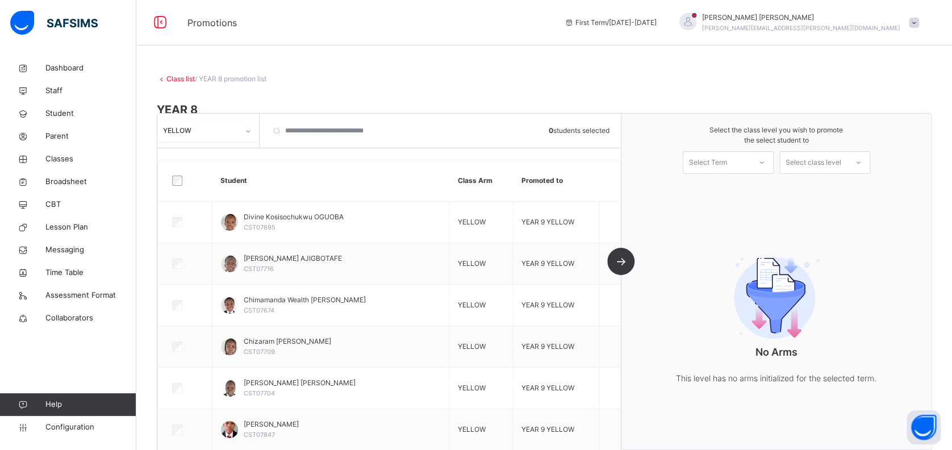
click at [249, 131] on icon at bounding box center [248, 131] width 7 height 11
click at [214, 217] on div "RED" at bounding box center [208, 214] width 101 height 19
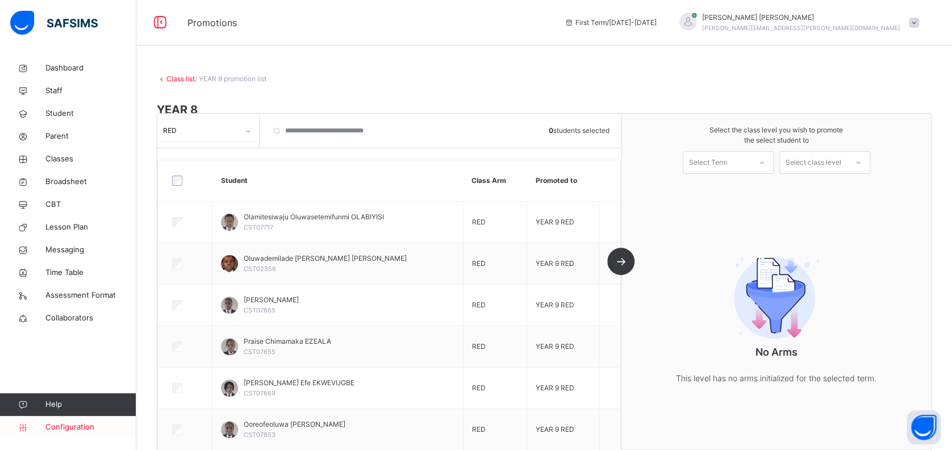
click at [69, 427] on span "Configuration" at bounding box center [90, 427] width 90 height 11
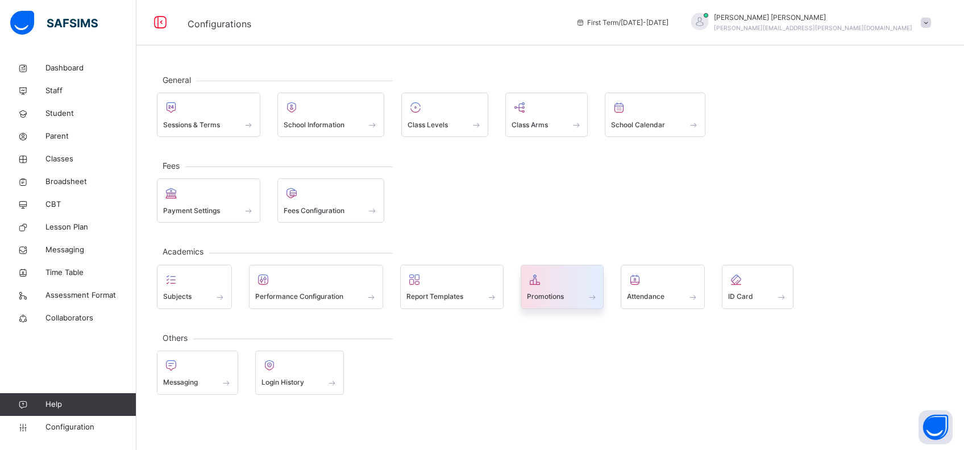
click at [558, 286] on div at bounding box center [562, 279] width 71 height 17
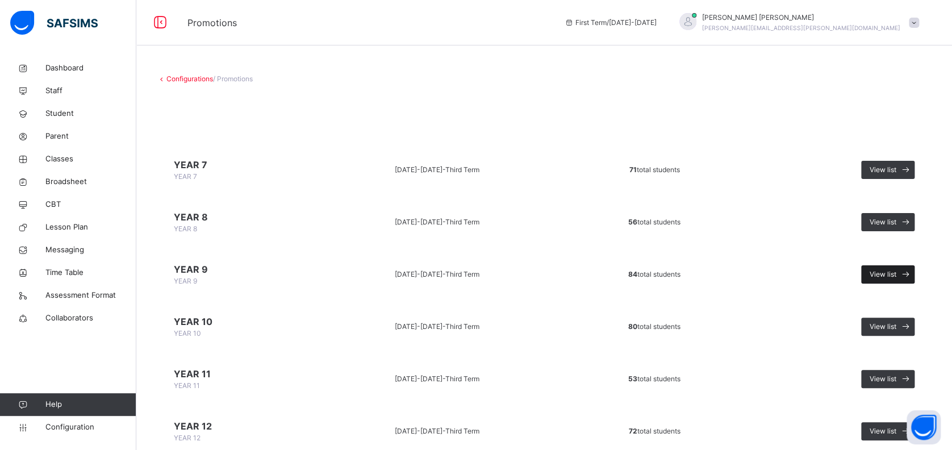
click at [894, 273] on span "View list" at bounding box center [883, 274] width 27 height 10
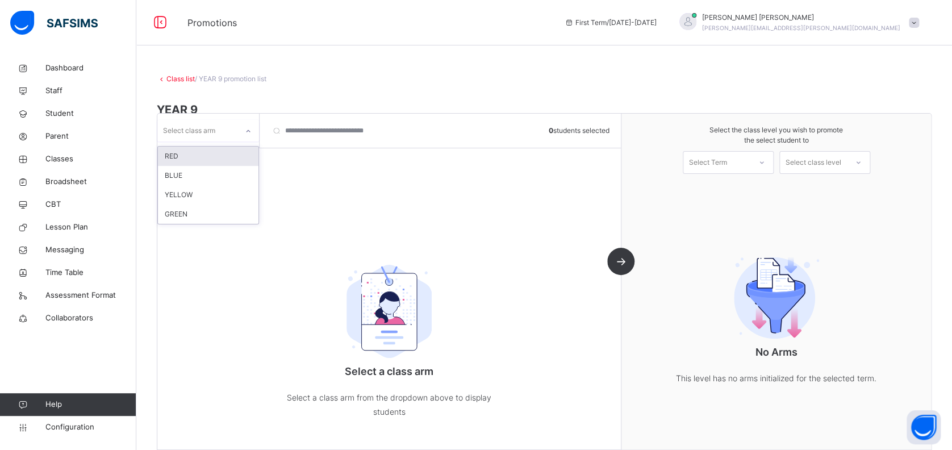
click at [243, 125] on div at bounding box center [248, 131] width 19 height 18
click at [211, 159] on div "RED" at bounding box center [208, 156] width 101 height 19
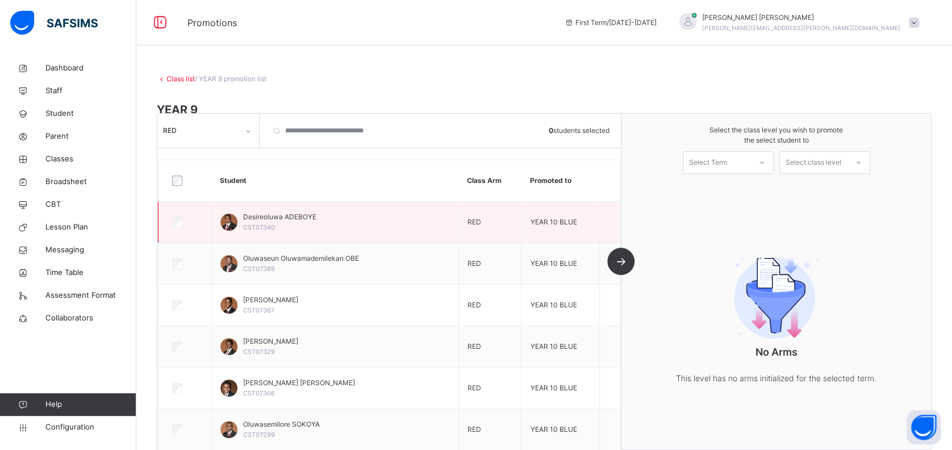
click at [556, 223] on span "YEAR 10 BLUE" at bounding box center [553, 222] width 47 height 9
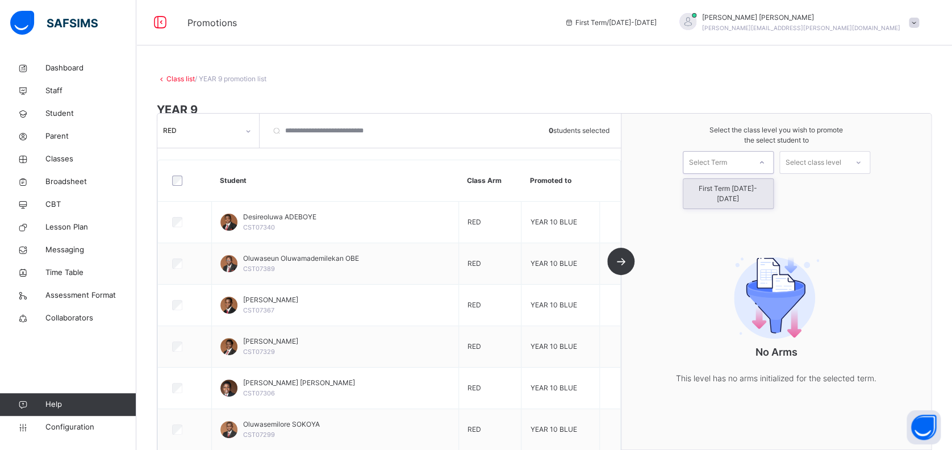
click at [727, 163] on div "Select Term" at bounding box center [708, 162] width 38 height 23
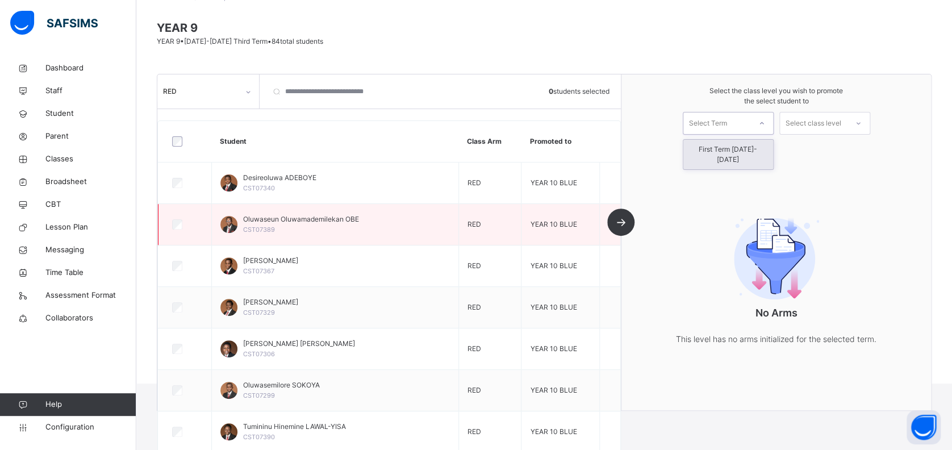
scroll to position [76, 0]
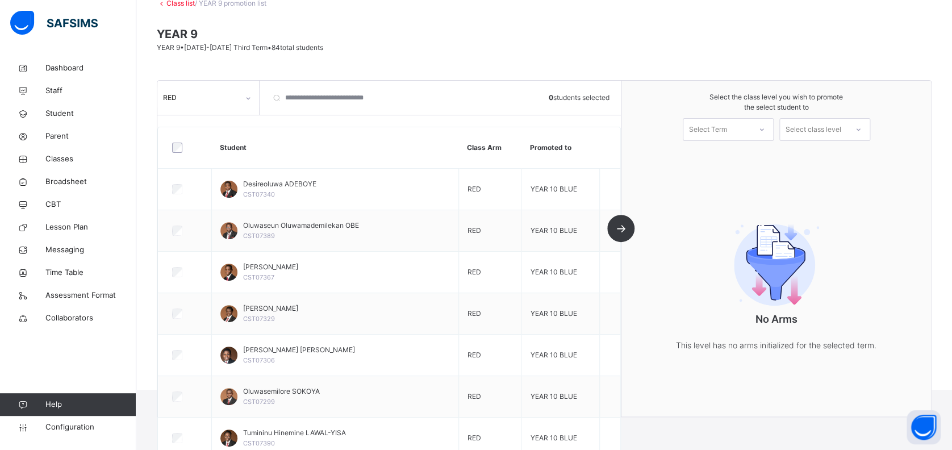
click at [622, 226] on div "RED 0 students selected Student Class Arm Promoted to Desireoluwa ADEBOYE CST07…" at bounding box center [389, 249] width 464 height 336
click at [622, 227] on div "RED 0 students selected Student Class Arm Promoted to Desireoluwa ADEBOYE CST07…" at bounding box center [389, 249] width 464 height 336
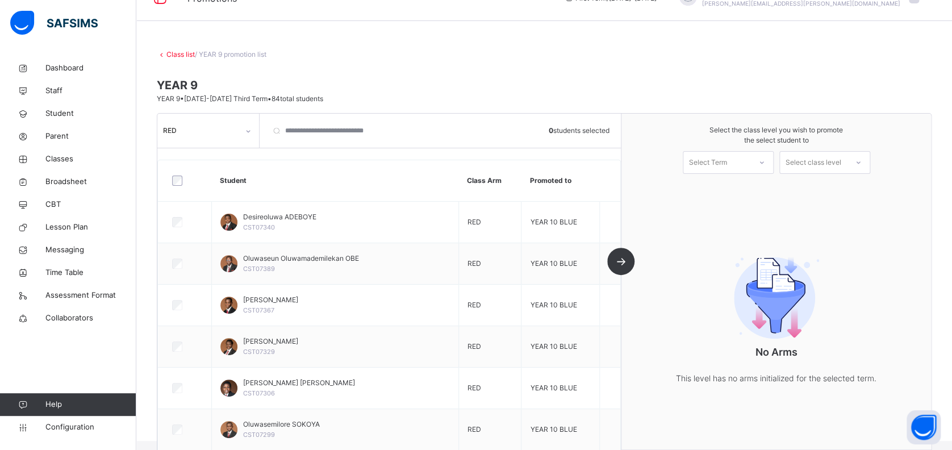
scroll to position [0, 0]
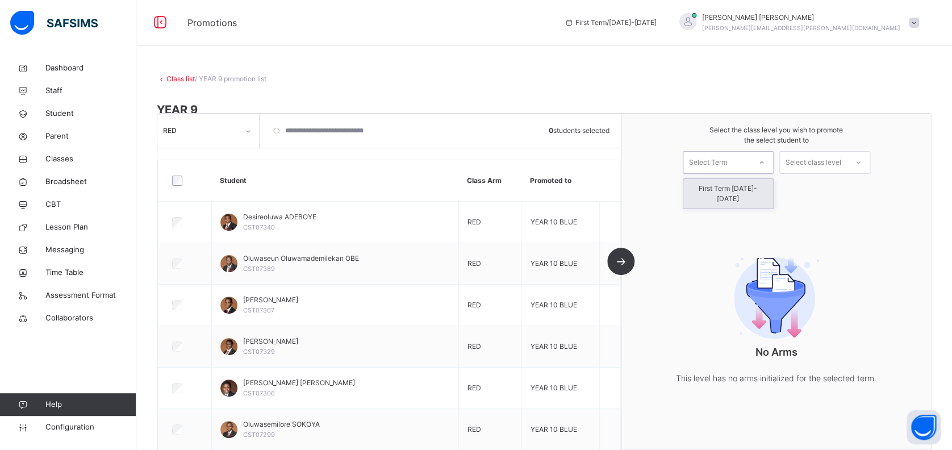
click at [763, 164] on div at bounding box center [762, 162] width 20 height 19
click at [753, 187] on div "First Term [DATE]-[DATE]" at bounding box center [729, 194] width 90 height 30
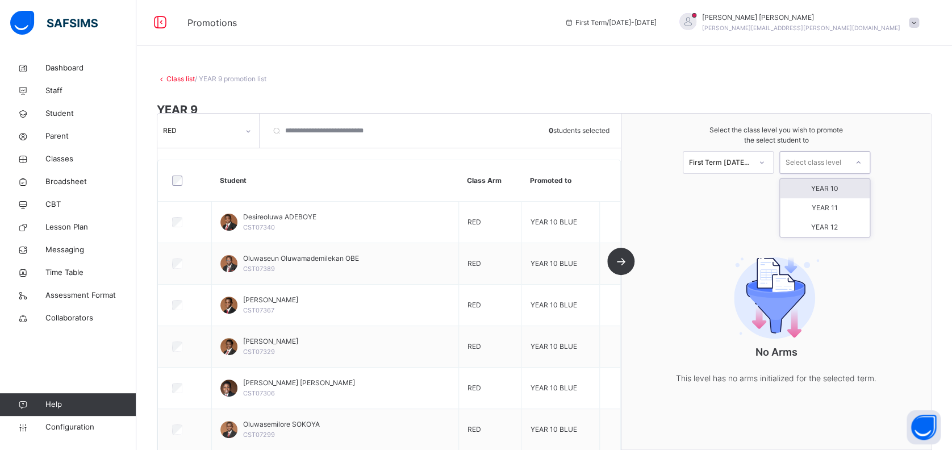
click at [842, 164] on div "Select class level" at bounding box center [814, 162] width 56 height 23
click at [851, 192] on div "YEAR 10" at bounding box center [825, 188] width 90 height 19
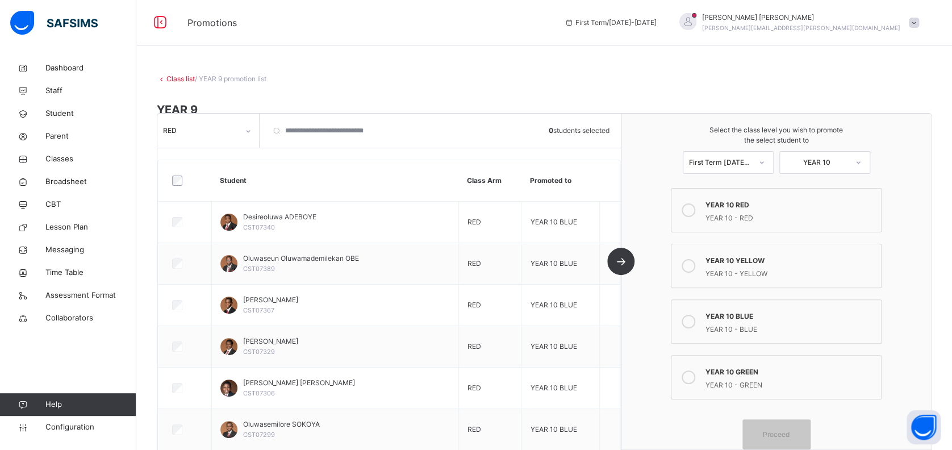
click at [696, 213] on icon at bounding box center [689, 210] width 14 height 14
click at [790, 432] on span "Proceed" at bounding box center [776, 434] width 27 height 10
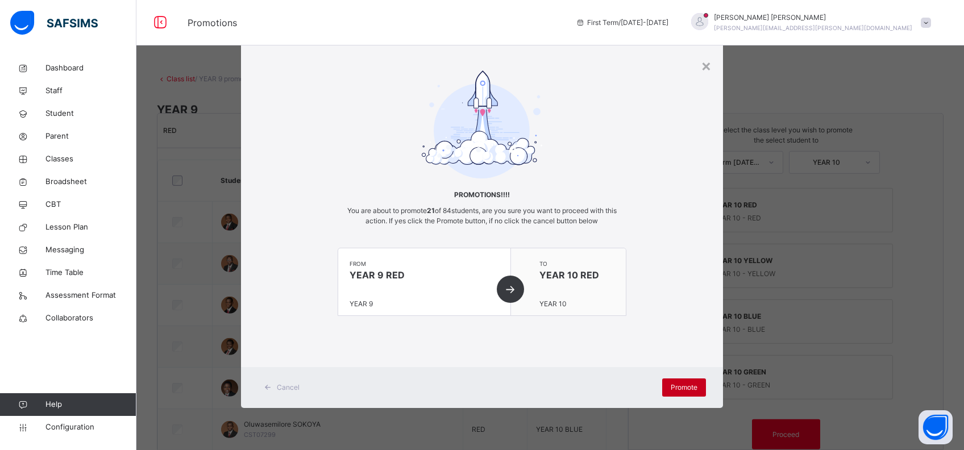
click at [680, 385] on span "Promote" at bounding box center [684, 387] width 27 height 10
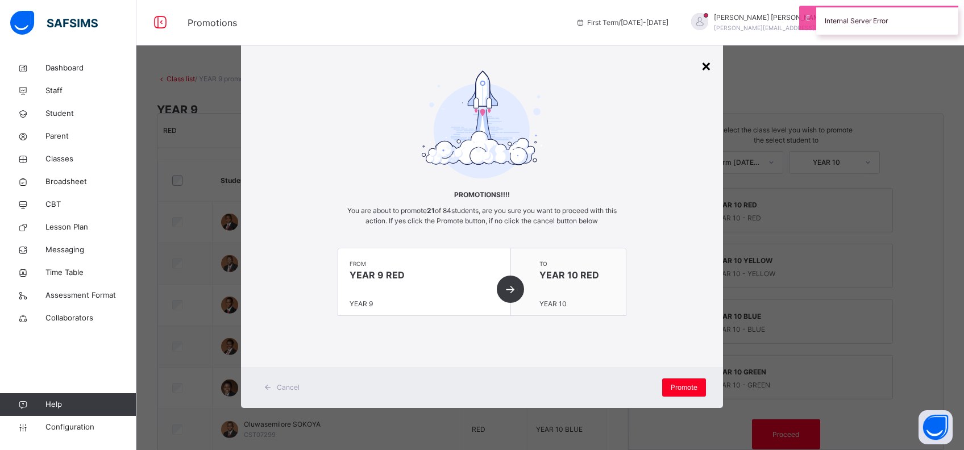
click at [703, 64] on div "×" at bounding box center [706, 65] width 11 height 24
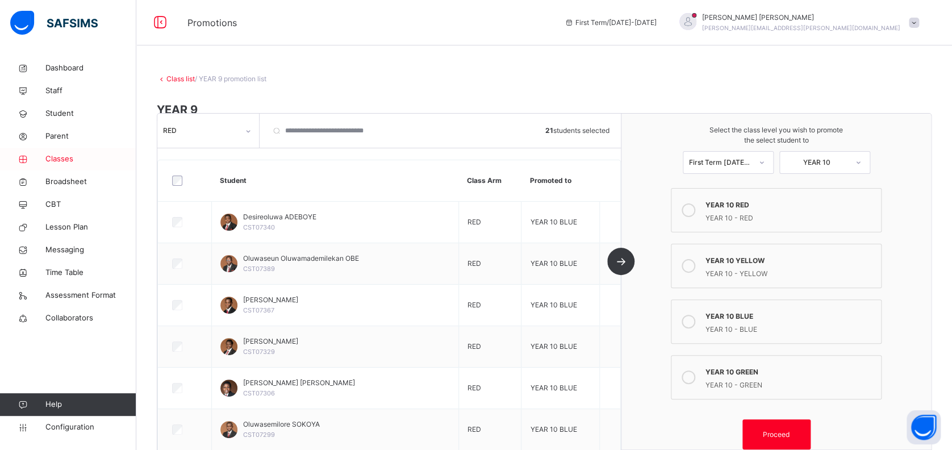
click at [63, 160] on span "Classes" at bounding box center [90, 158] width 91 height 11
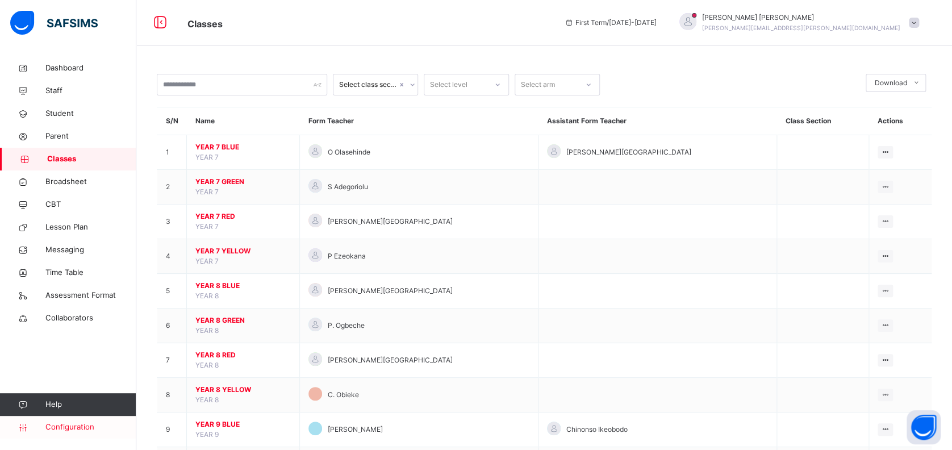
click at [77, 431] on span "Configuration" at bounding box center [90, 427] width 90 height 11
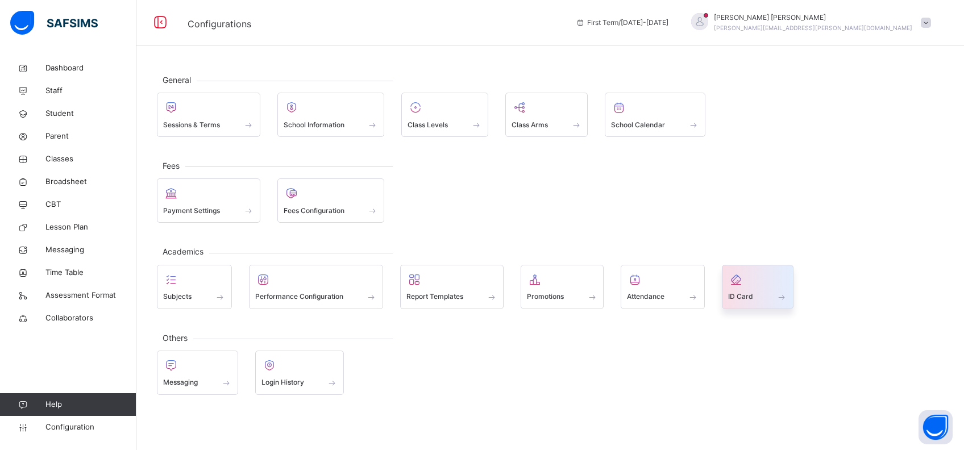
click at [785, 303] on div "ID Card" at bounding box center [758, 287] width 72 height 44
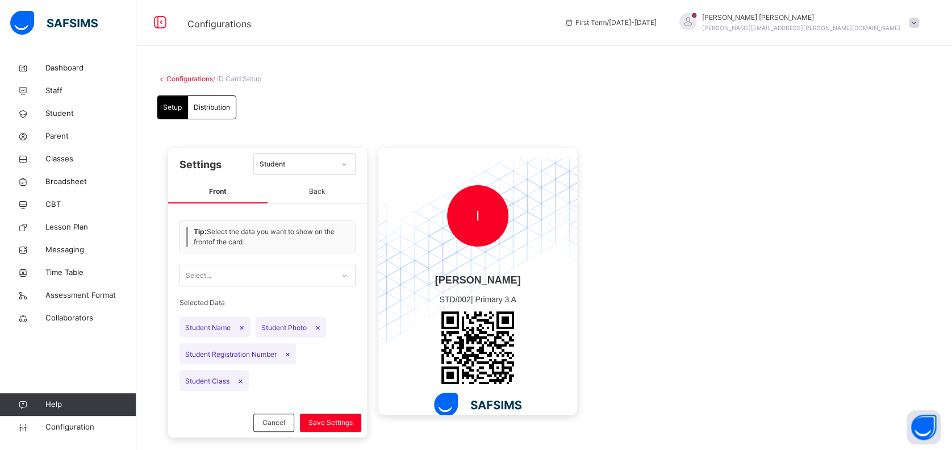
click at [220, 113] on div "Distribution" at bounding box center [212, 107] width 48 height 23
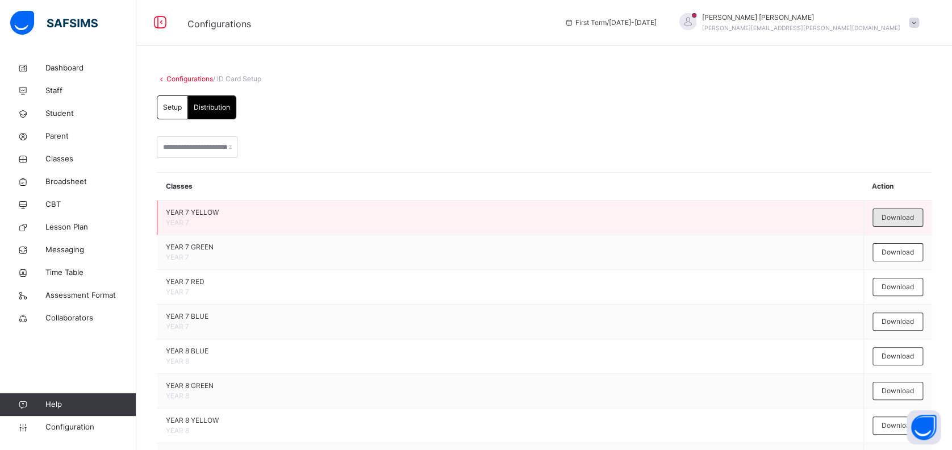
click at [914, 213] on span "Download" at bounding box center [898, 218] width 32 height 10
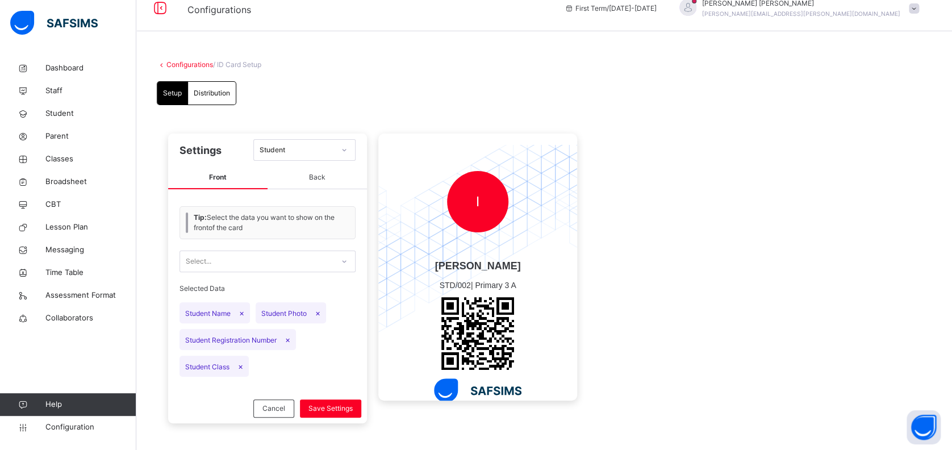
scroll to position [21, 0]
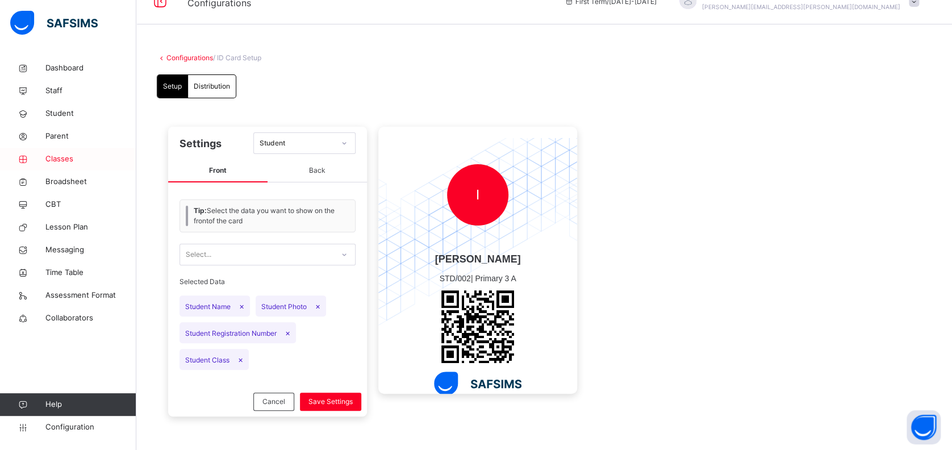
click at [65, 159] on span "Classes" at bounding box center [90, 158] width 91 height 11
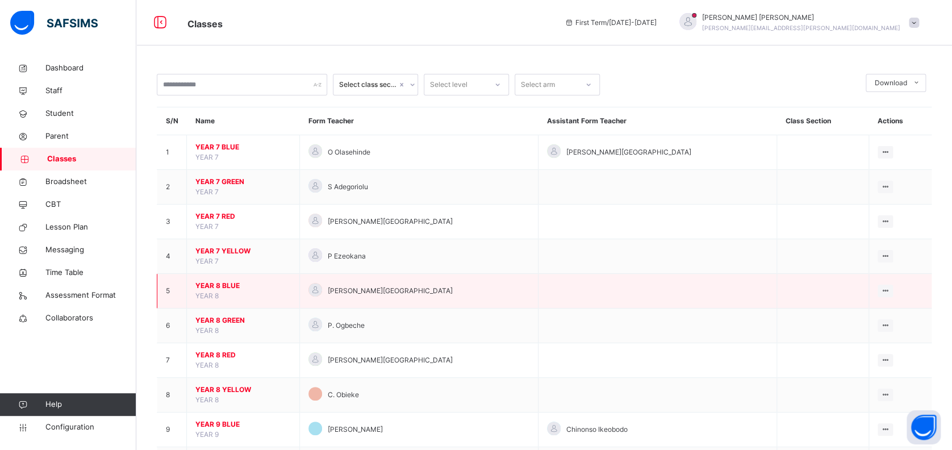
click at [232, 287] on span "YEAR 8 BLUE" at bounding box center [242, 286] width 95 height 10
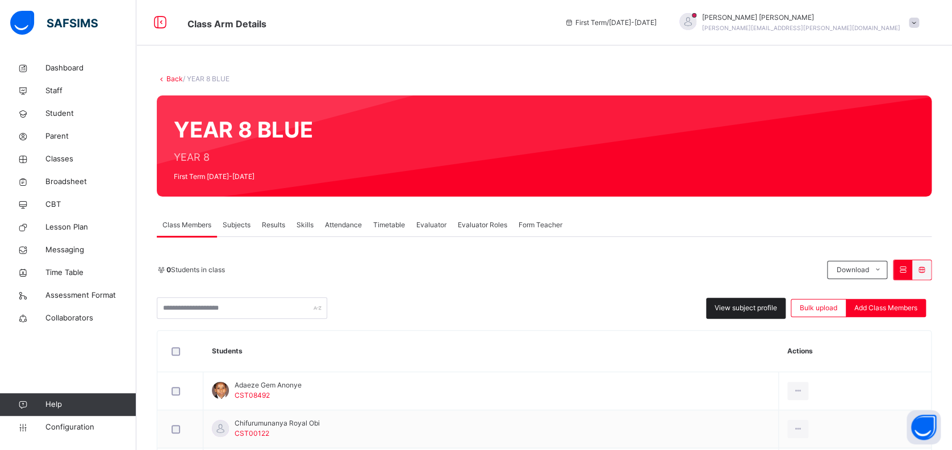
click at [752, 308] on span "View subject profile" at bounding box center [746, 308] width 63 height 10
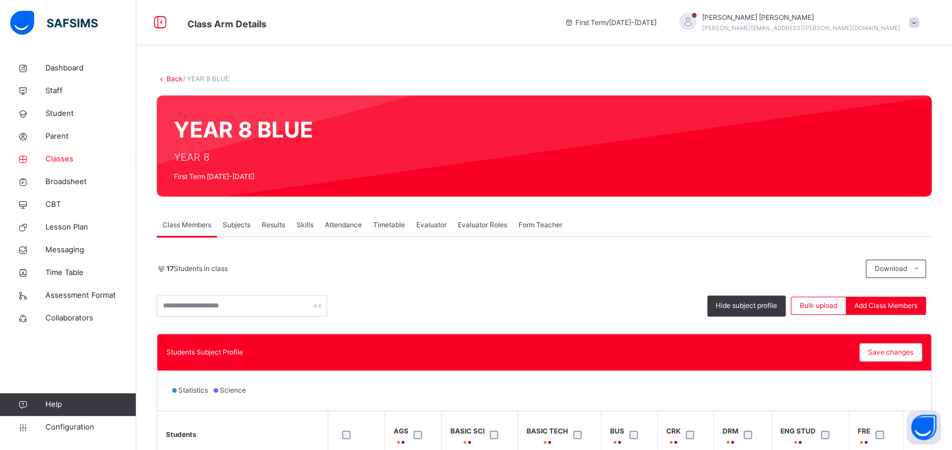
click at [55, 157] on span "Classes" at bounding box center [90, 158] width 91 height 11
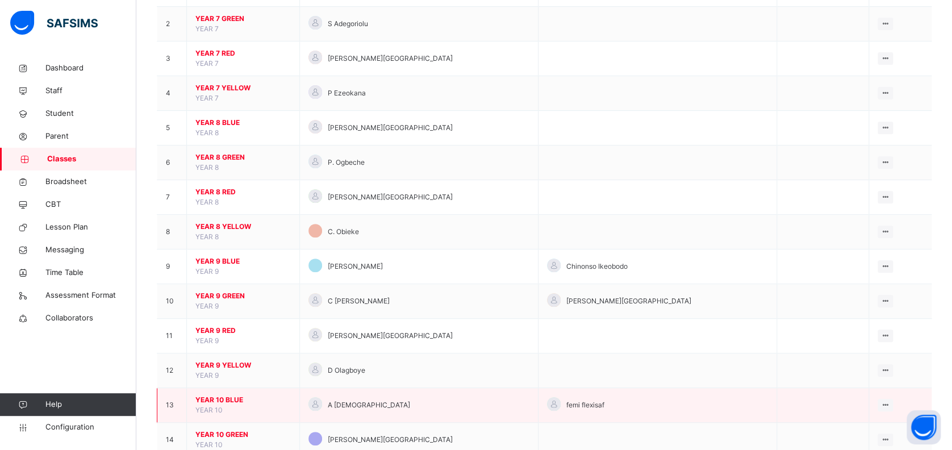
scroll to position [303, 0]
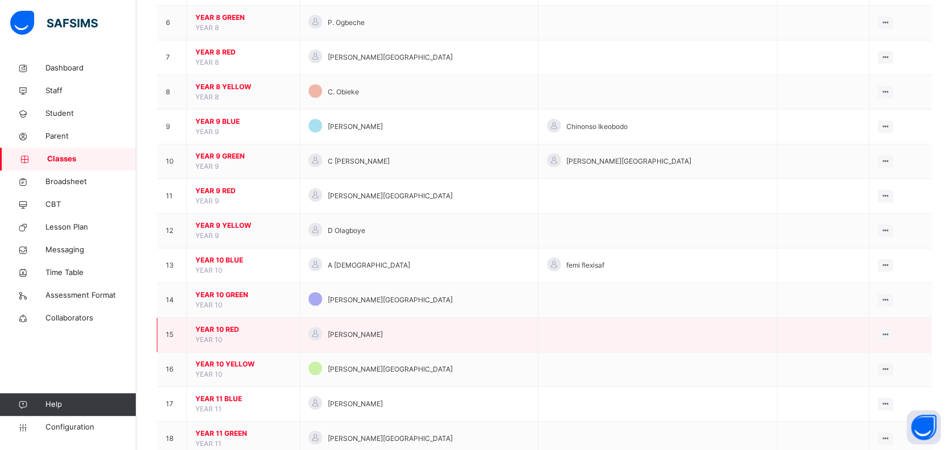
click at [209, 327] on span "YEAR 10 RED" at bounding box center [242, 329] width 95 height 10
